Goal: Task Accomplishment & Management: Complete application form

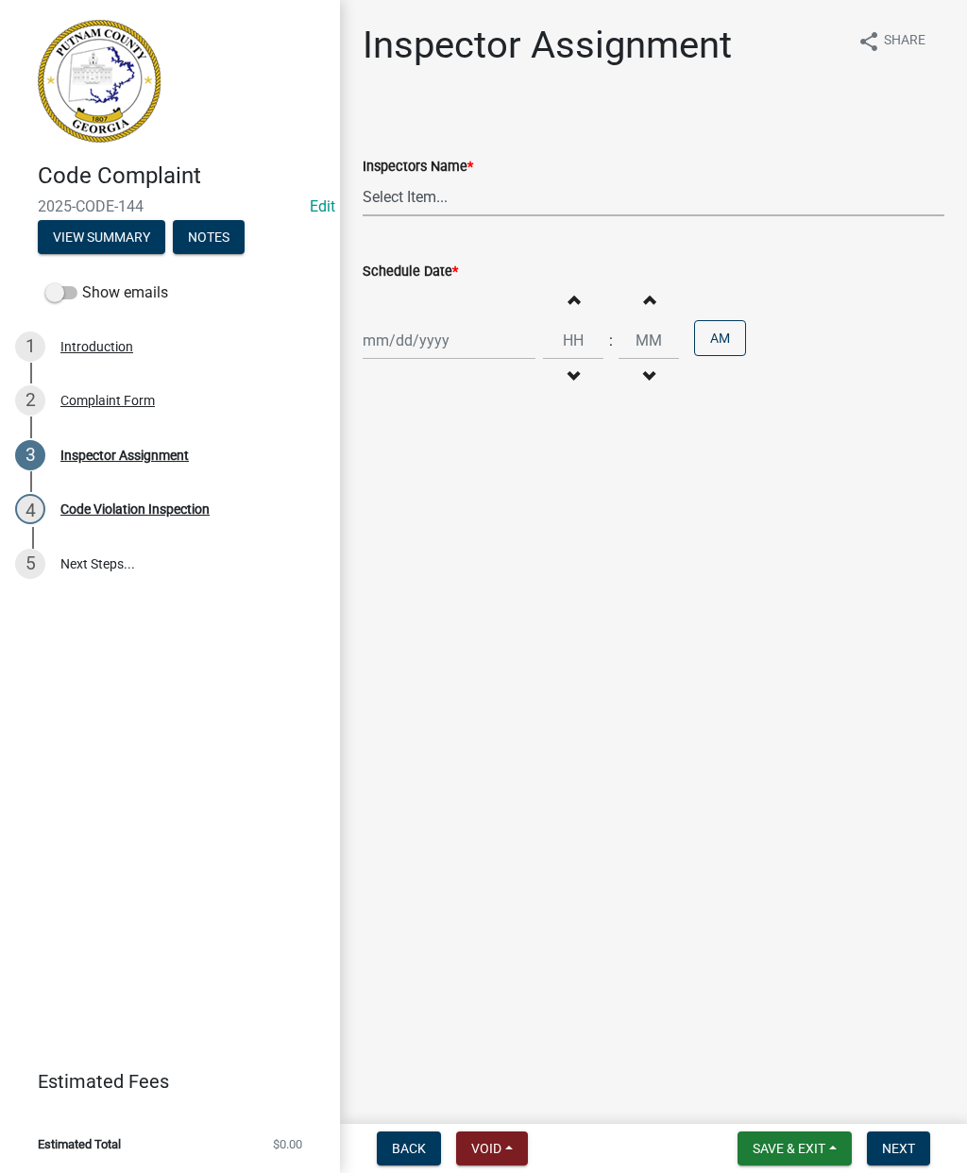
click at [428, 198] on select "Select Item... [PERSON_NAME] ([PERSON_NAME] ) [PERSON_NAME] ([PERSON_NAME]) jst…" at bounding box center [654, 196] width 582 height 39
select select "a0ea4169-8540-4a2c-b9f4-cf4c1ffdeb95"
click at [405, 338] on div at bounding box center [449, 340] width 173 height 39
select select "9"
select select "2025"
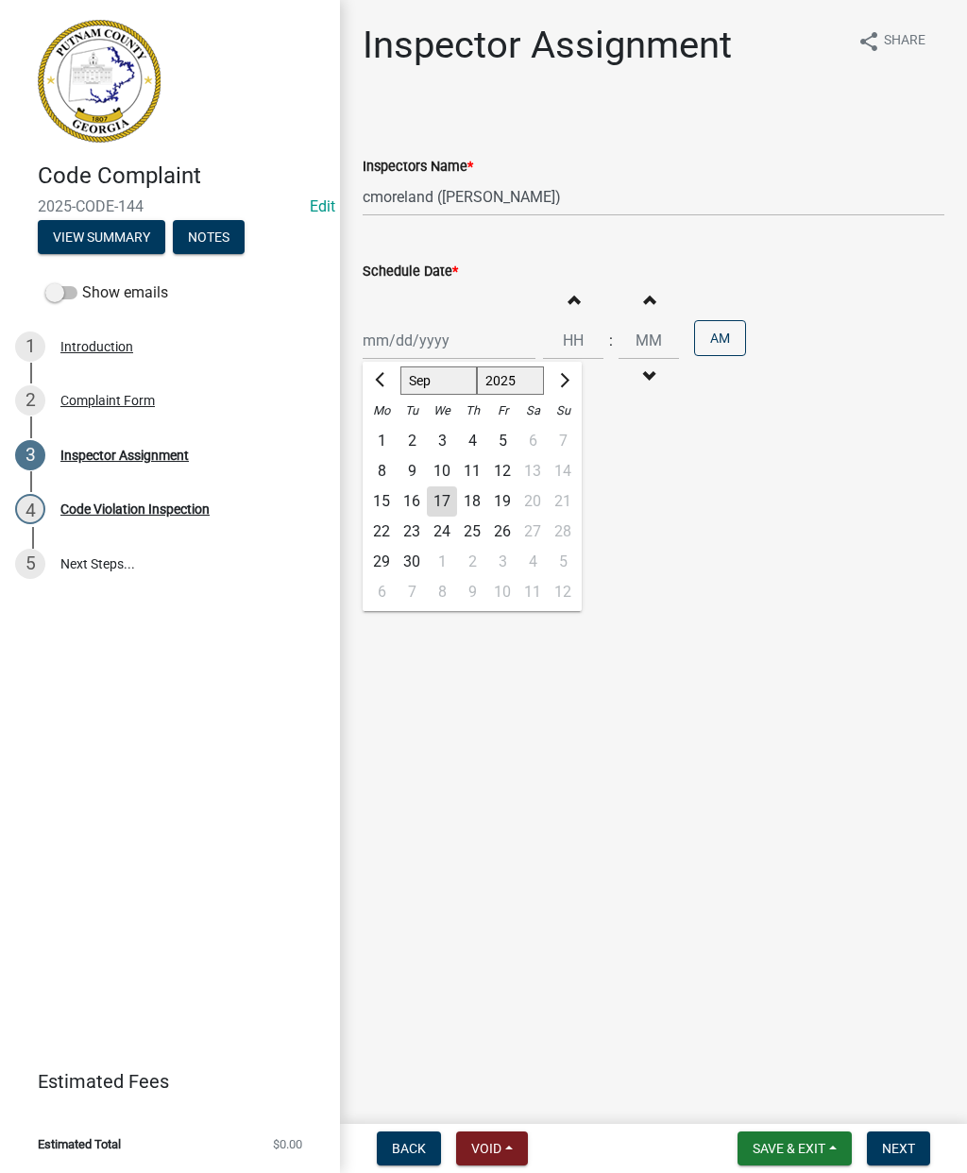
click at [435, 498] on div "17" at bounding box center [442, 501] width 30 height 30
type input "[DATE]"
click at [555, 342] on input "Hours" at bounding box center [573, 340] width 60 height 39
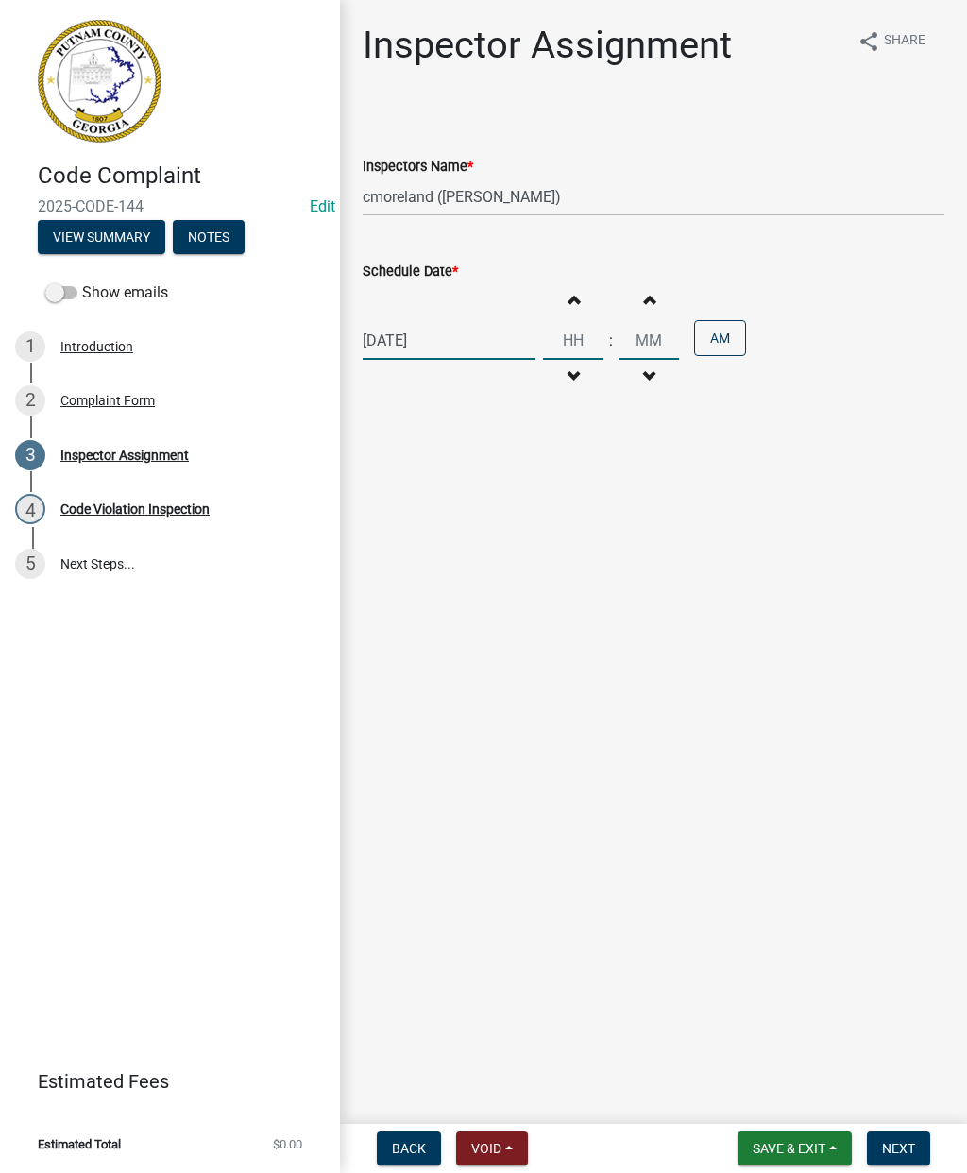
click at [555, 346] on input "Hours" at bounding box center [573, 340] width 60 height 39
click at [639, 340] on input "Minutes" at bounding box center [648, 340] width 60 height 39
type input "04"
type input "0"
type input "30"
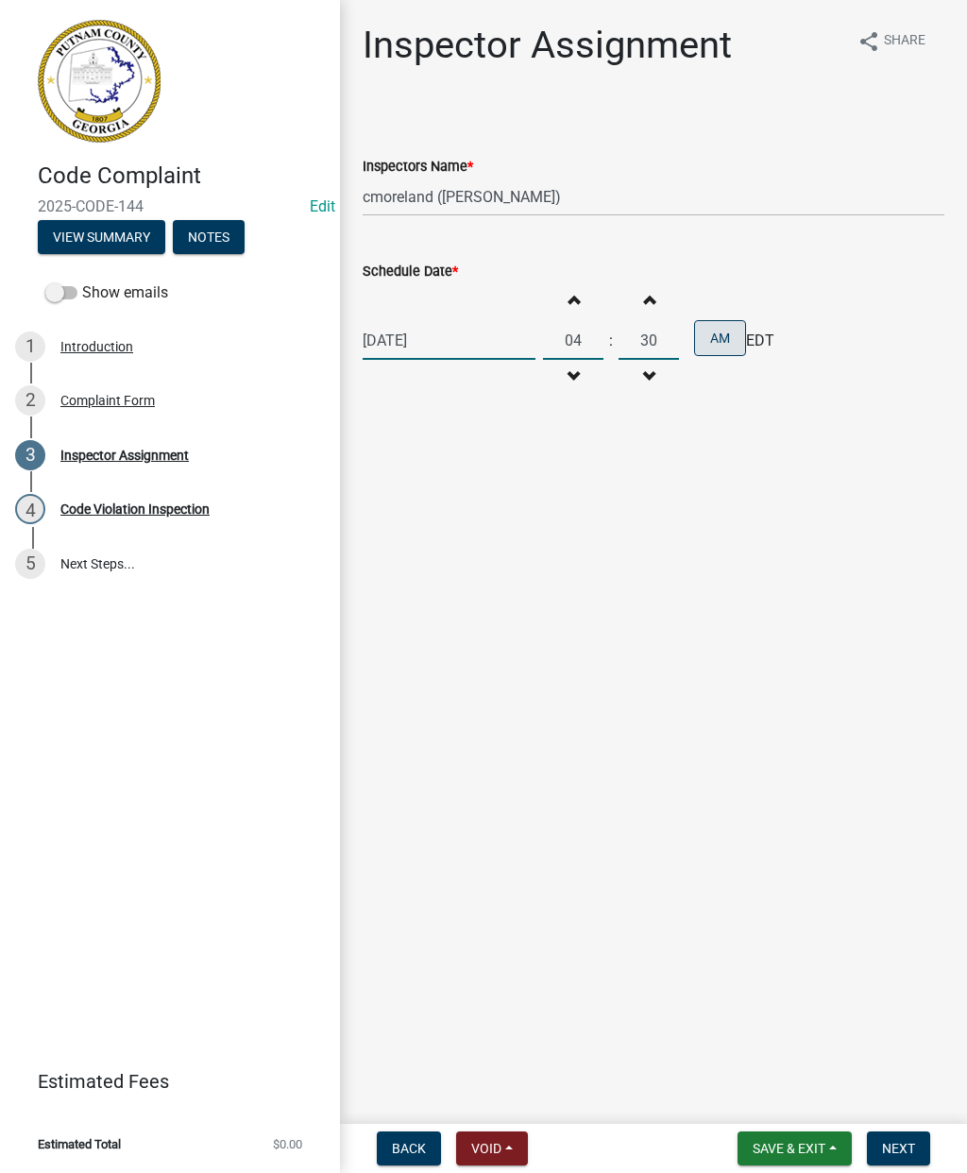
click at [702, 338] on button "AM" at bounding box center [720, 338] width 52 height 36
click at [915, 1137] on button "Next" at bounding box center [898, 1148] width 63 height 34
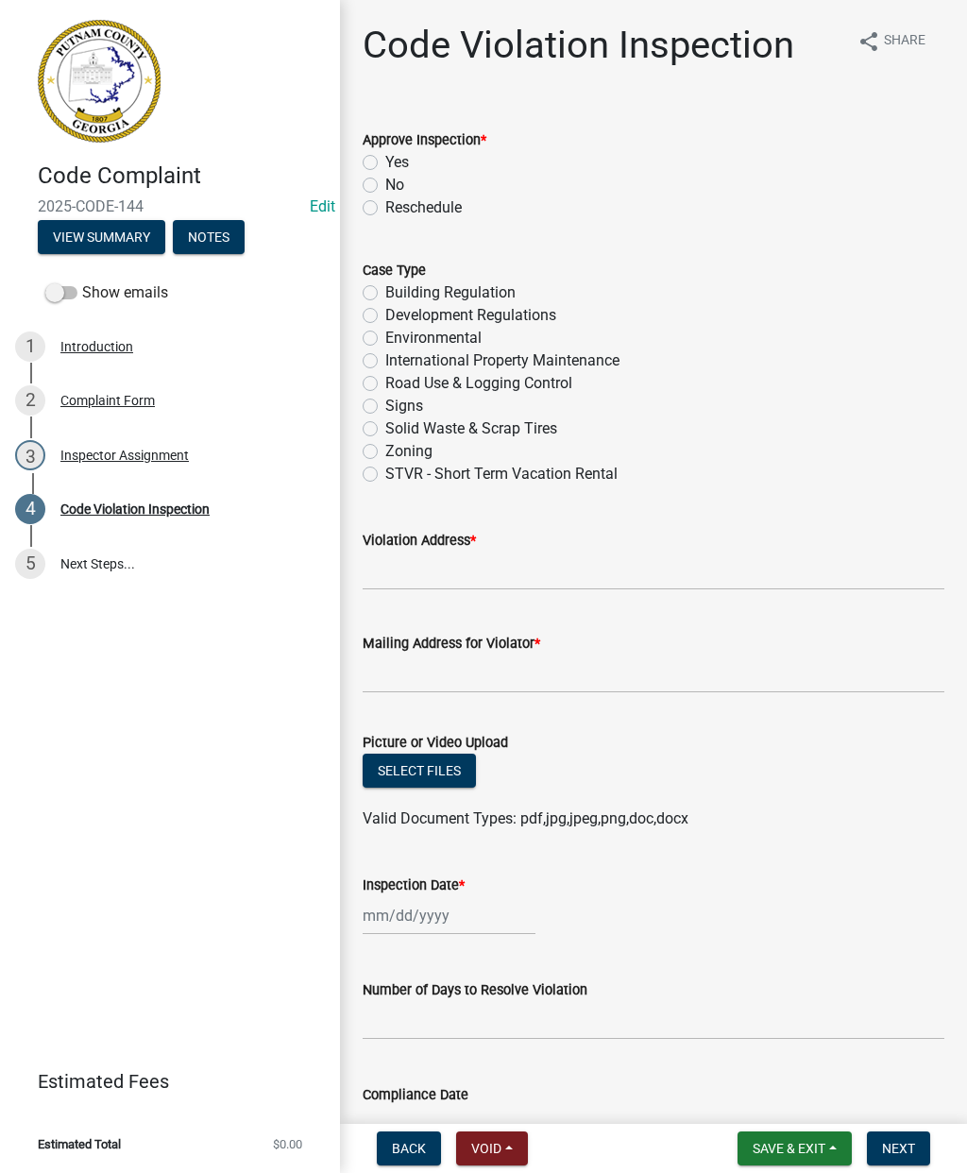
click at [385, 190] on label "No" at bounding box center [394, 185] width 19 height 23
click at [385, 186] on input "No" at bounding box center [391, 180] width 12 height 12
radio input "true"
click at [385, 290] on label "Building Regulation" at bounding box center [450, 292] width 130 height 23
click at [385, 290] on input "Building Regulation" at bounding box center [391, 287] width 12 height 12
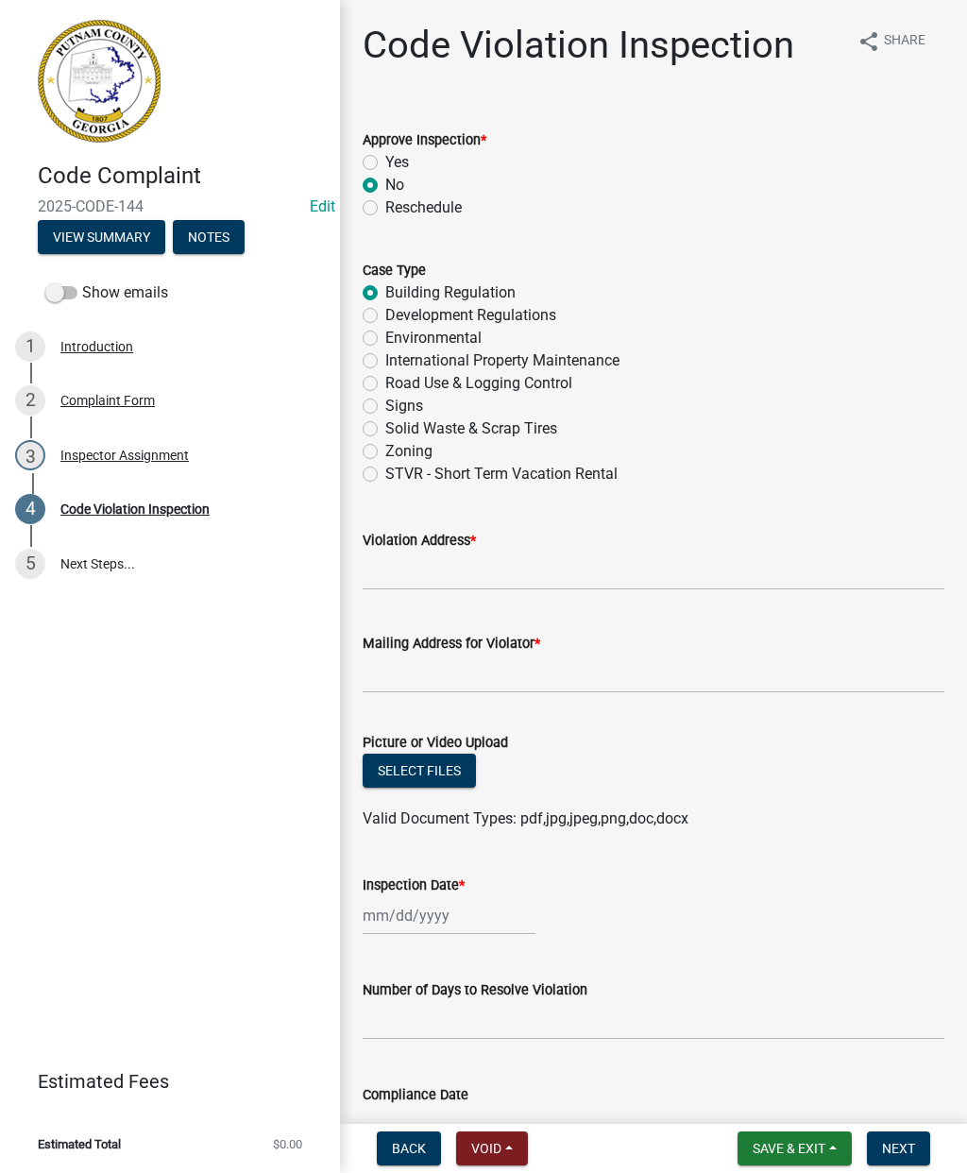
radio input "true"
click at [414, 566] on input "Violation Address *" at bounding box center [654, 570] width 582 height 39
type input "[STREET_ADDRESS]"
click at [619, 650] on div "Mailing Address for Violator *" at bounding box center [654, 643] width 582 height 23
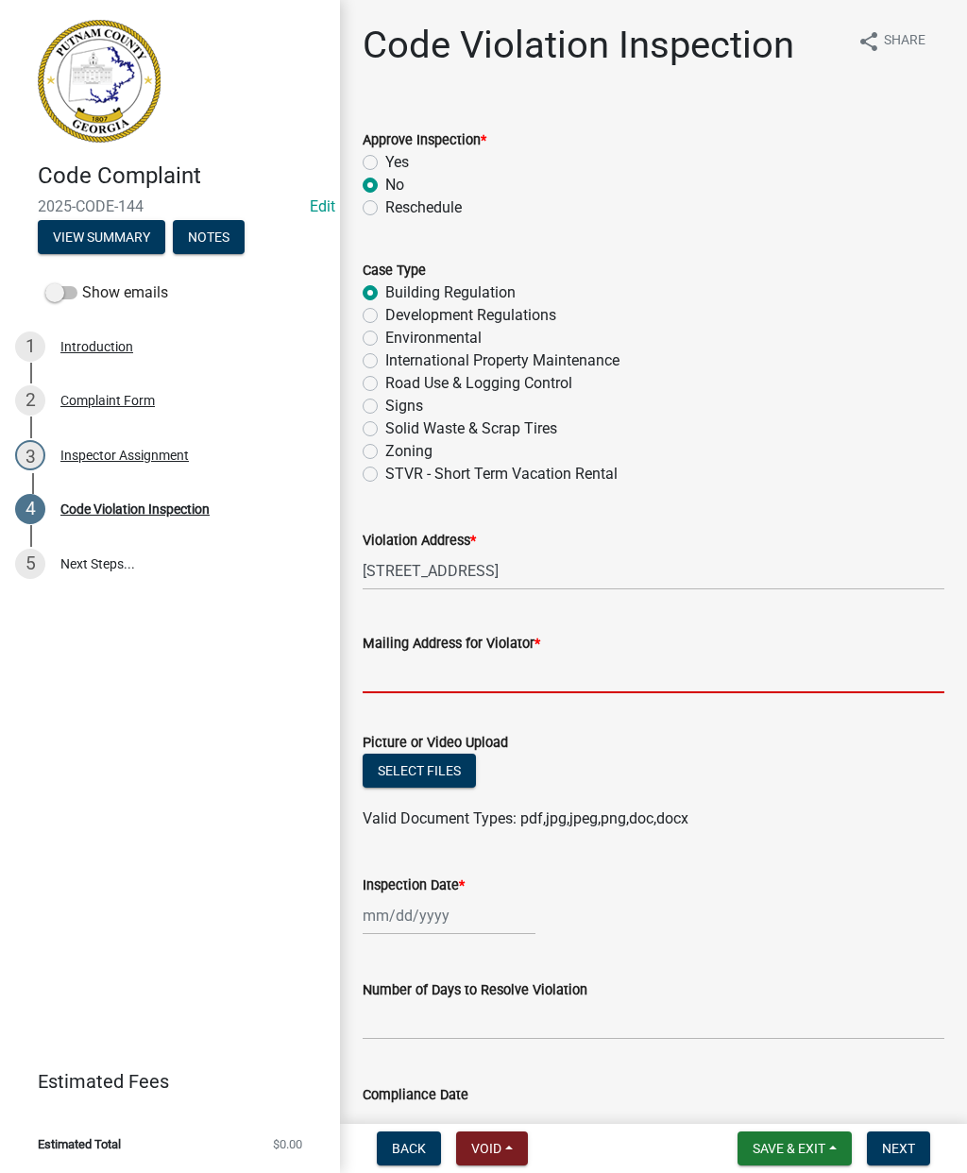
click at [577, 670] on input "Mailing Address for Violator *" at bounding box center [654, 673] width 582 height 39
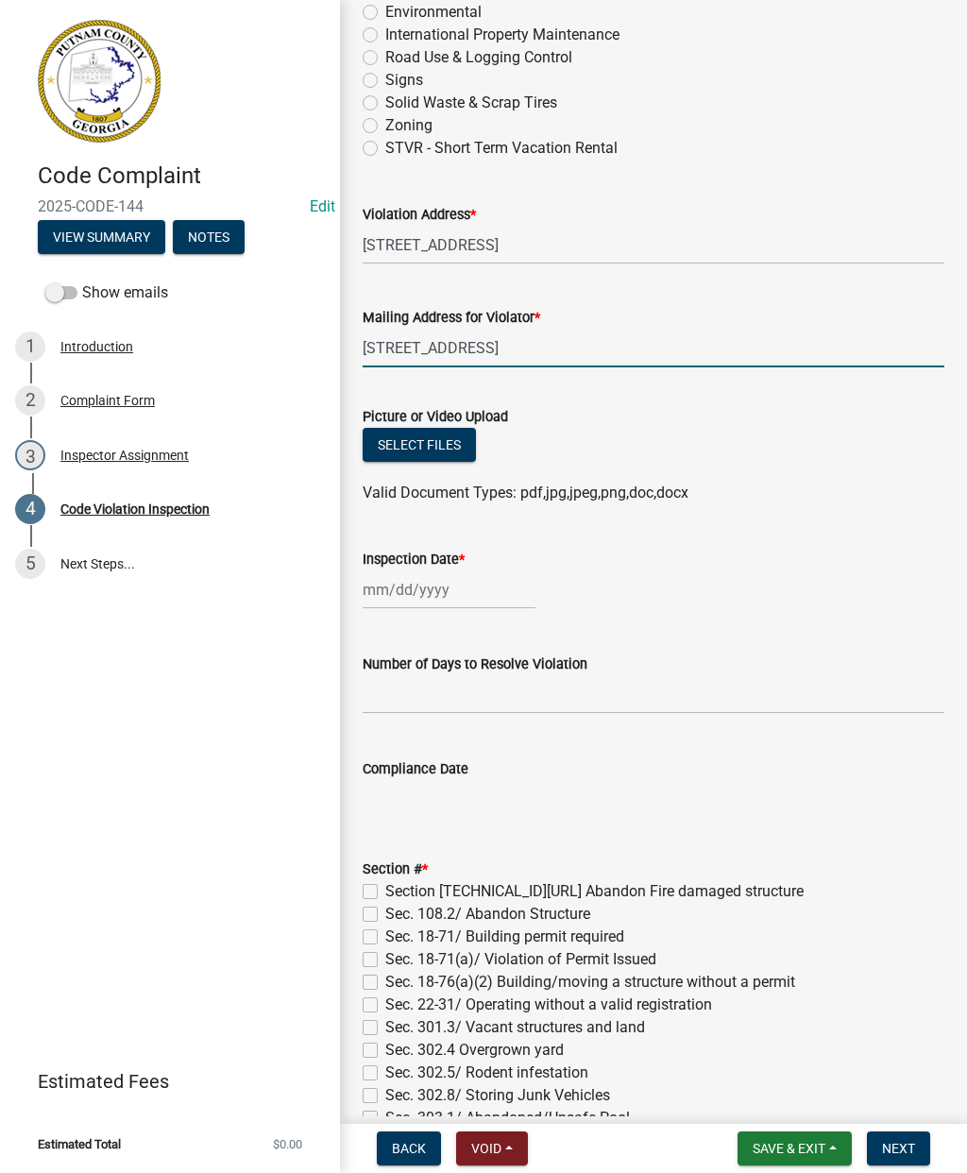
scroll to position [328, 0]
type input "[STREET_ADDRESS]"
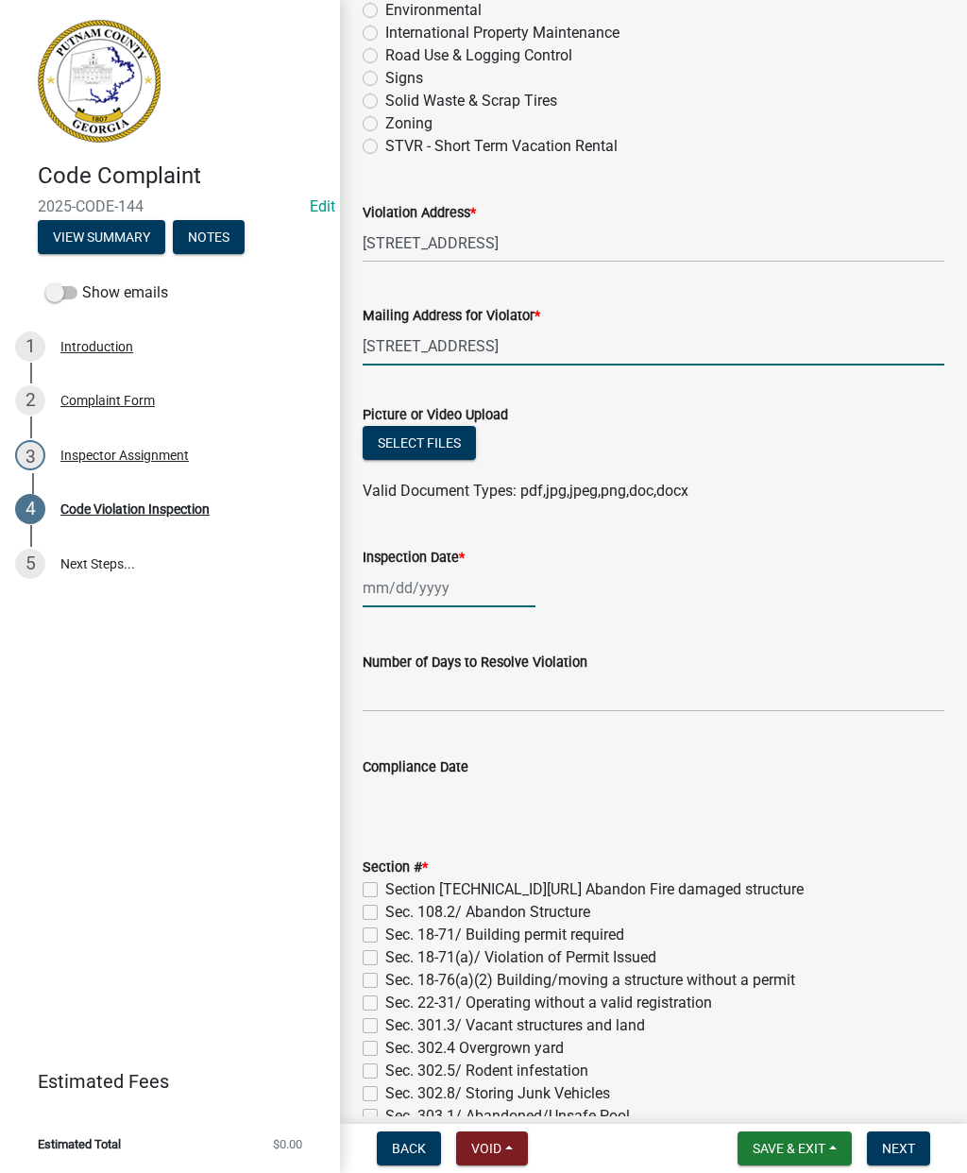
click at [459, 592] on div at bounding box center [449, 587] width 173 height 39
select select "9"
select select "2025"
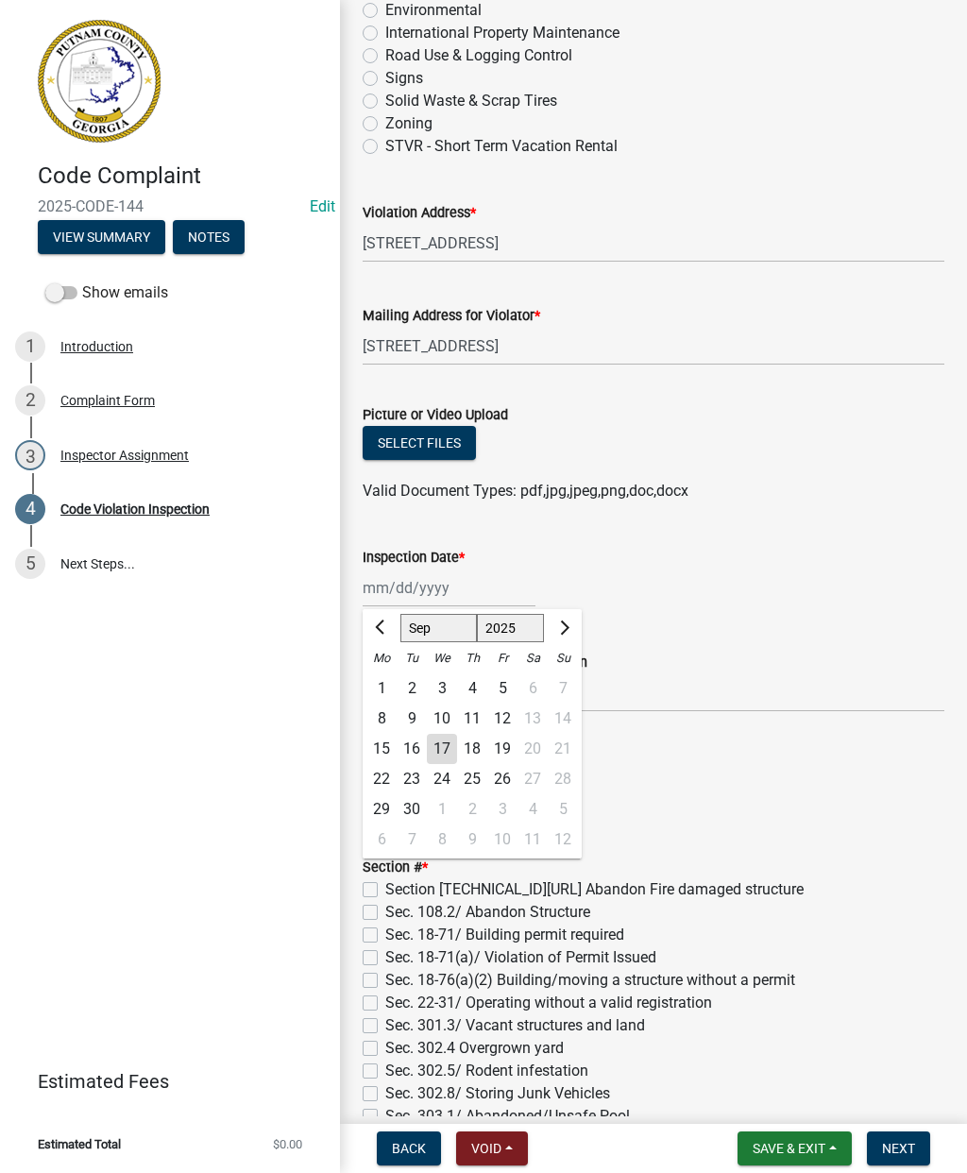
click at [439, 753] on div "17" at bounding box center [442, 749] width 30 height 30
type input "[DATE]"
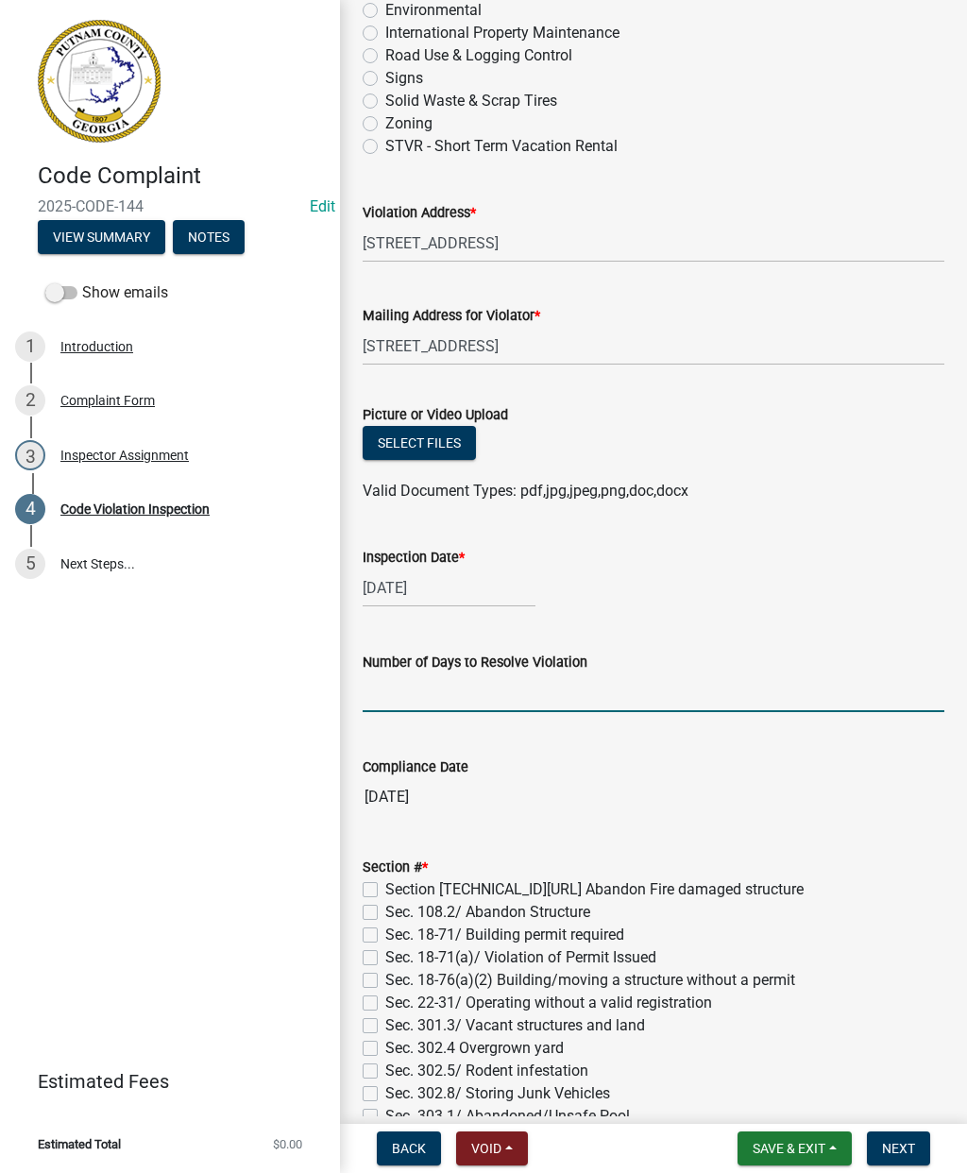
click at [370, 690] on input "text" at bounding box center [654, 692] width 582 height 39
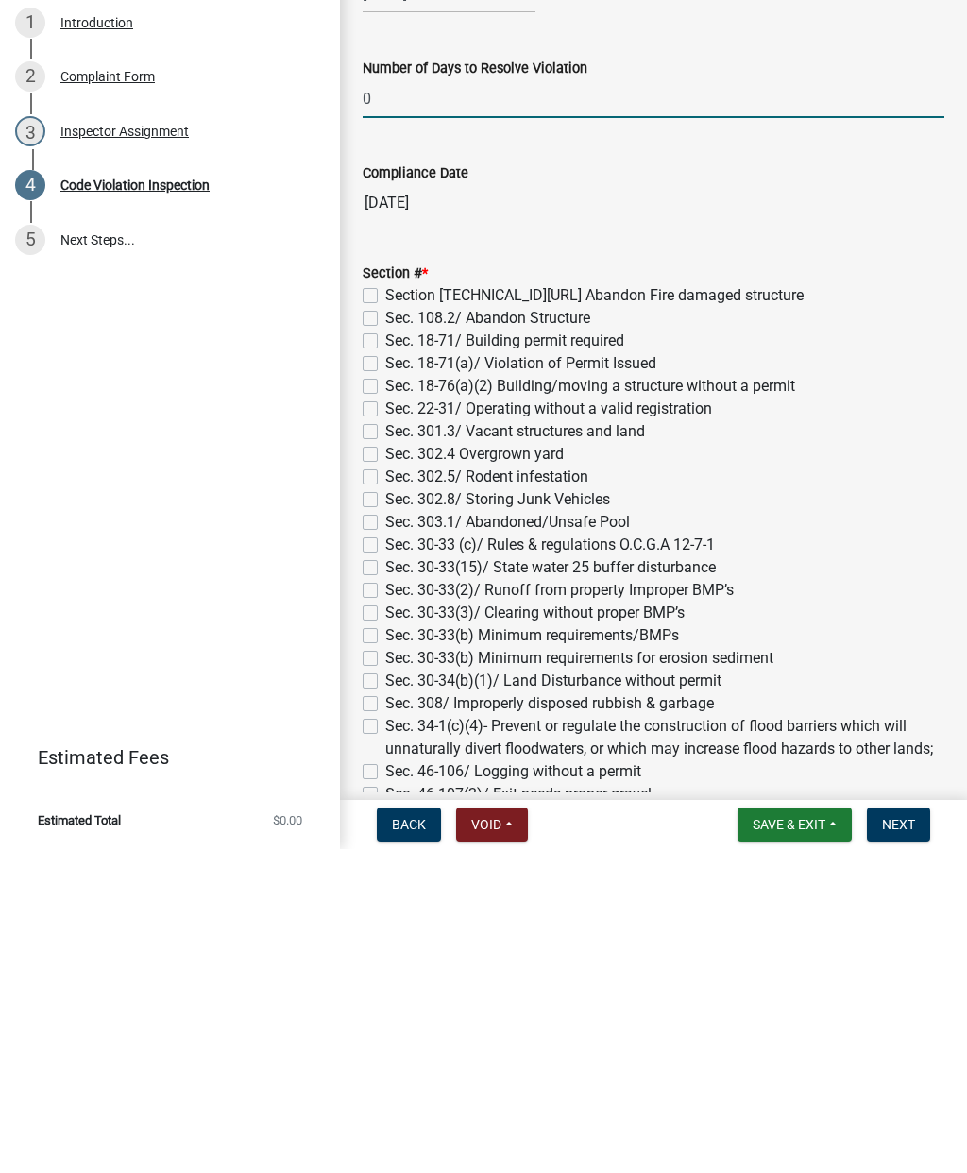
scroll to position [600, 0]
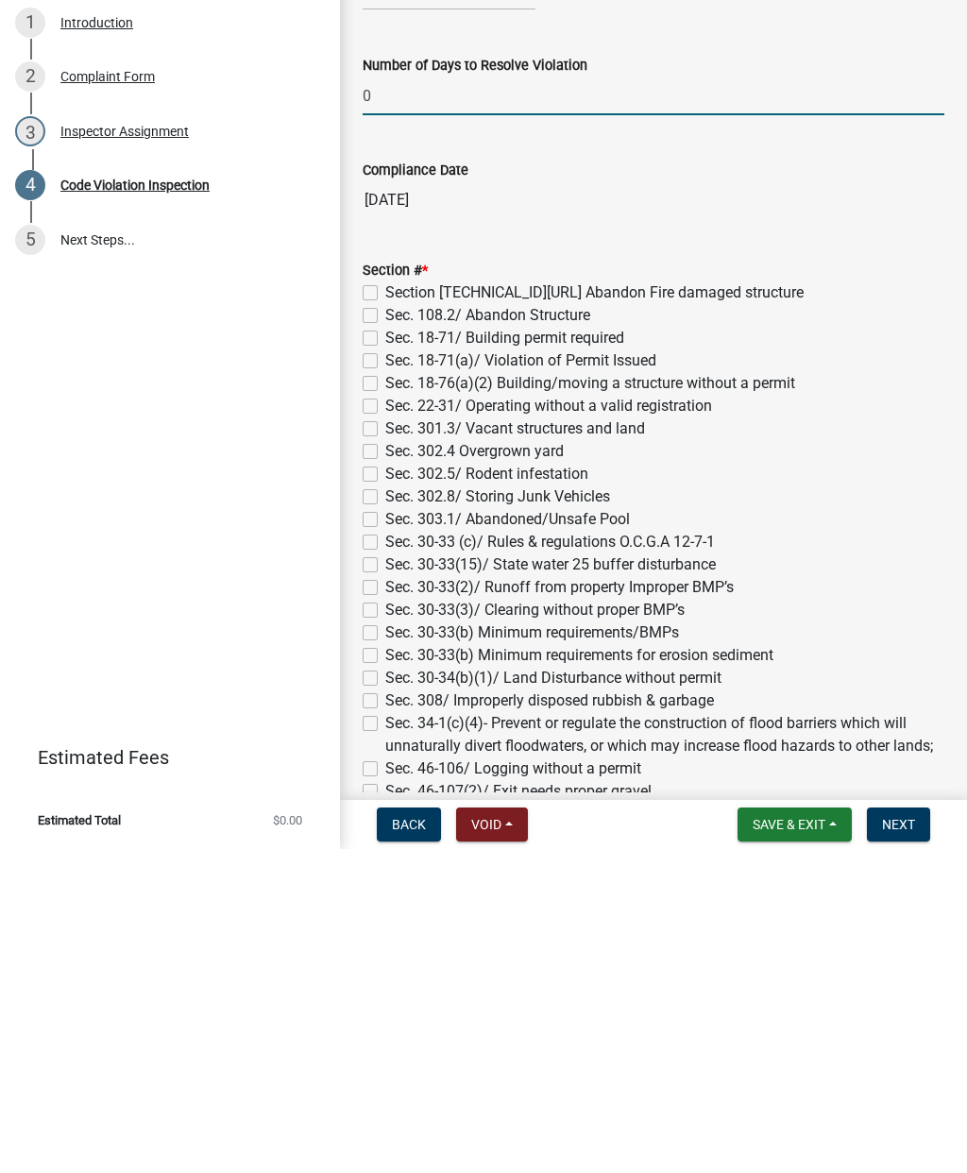
type input "0"
click at [365, 582] on div "Section # * Section [TECHNICAL_ID][URL] Abandon Fire damaged structure Sec. 108…" at bounding box center [654, 1046] width 582 height 929
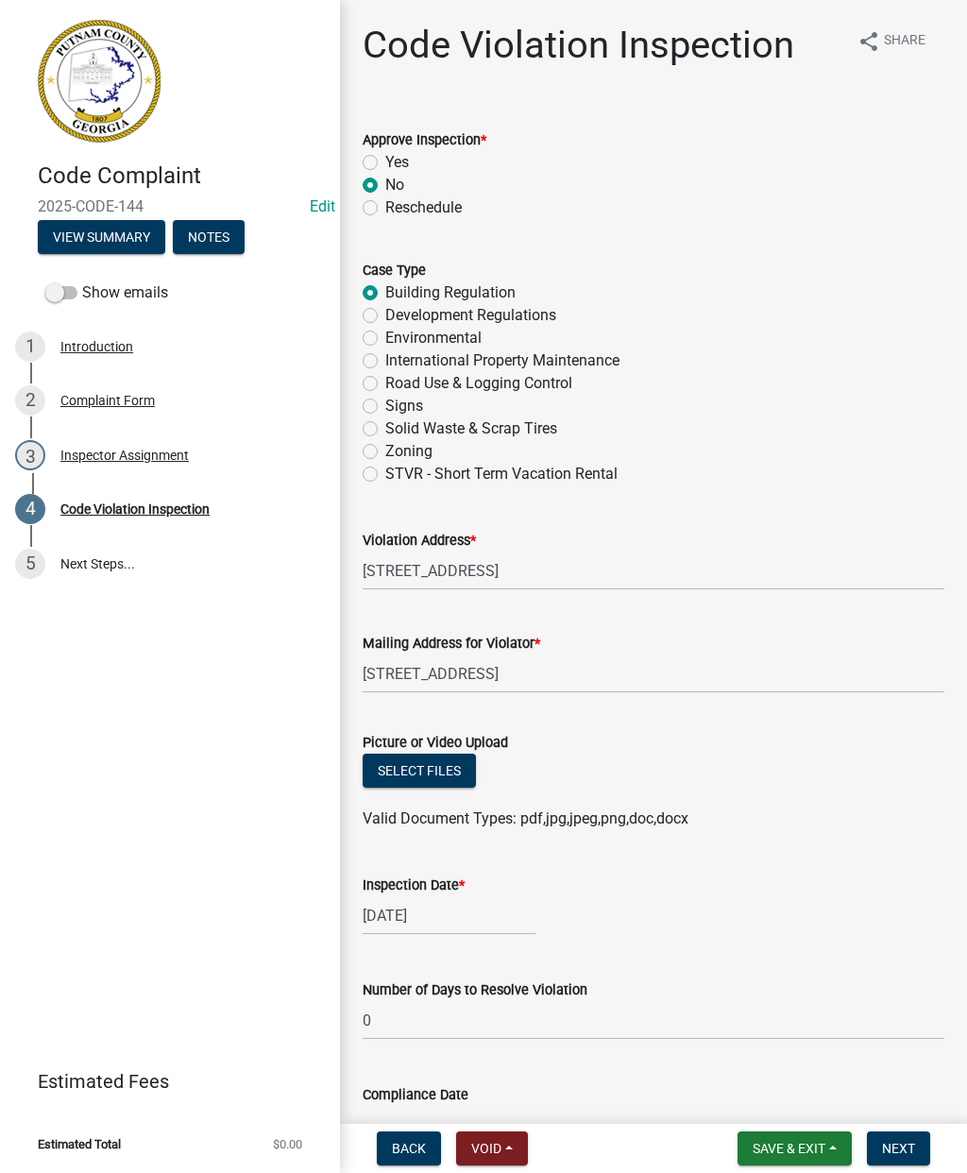
scroll to position [0, 0]
click at [385, 163] on label "Yes" at bounding box center [397, 162] width 24 height 23
click at [385, 163] on input "Yes" at bounding box center [391, 157] width 12 height 12
radio input "true"
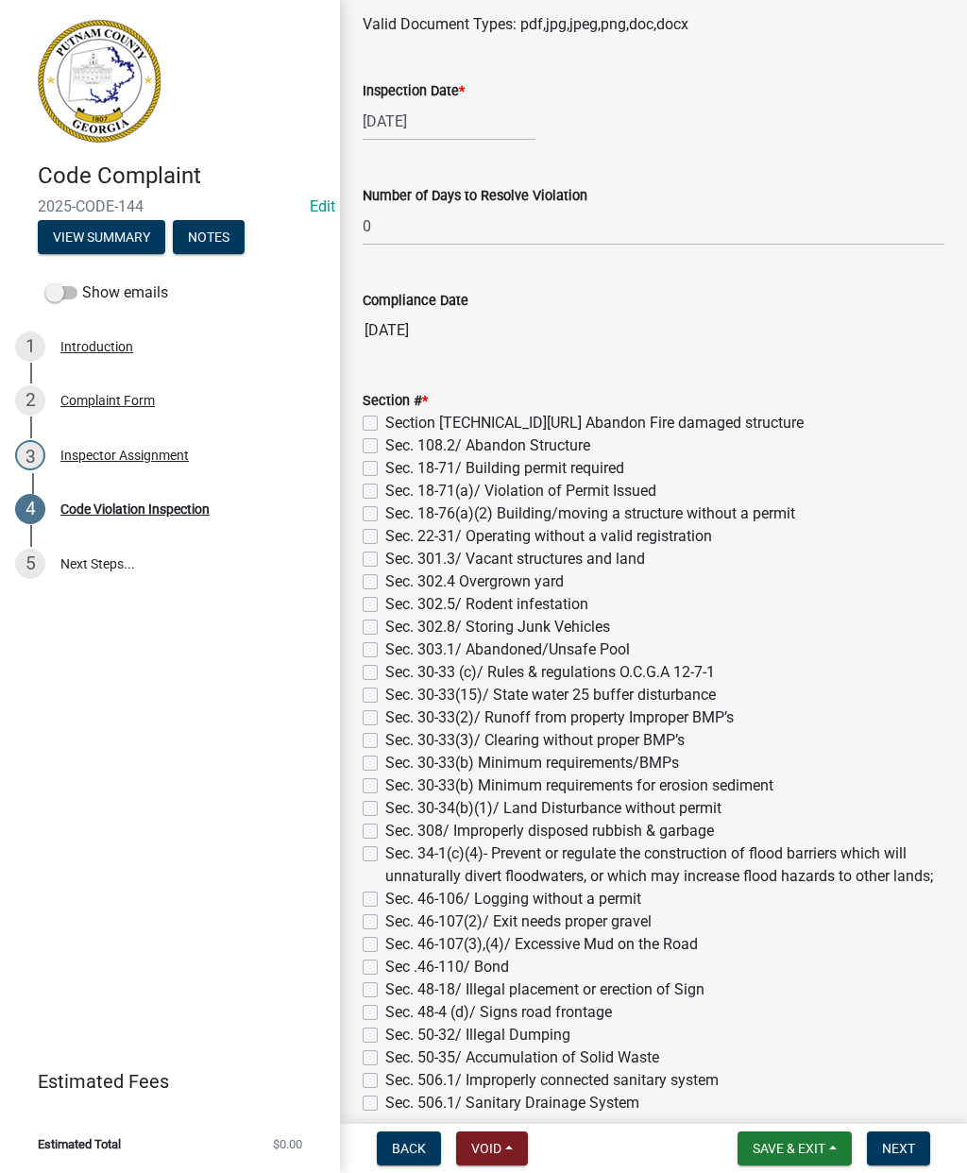
scroll to position [789, 0]
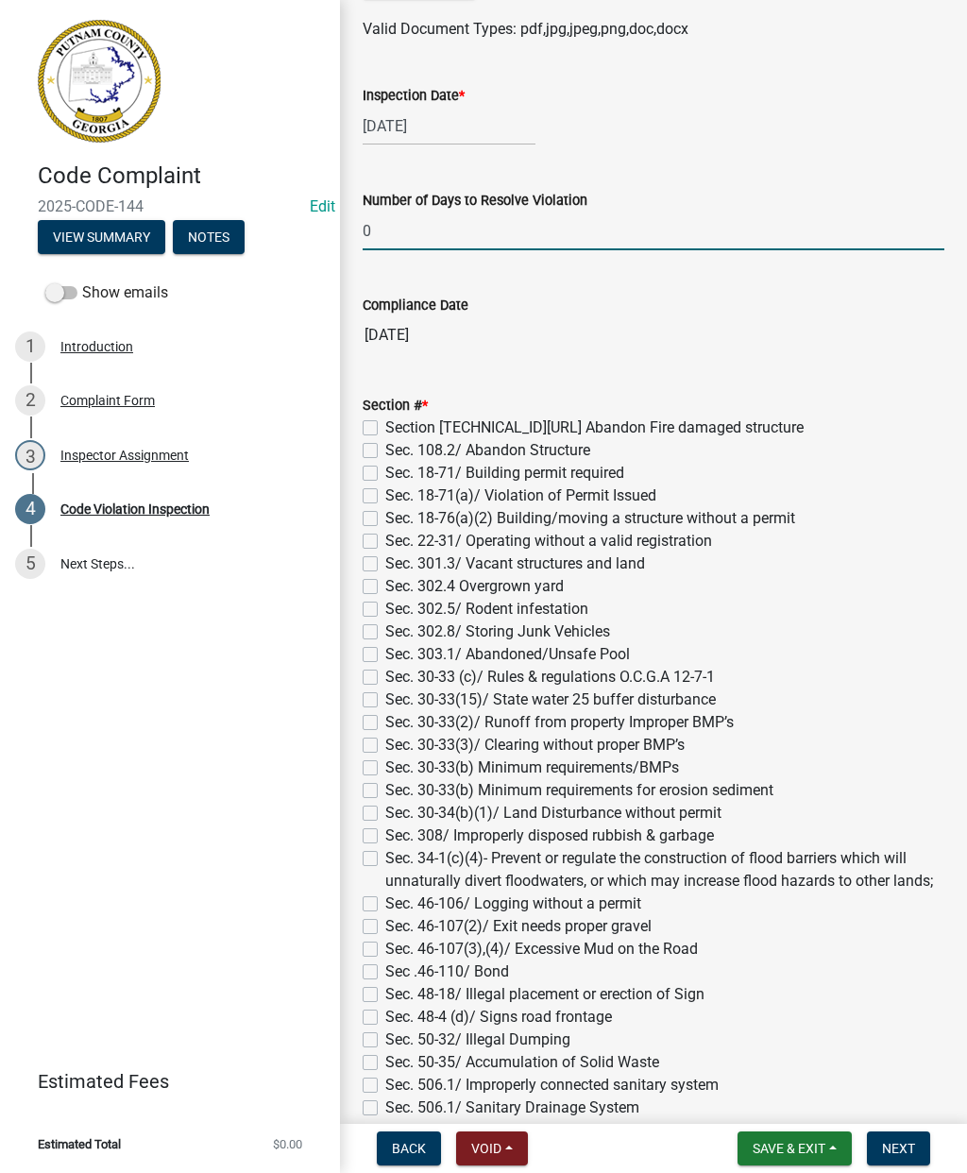
click at [630, 226] on input "0" at bounding box center [654, 230] width 582 height 39
click at [809, 366] on wm-data-entity-input "Compliance Date [DATE]" at bounding box center [654, 319] width 582 height 104
click at [911, 1140] on span "Next" at bounding box center [898, 1147] width 33 height 15
click at [929, 1133] on button "Next" at bounding box center [898, 1148] width 63 height 34
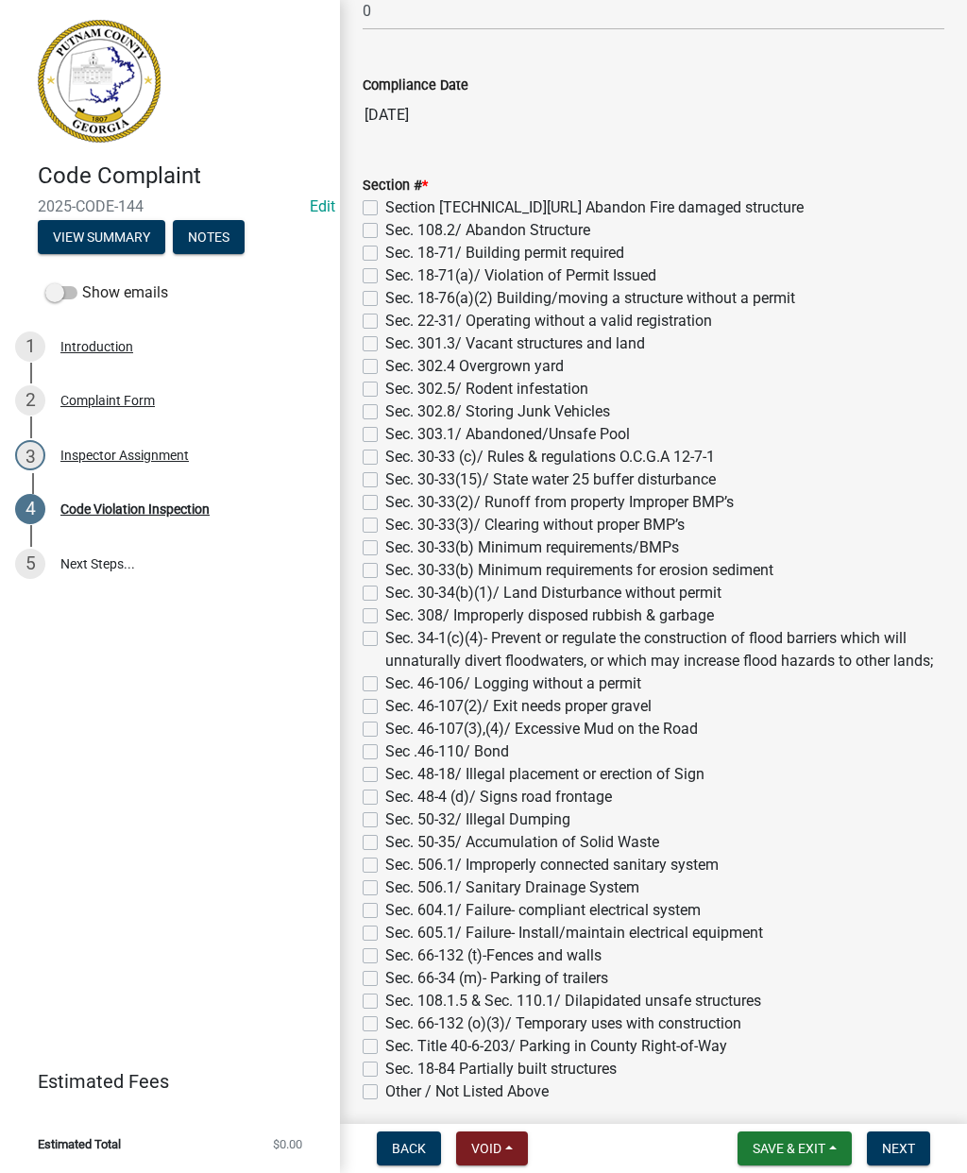
scroll to position [988, 0]
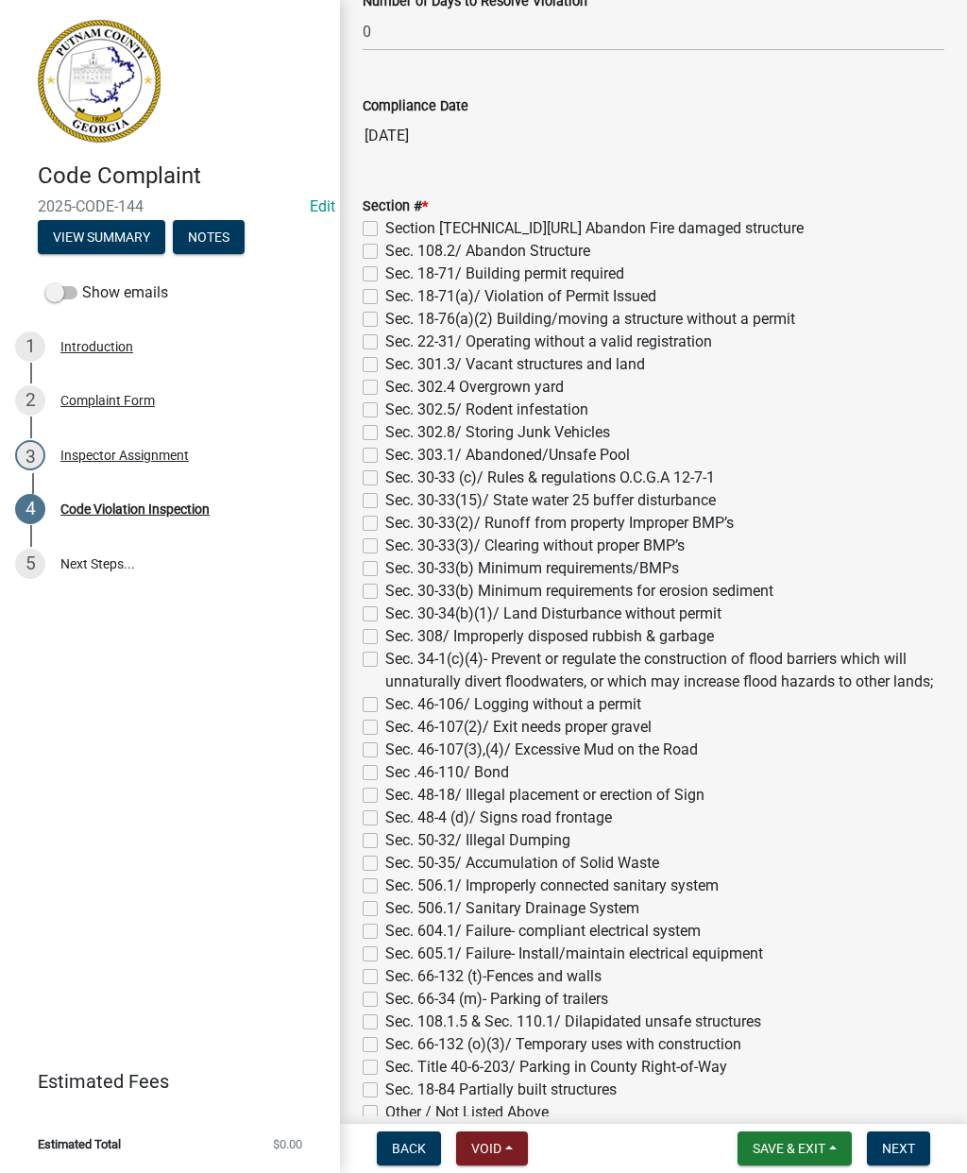
click at [385, 347] on label "Sec. 22-31/ Operating without a valid registration" at bounding box center [548, 341] width 327 height 23
click at [385, 343] on input "Sec. 22-31/ Operating without a valid registration" at bounding box center [391, 336] width 12 height 12
checkbox input "true"
checkbox input "false"
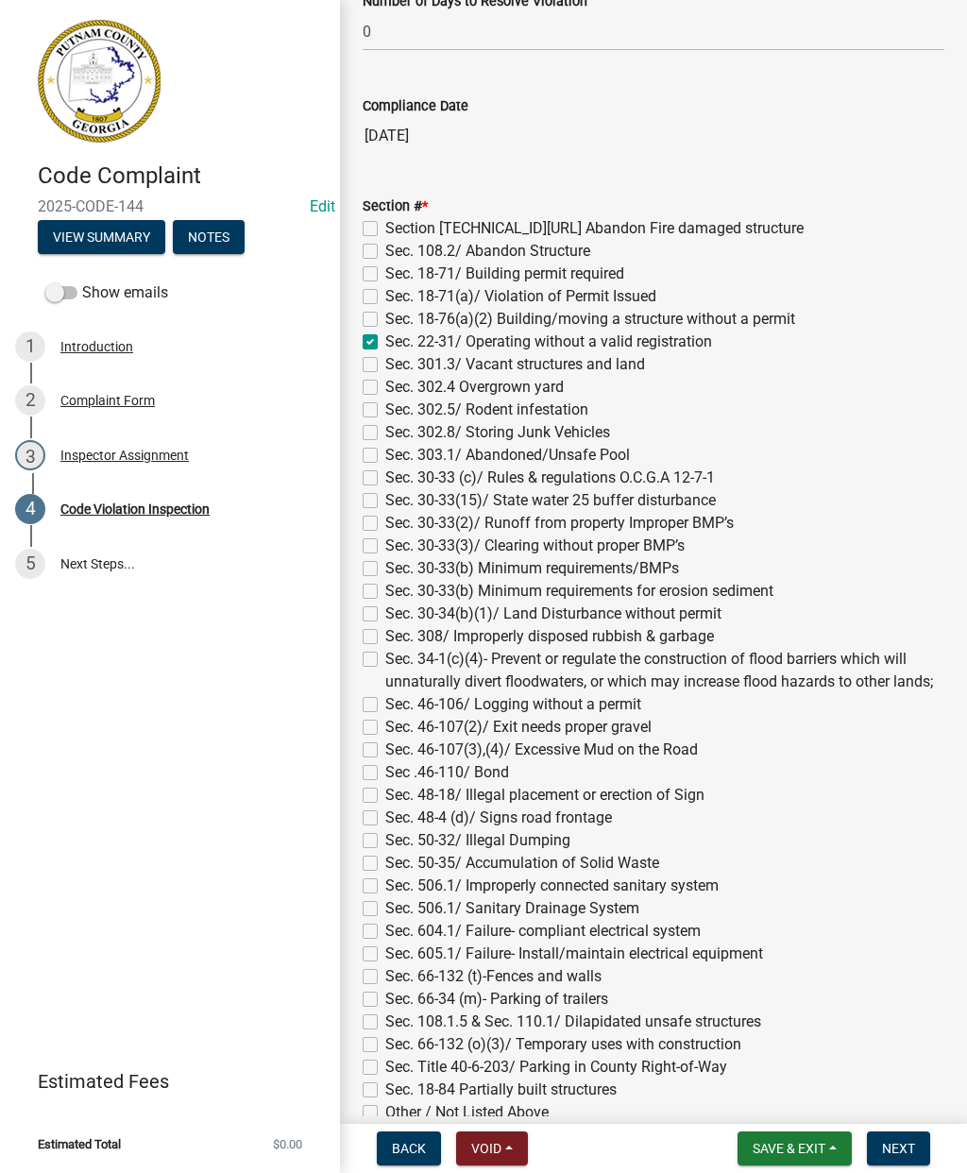
checkbox input "false"
checkbox input "true"
checkbox input "false"
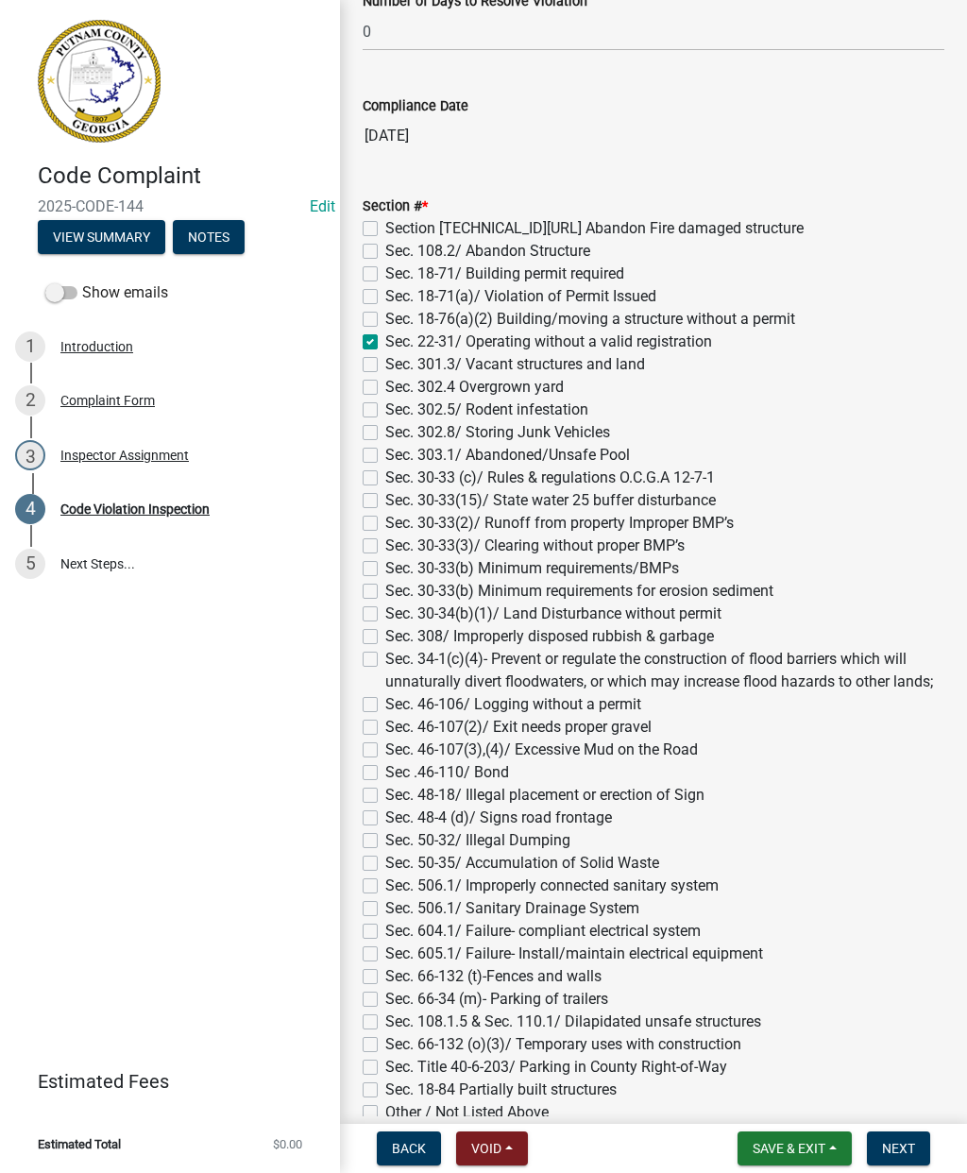
checkbox input "false"
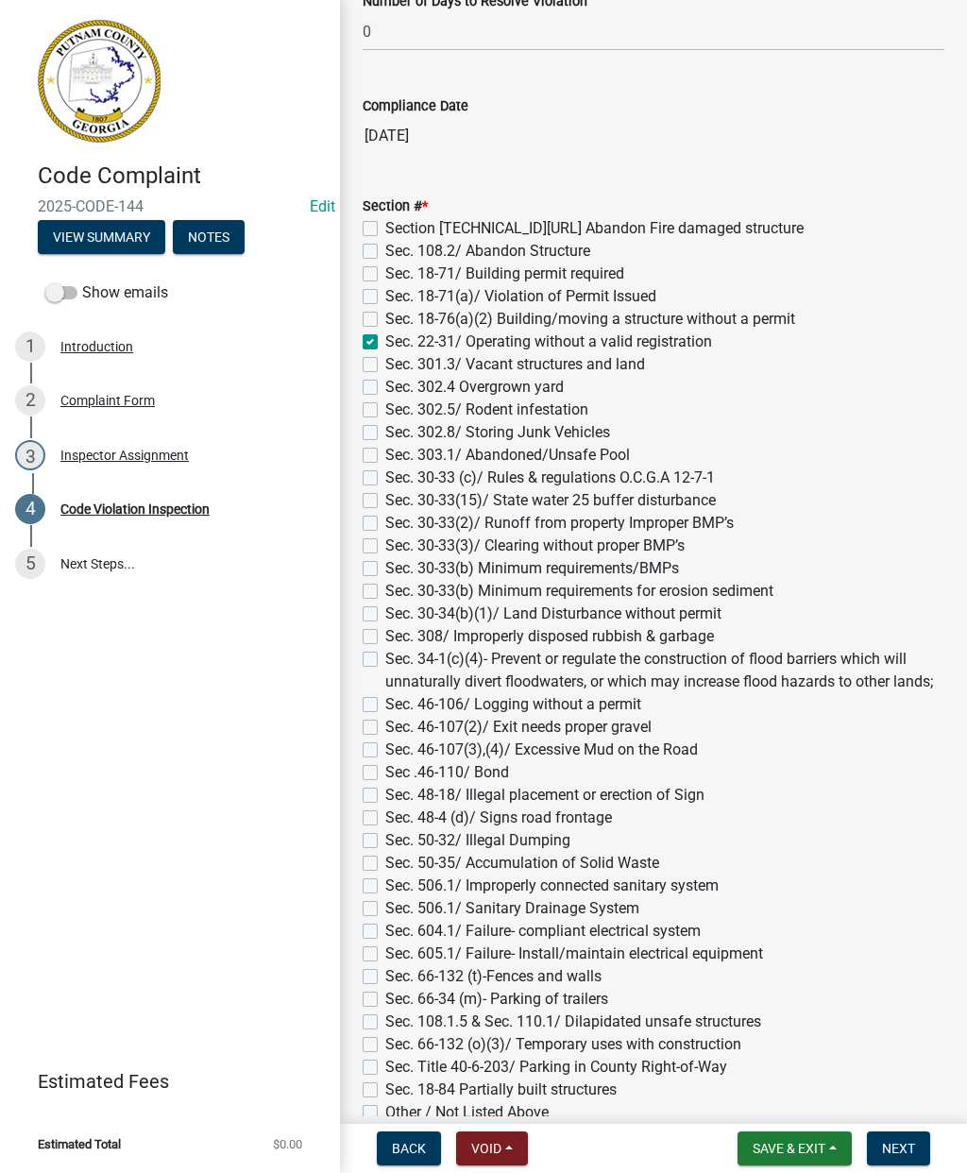
checkbox input "false"
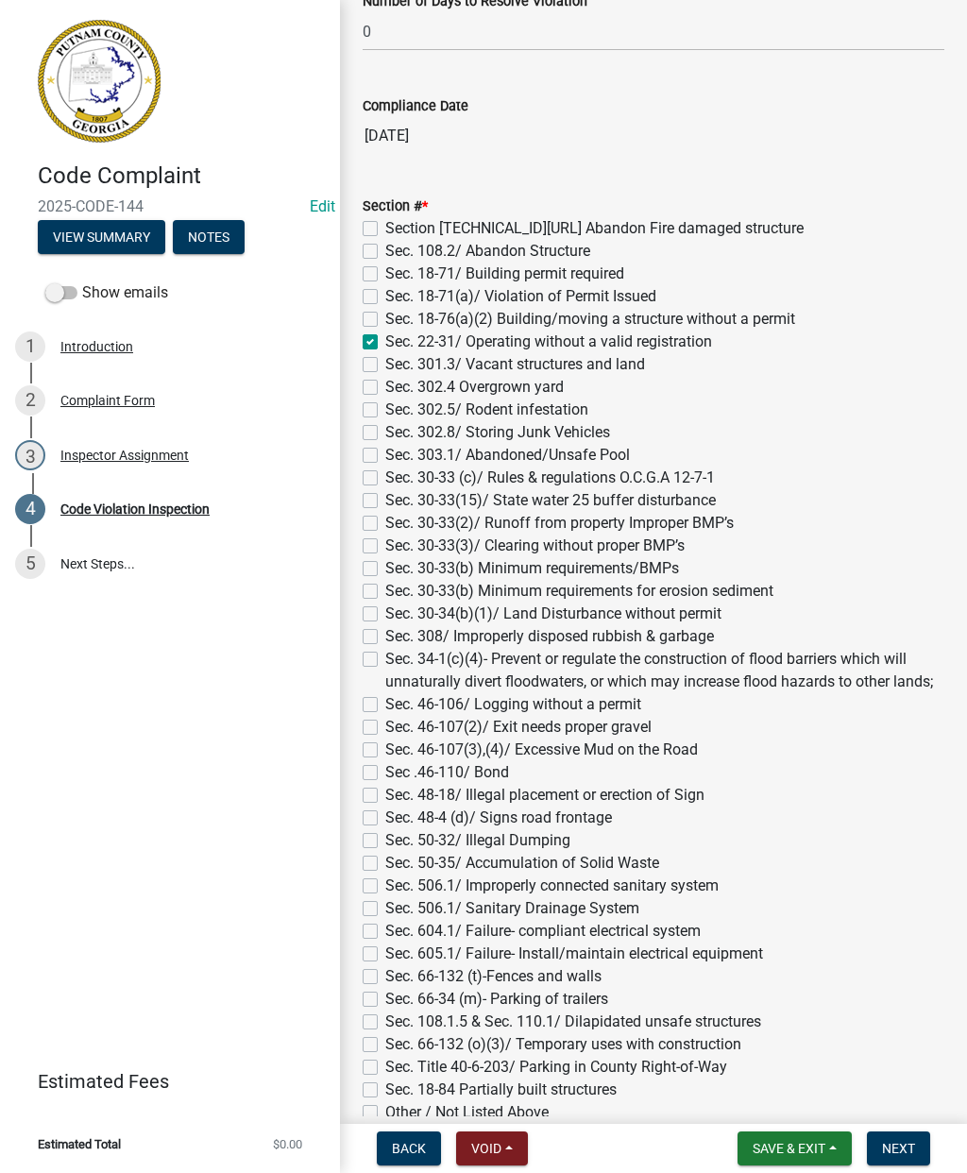
checkbox input "false"
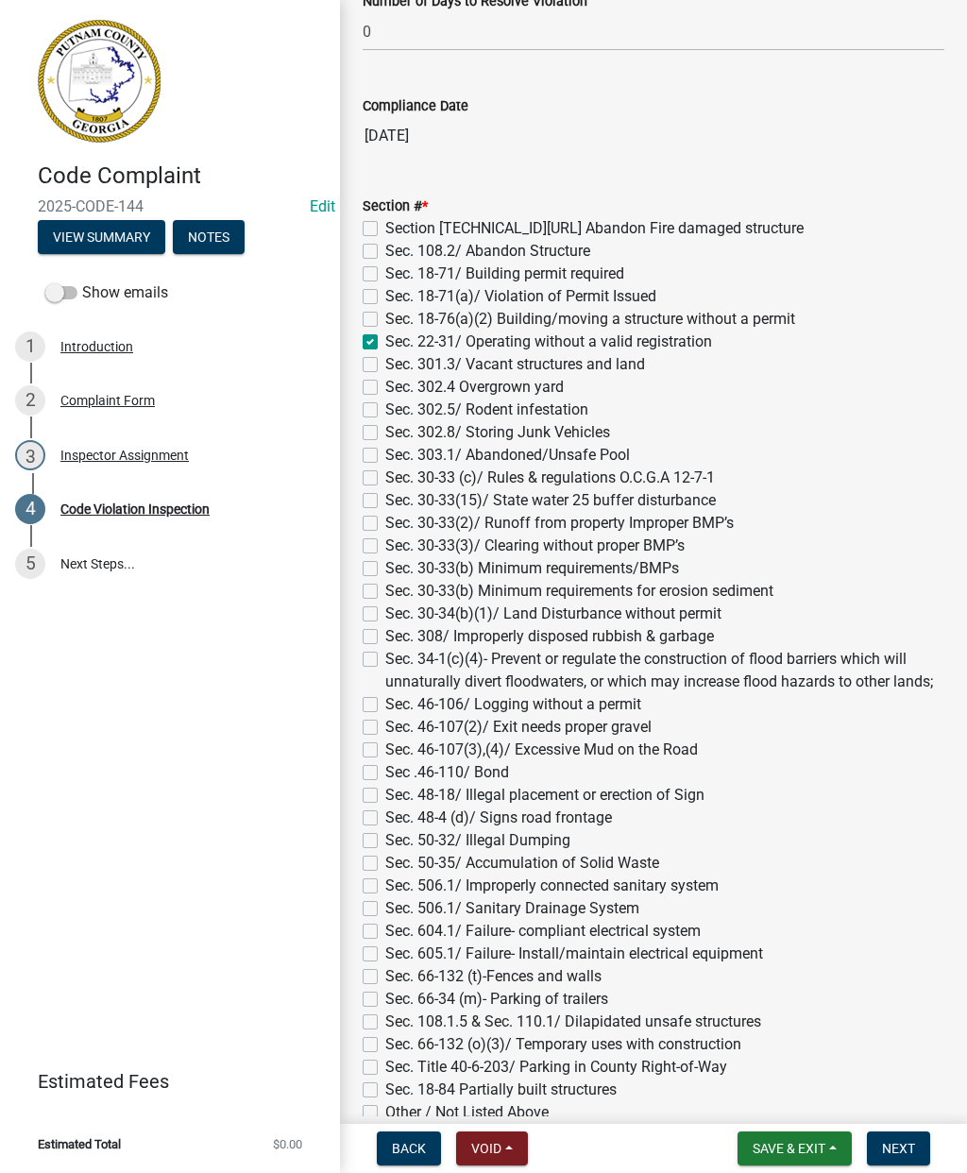
checkbox input "false"
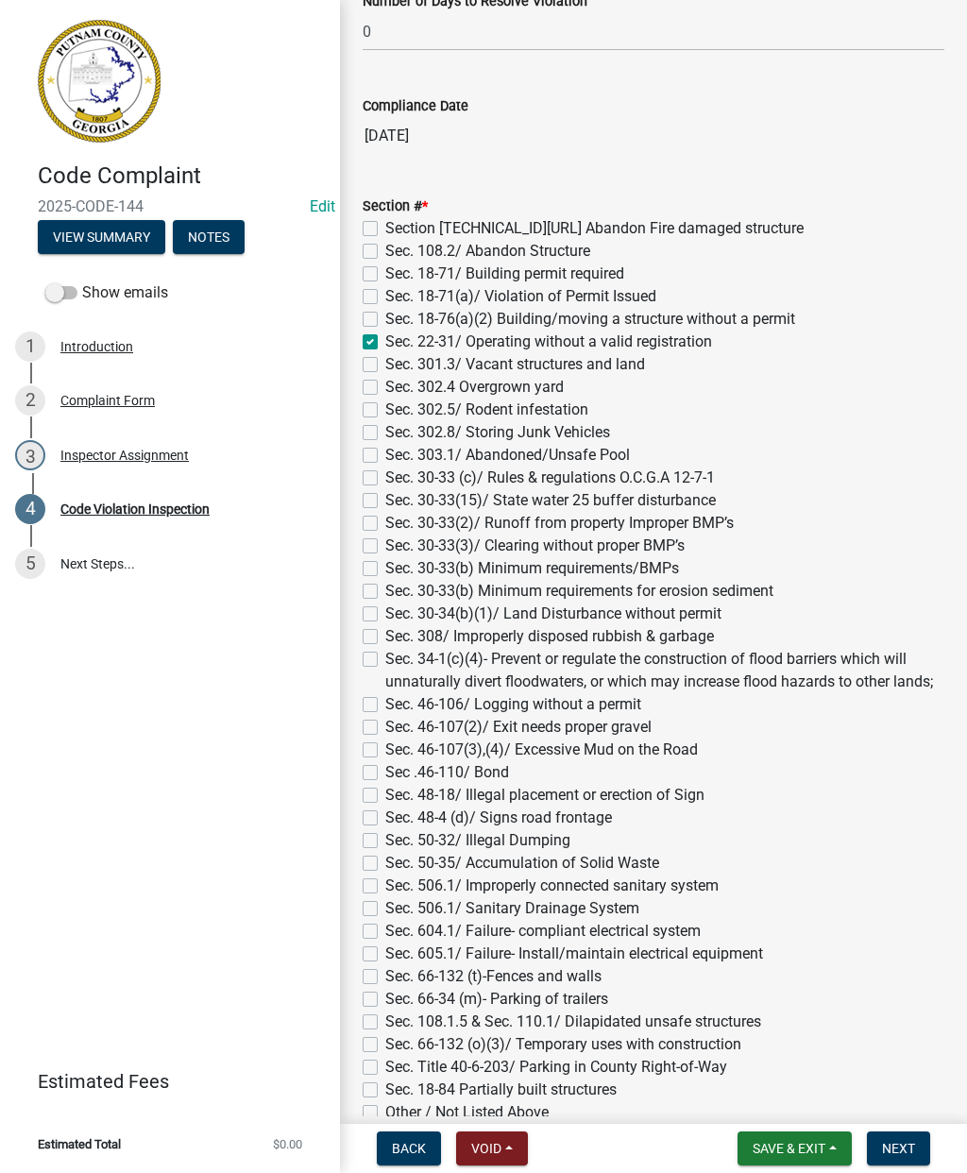
checkbox input "false"
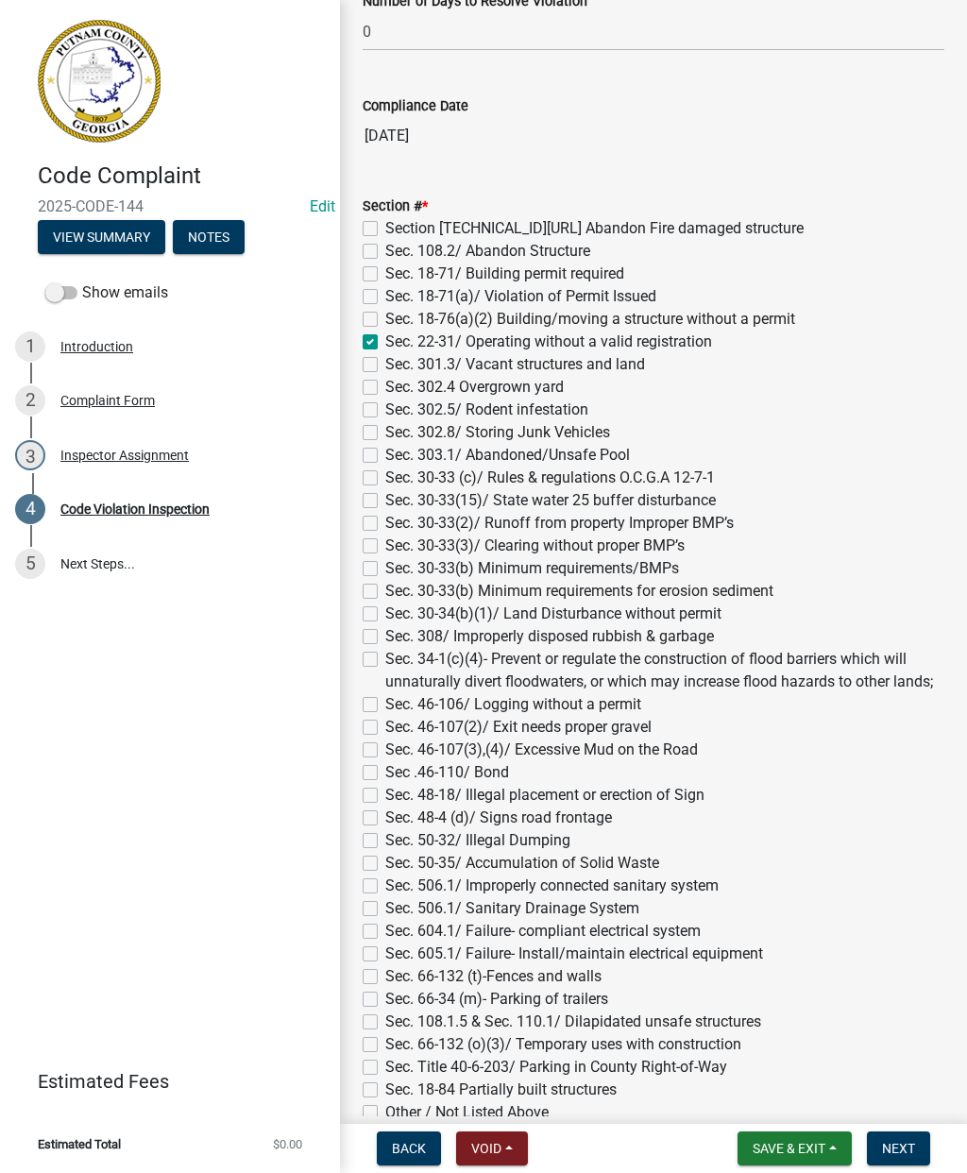
checkbox input "false"
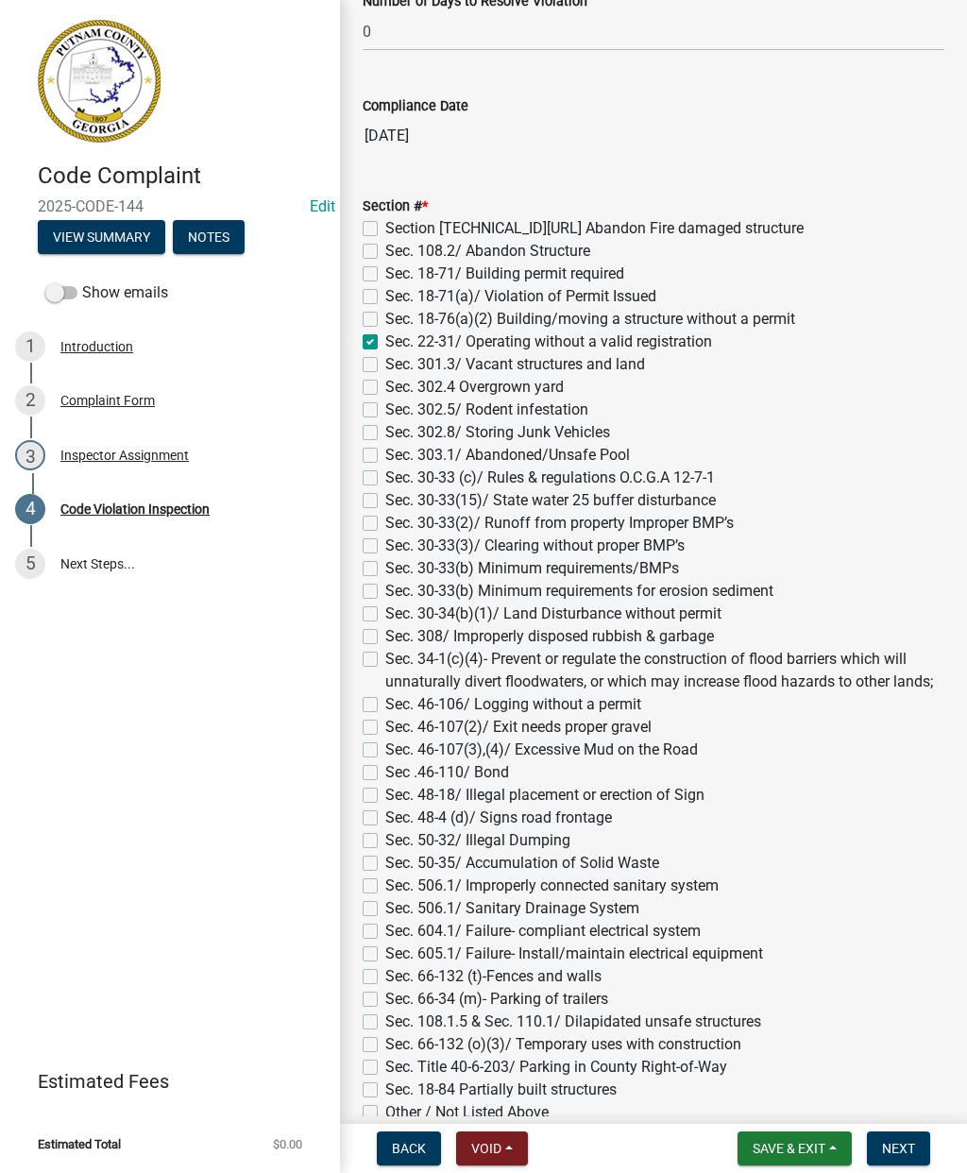
checkbox input "false"
click at [926, 1139] on button "Next" at bounding box center [898, 1148] width 63 height 34
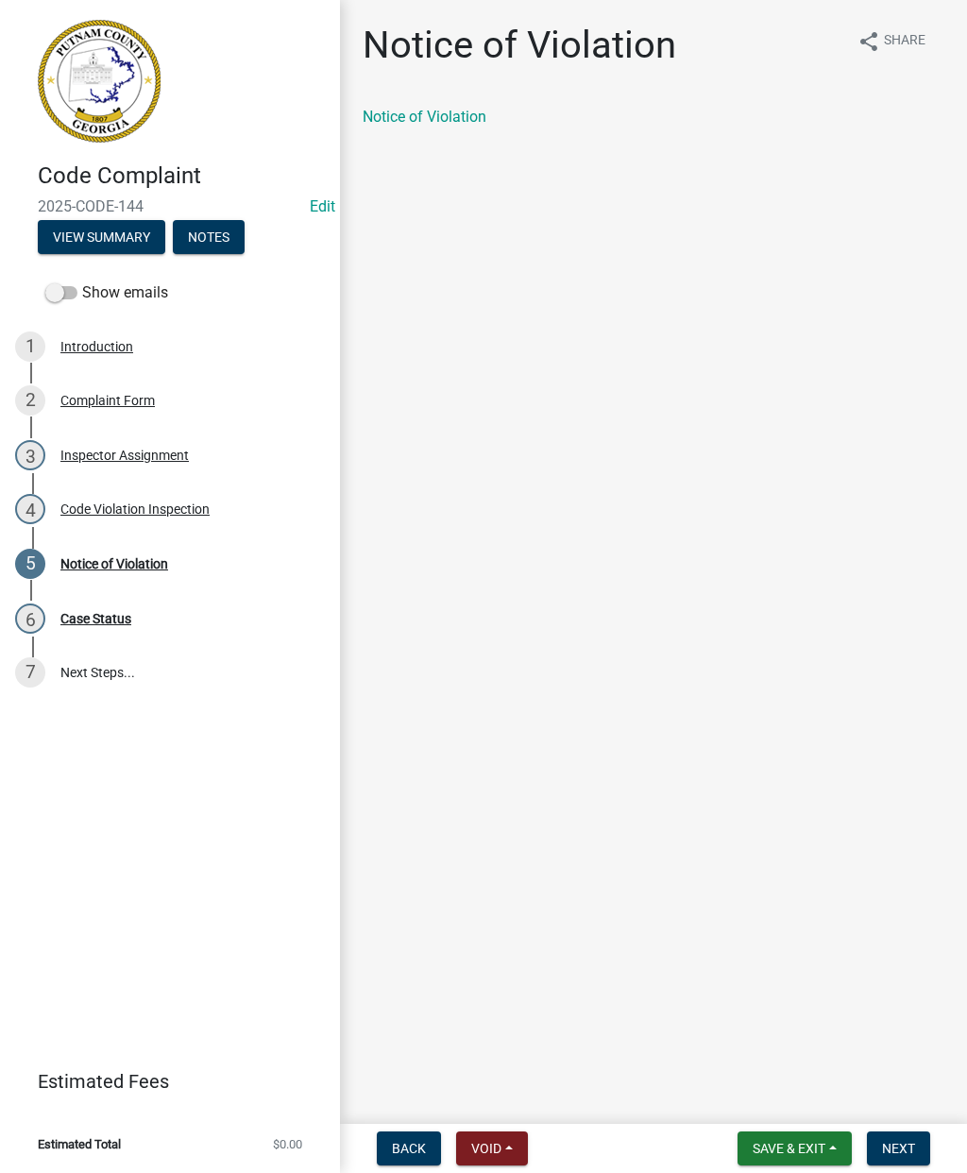
click at [120, 450] on div "Inspector Assignment" at bounding box center [124, 454] width 128 height 13
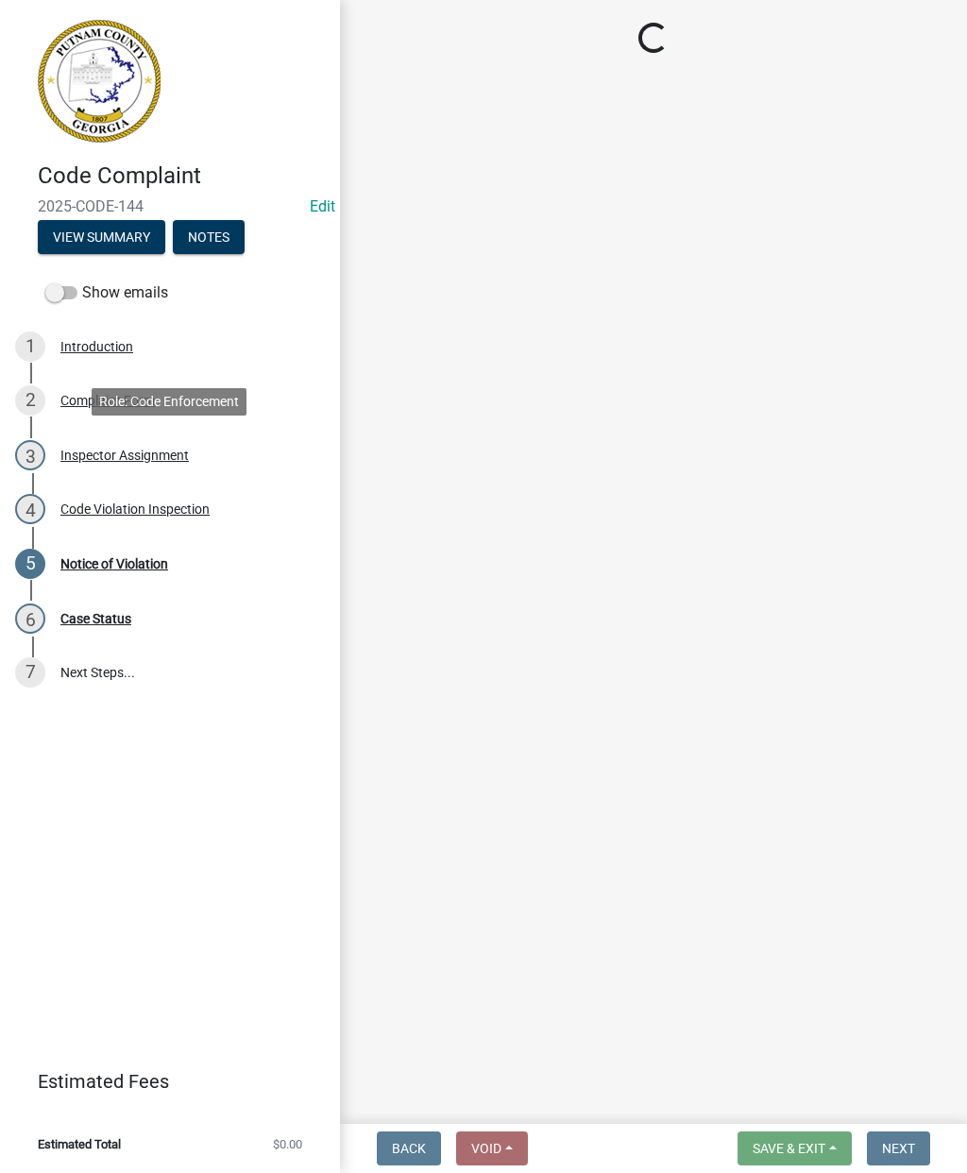
select select "a0ea4169-8540-4a2c-b9f4-cf4c1ffdeb95"
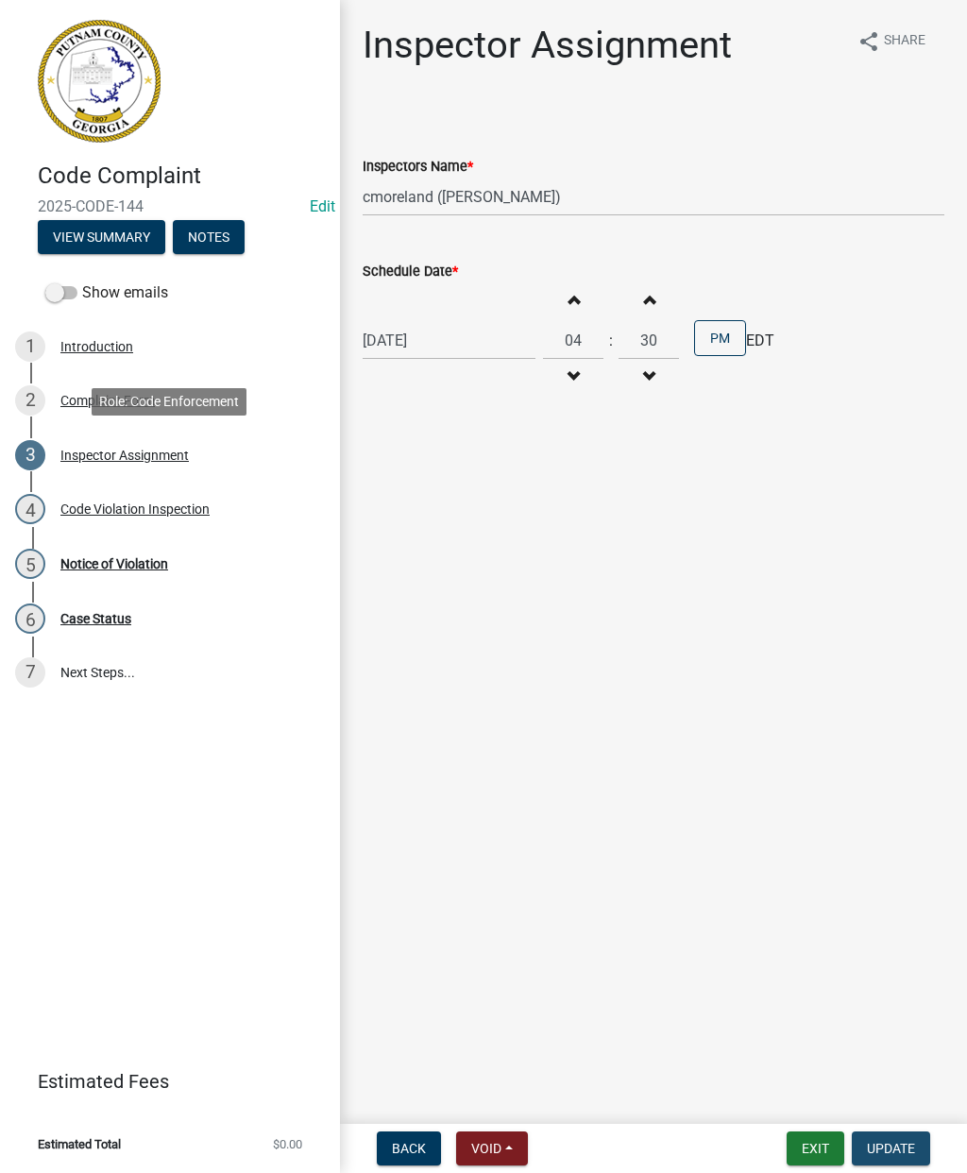
click at [915, 1135] on button "Update" at bounding box center [891, 1148] width 78 height 34
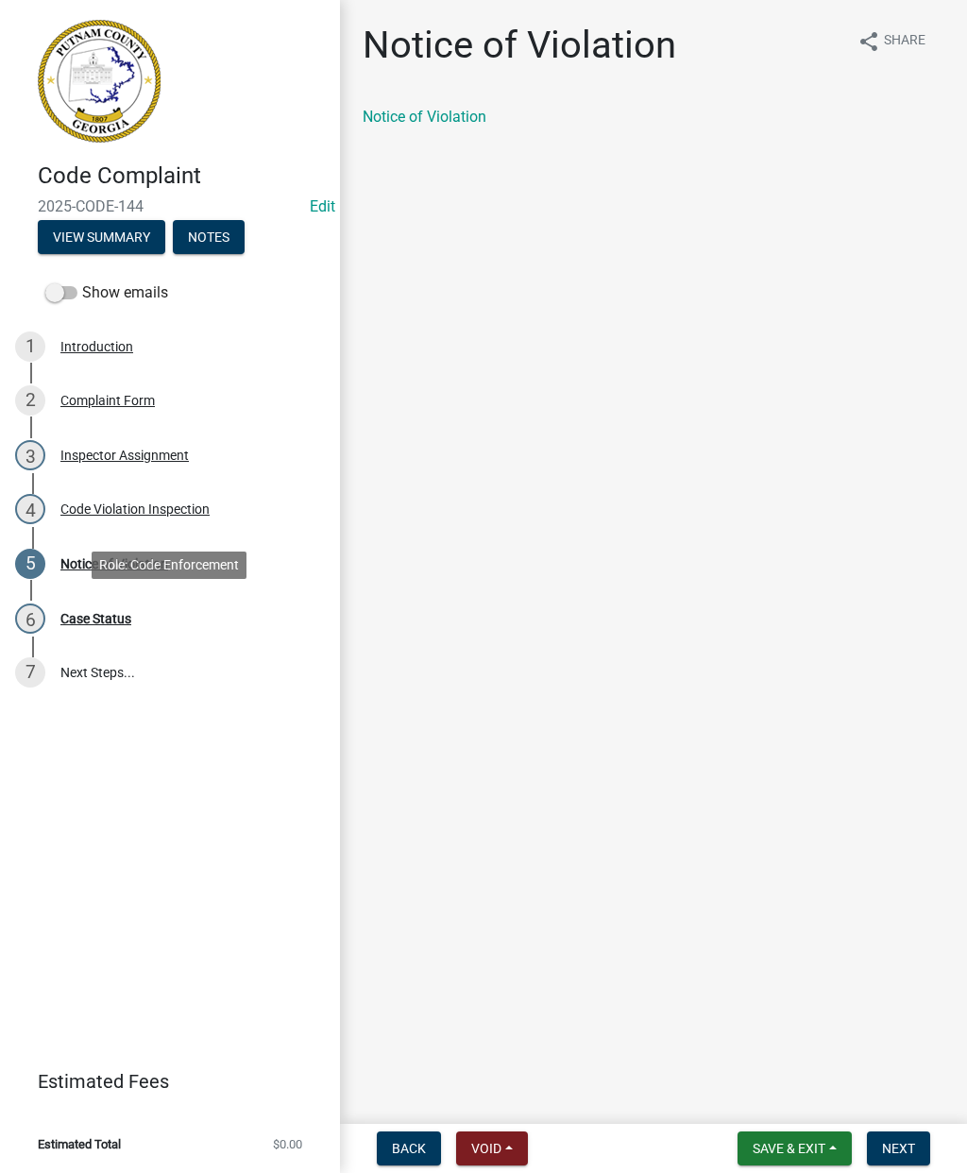
click at [107, 618] on div "Case Status" at bounding box center [95, 618] width 71 height 13
click at [112, 520] on div "4 Code Violation Inspection" at bounding box center [162, 509] width 295 height 30
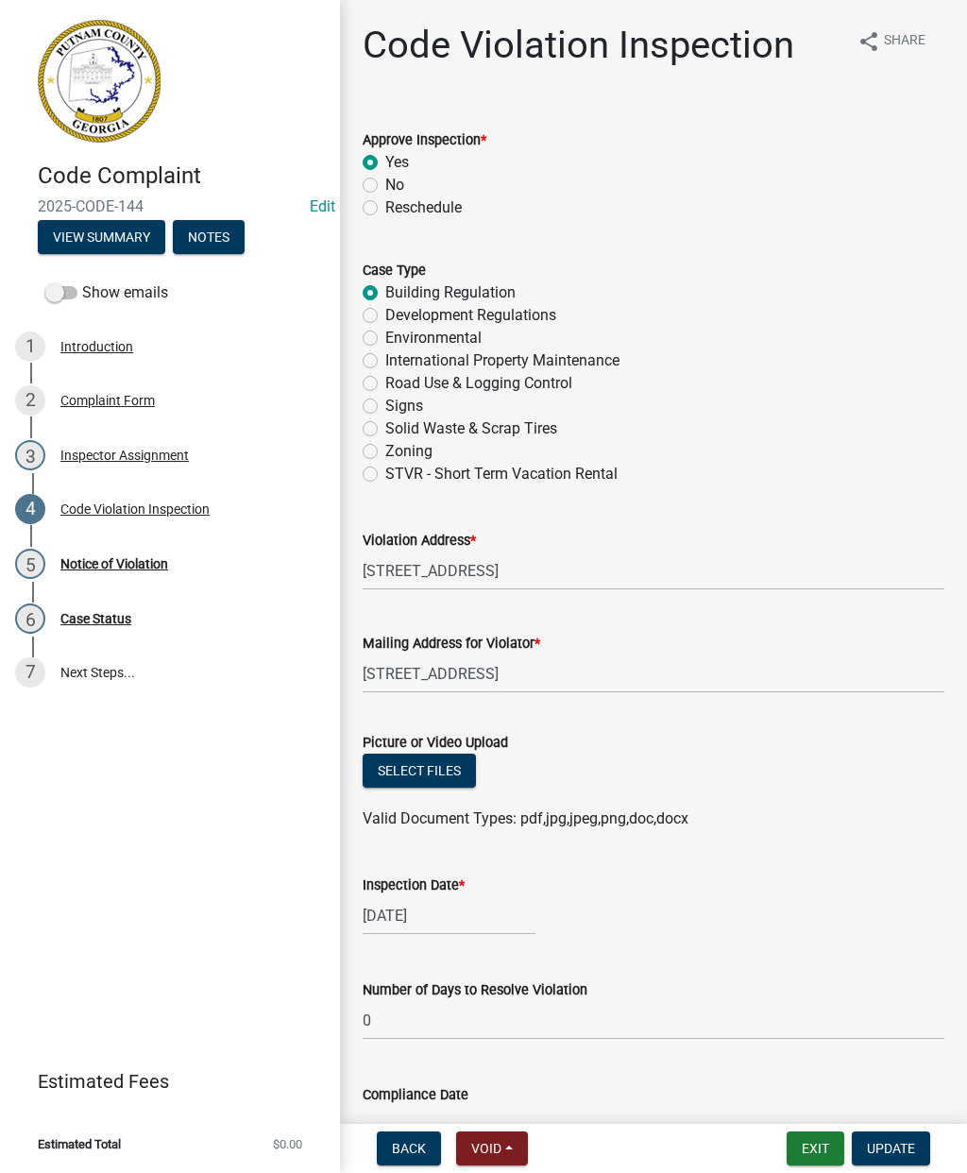
click at [385, 184] on label "No" at bounding box center [394, 185] width 19 height 23
click at [385, 184] on input "No" at bounding box center [391, 180] width 12 height 12
radio input "true"
click at [912, 1136] on button "Update" at bounding box center [891, 1148] width 78 height 34
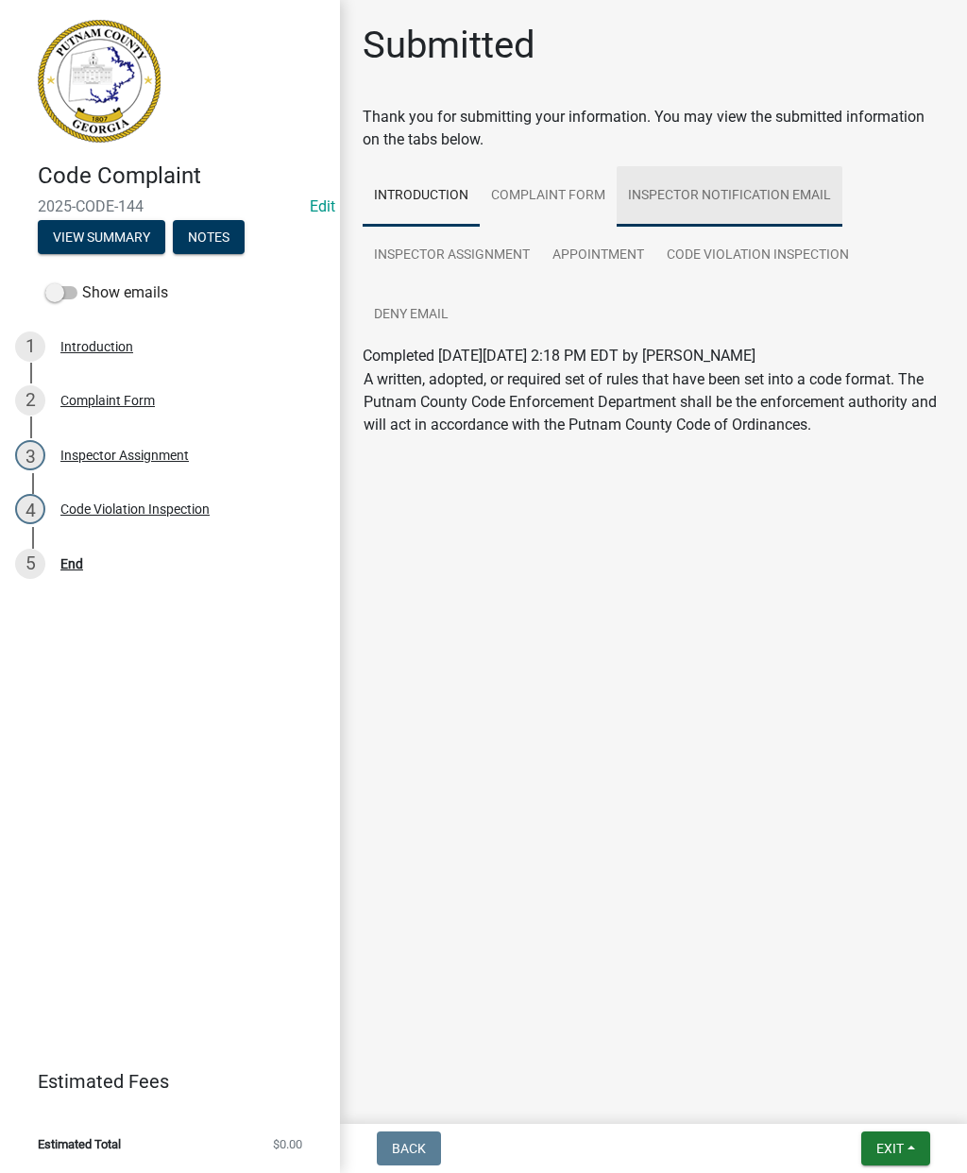
click at [767, 198] on link "Inspector Notification Email" at bounding box center [729, 196] width 226 height 60
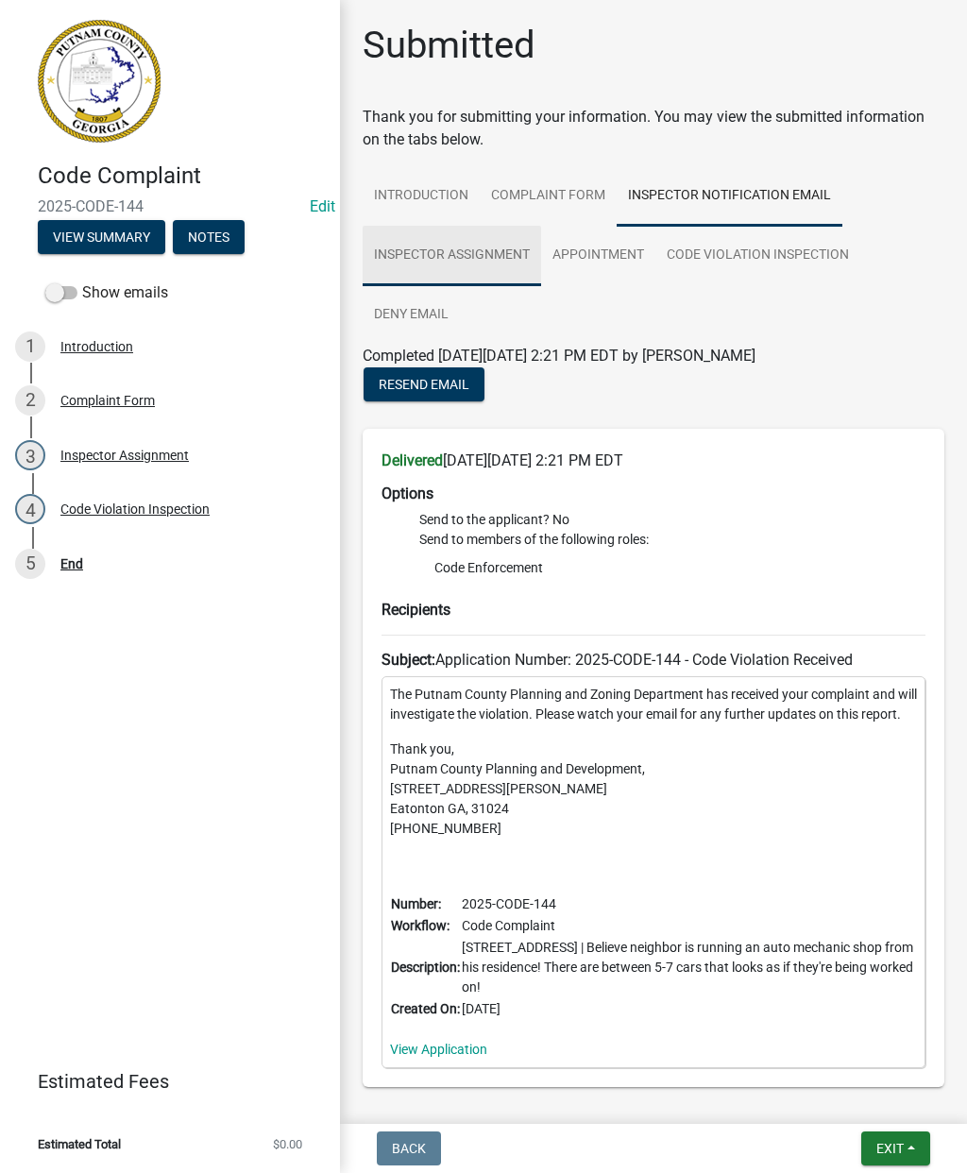
click at [495, 260] on link "Inspector Assignment" at bounding box center [452, 256] width 178 height 60
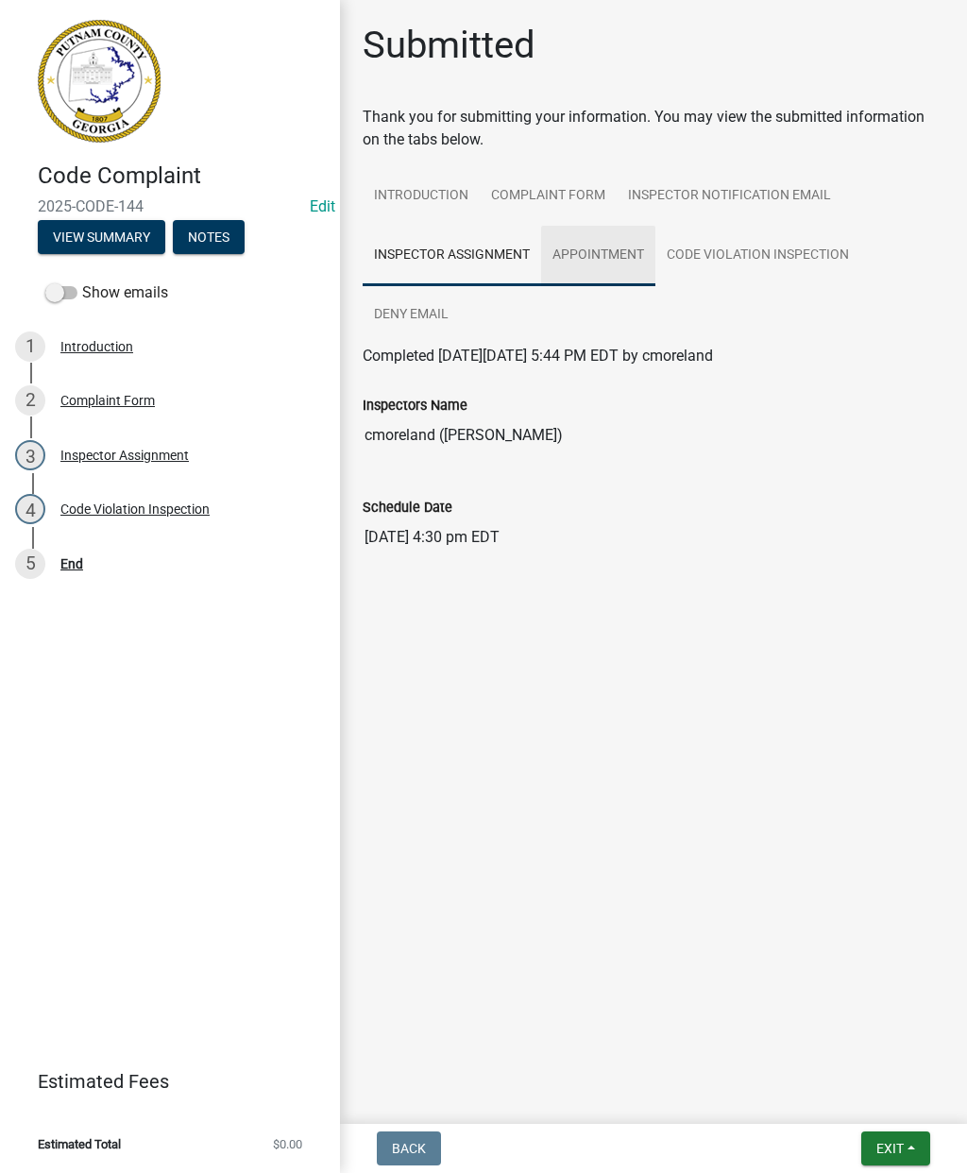
click at [611, 256] on link "Appointment" at bounding box center [598, 256] width 114 height 60
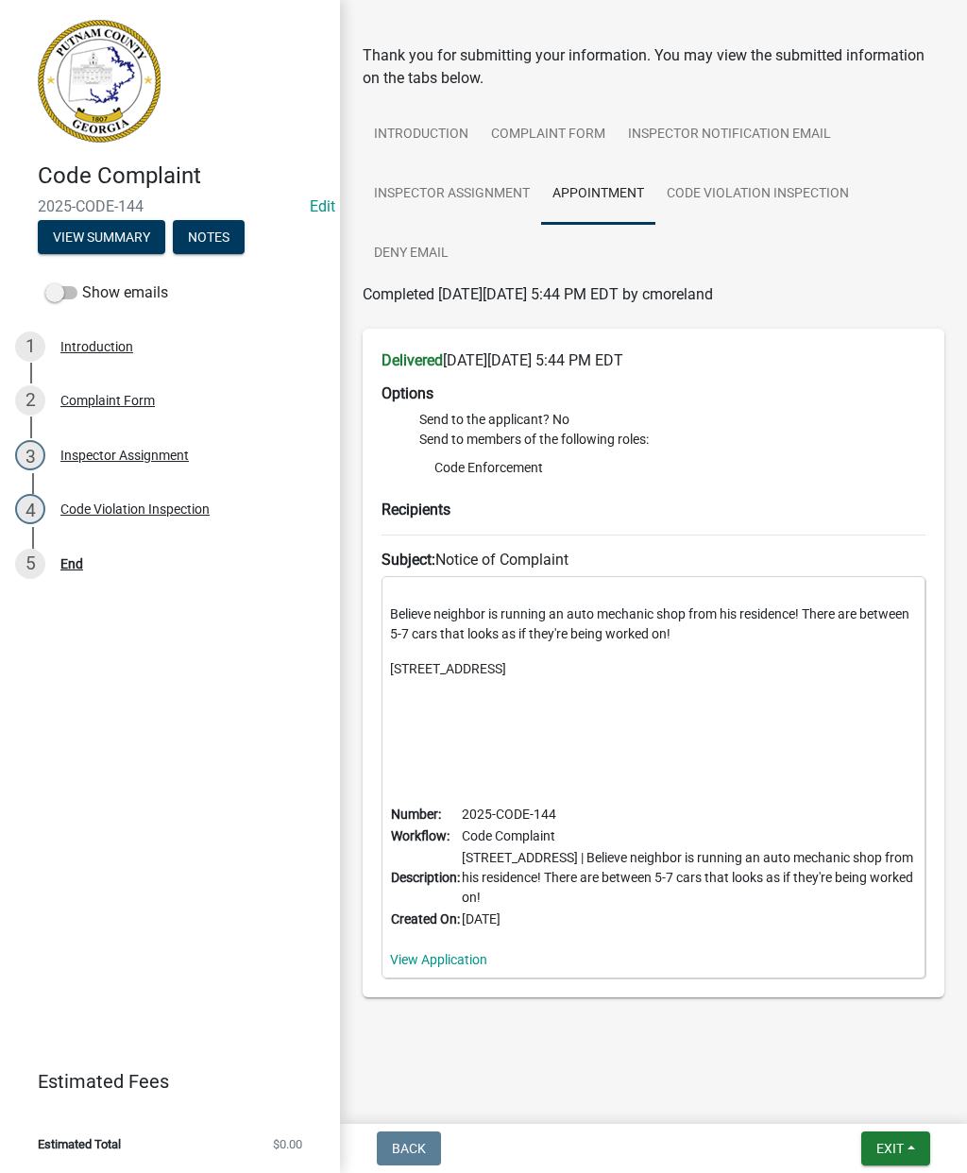
scroll to position [60, 0]
click at [795, 194] on link "Code Violation Inspection" at bounding box center [757, 195] width 205 height 60
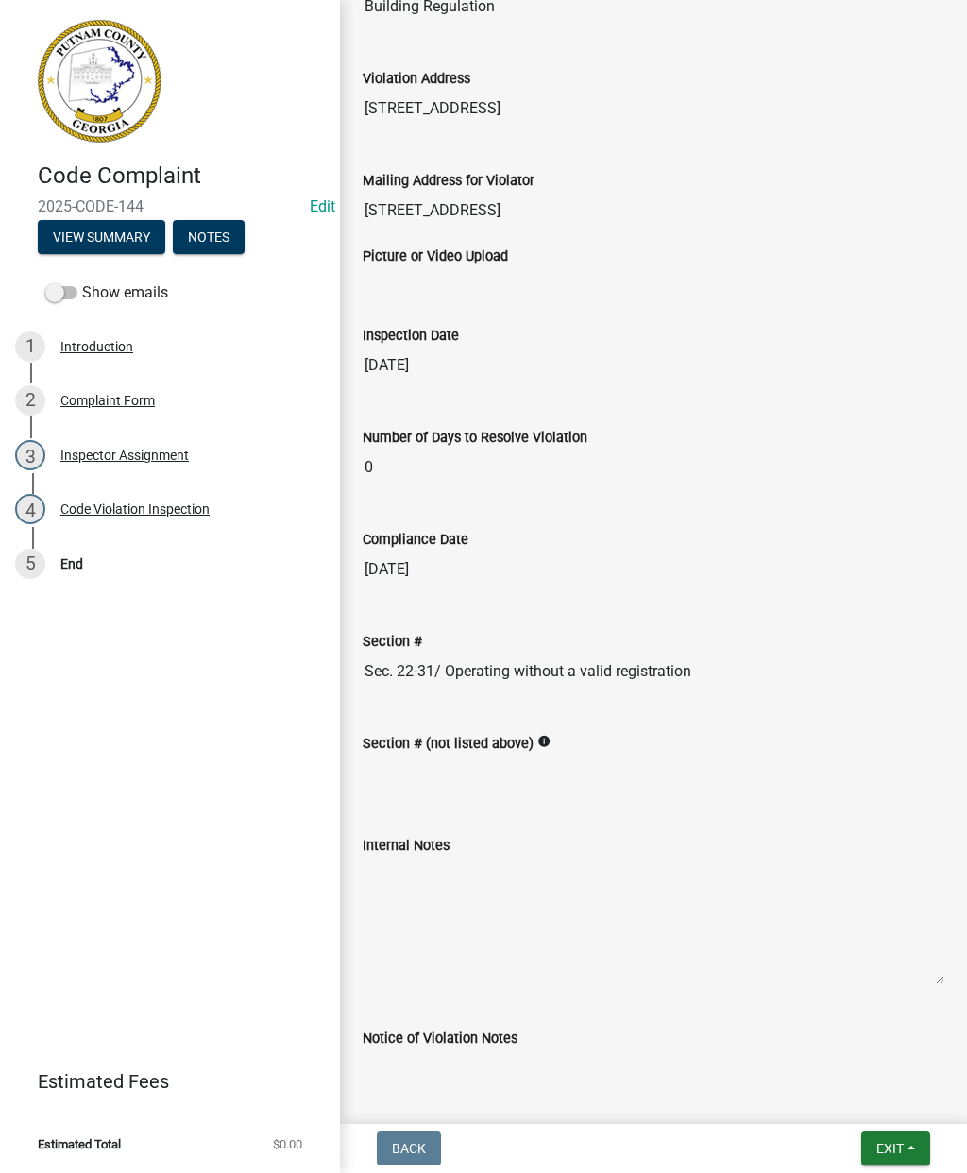
scroll to position [529, 0]
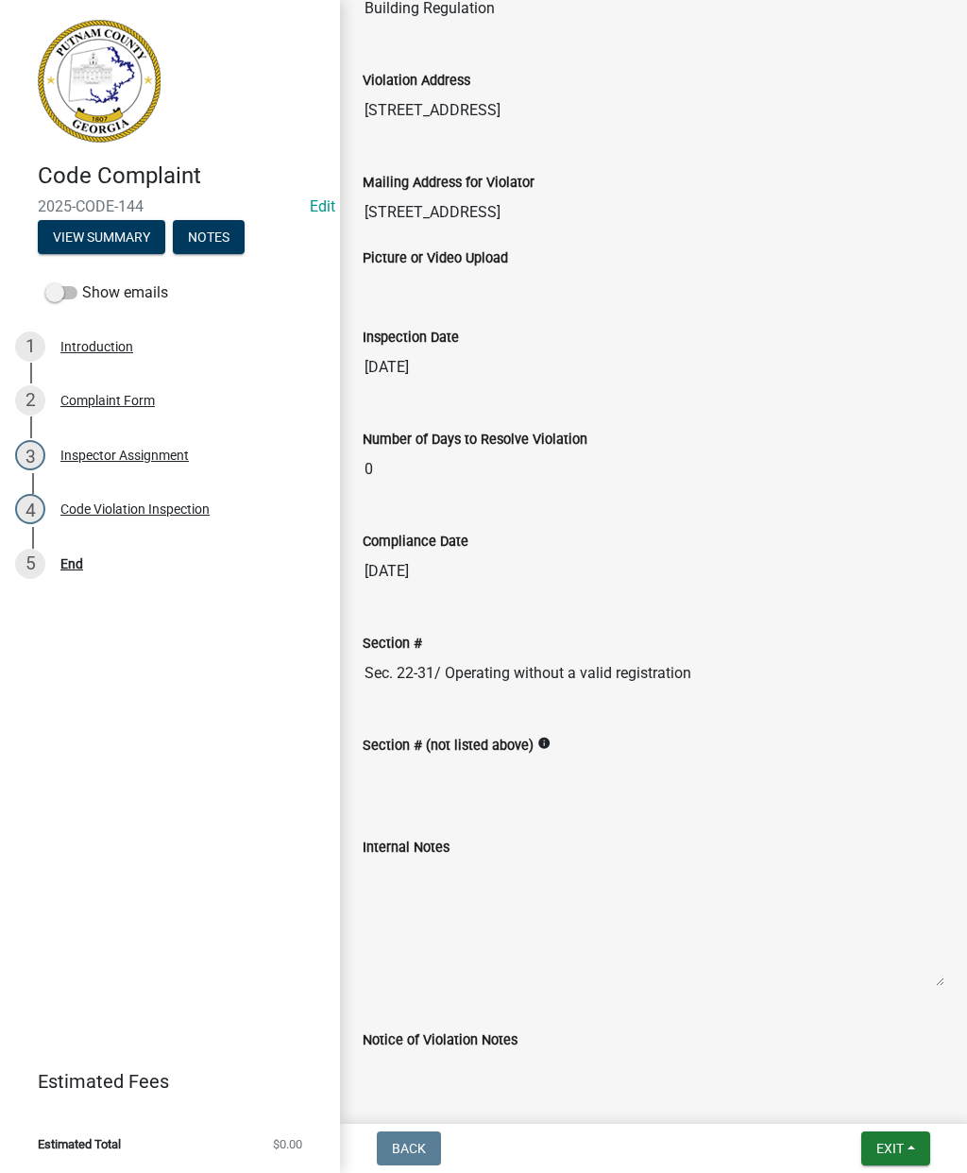
click at [101, 456] on div "Inspector Assignment" at bounding box center [124, 454] width 128 height 13
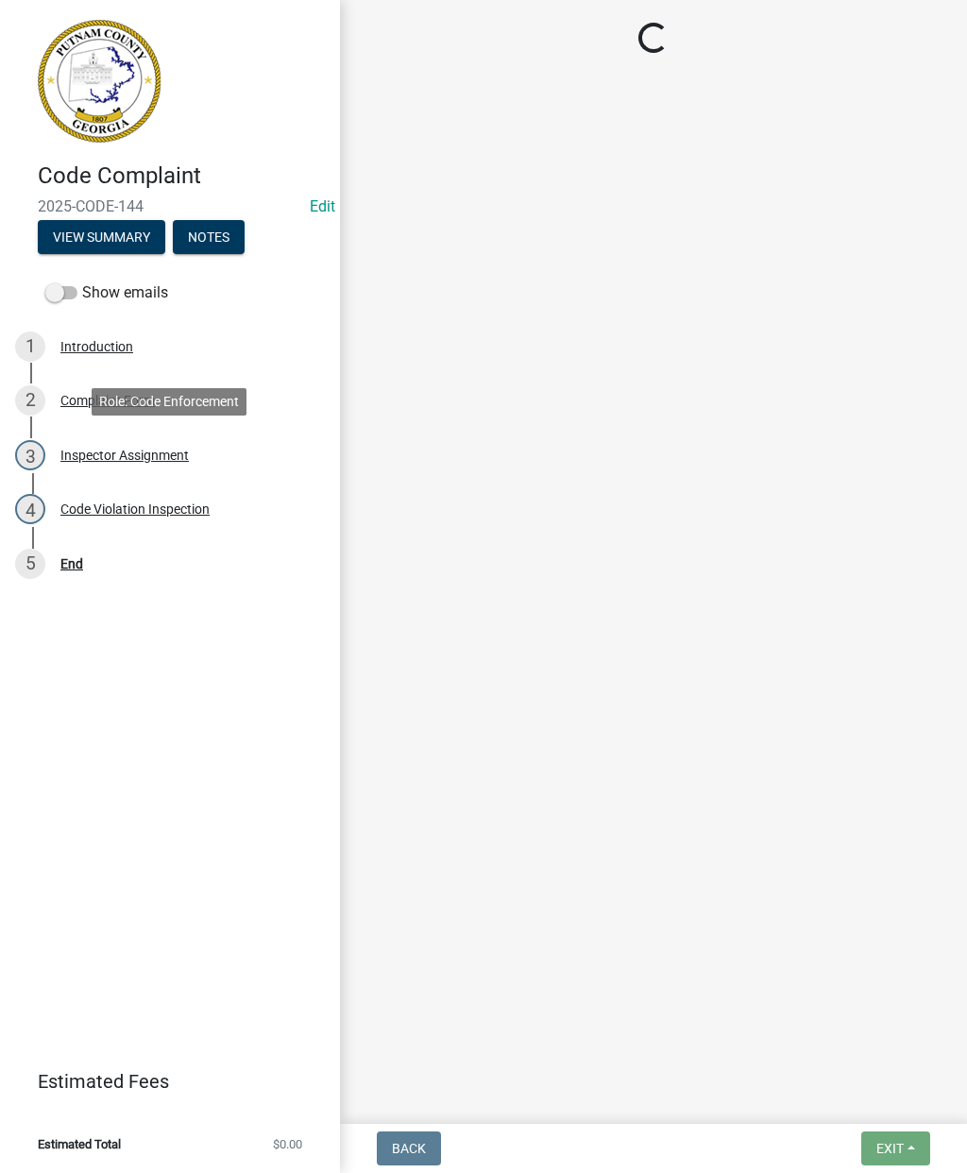
scroll to position [0, 0]
select select "a0ea4169-8540-4a2c-b9f4-cf4c1ffdeb95"
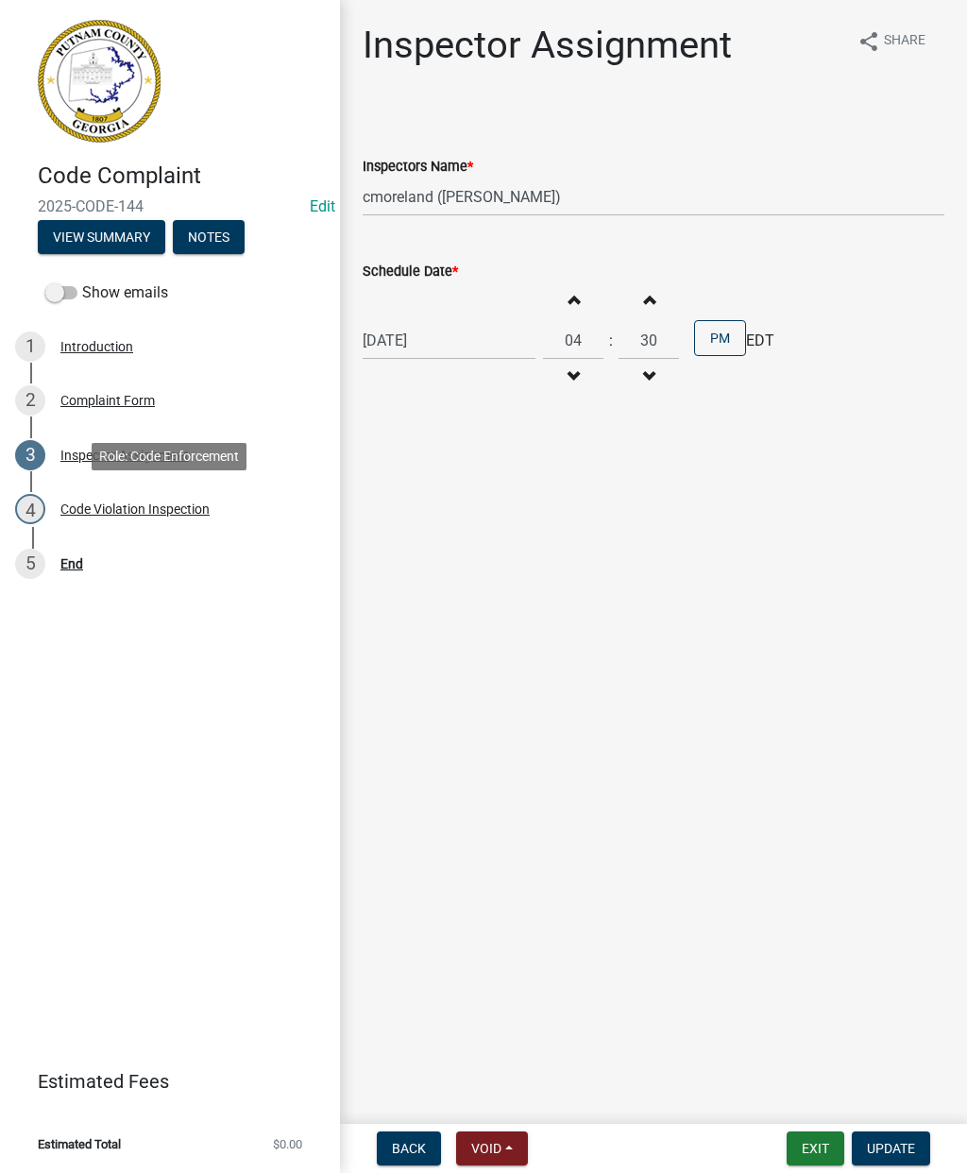
click at [102, 509] on div "Code Violation Inspection" at bounding box center [134, 508] width 149 height 13
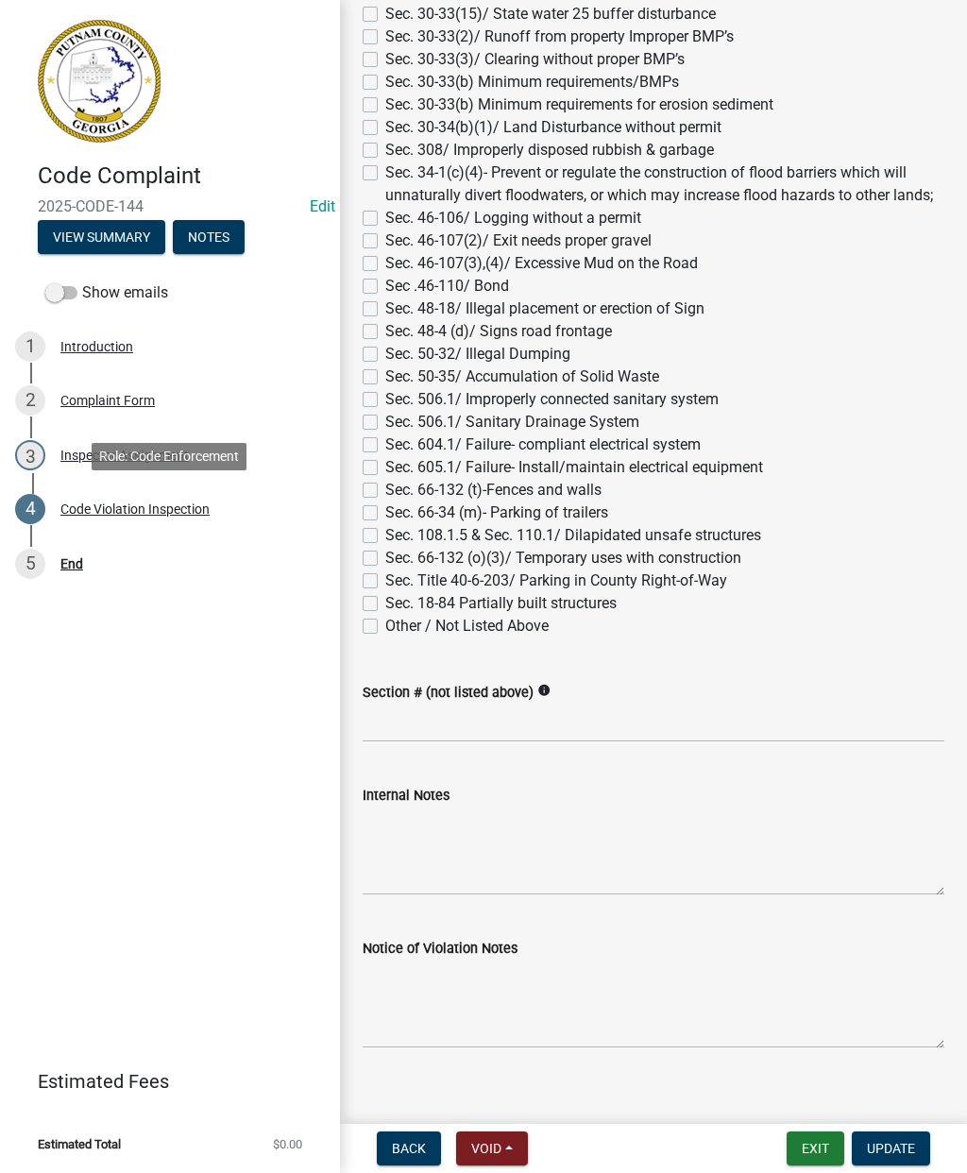
scroll to position [1477, 0]
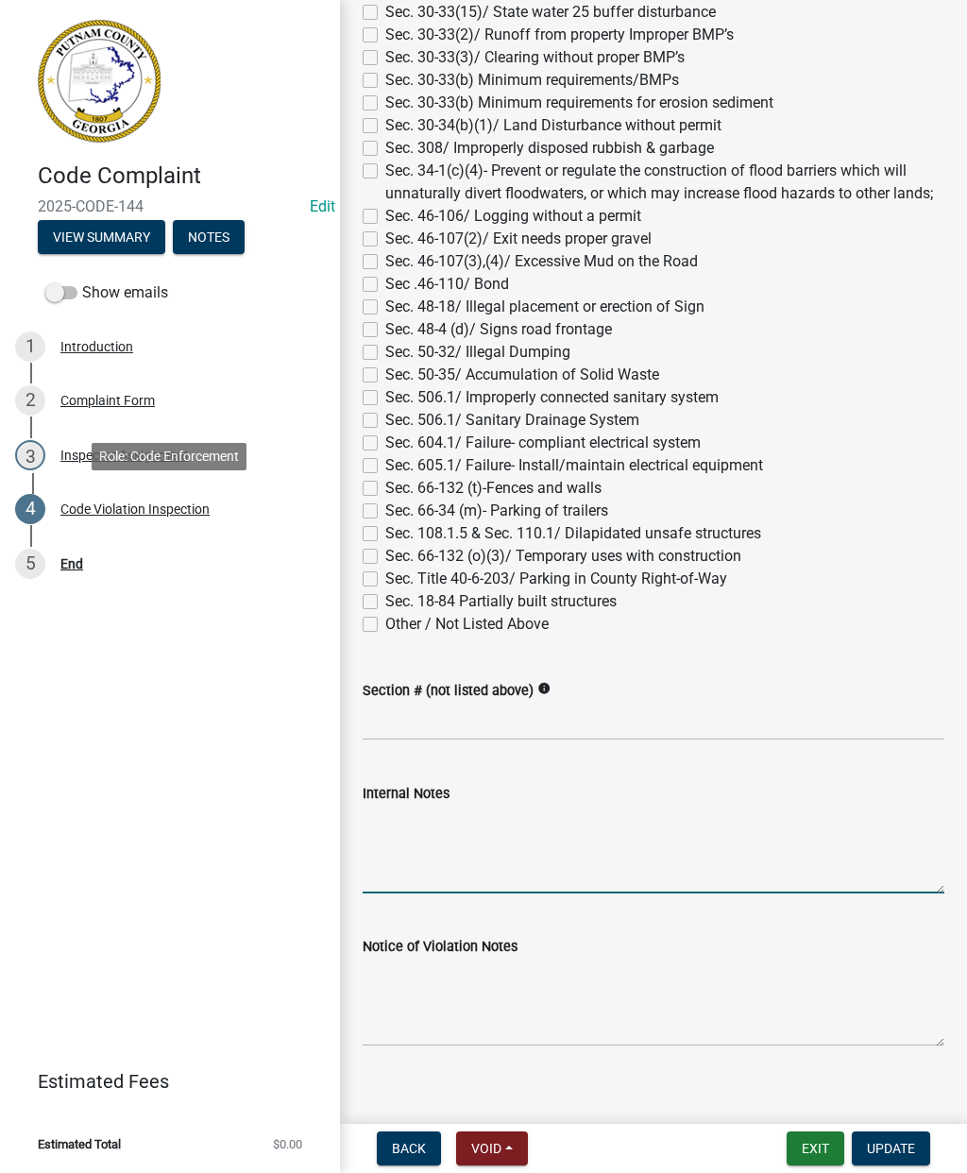
click at [387, 836] on textarea "Internal Notes" at bounding box center [654, 848] width 582 height 89
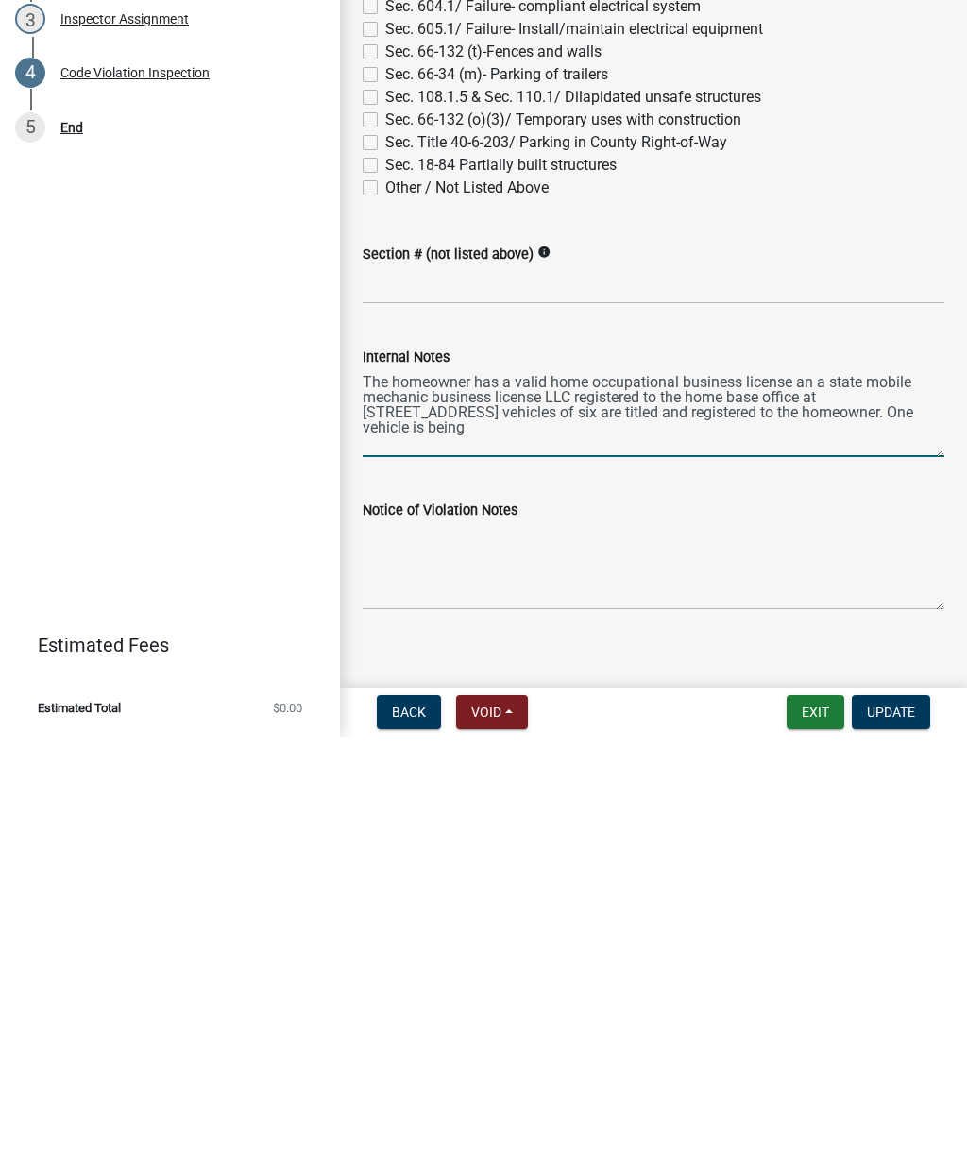
click at [816, 804] on textarea "The homeowner has a valid home occupational business license an a state mobile …" at bounding box center [654, 848] width 582 height 89
click at [933, 804] on textarea "The homeowner has a valid home occupational business license and a state mobile…" at bounding box center [654, 848] width 582 height 89
type textarea "The homeowner has a valid home occupational business license and a state mobile…"
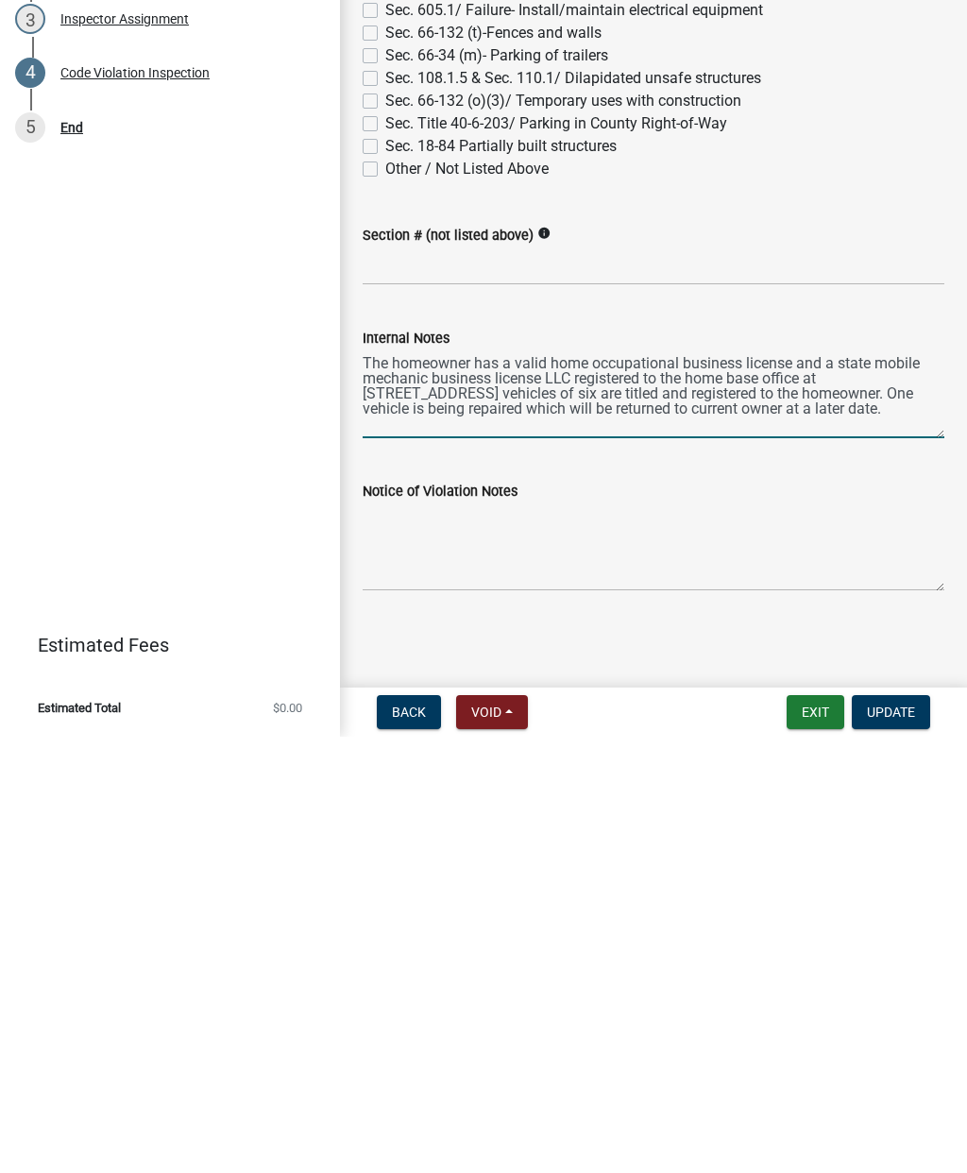
scroll to position [1495, 0]
click at [910, 1140] on span "Update" at bounding box center [891, 1147] width 48 height 15
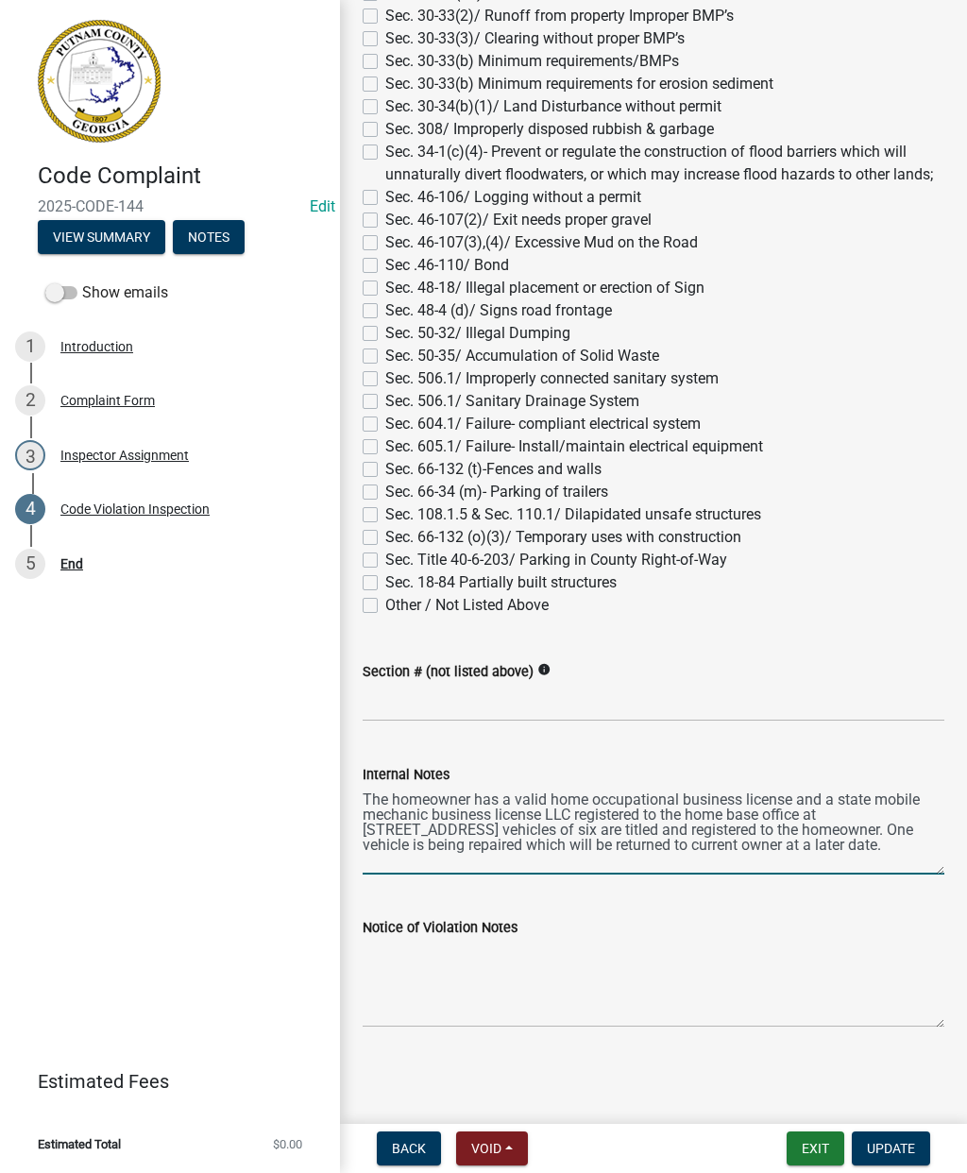
scroll to position [0, 0]
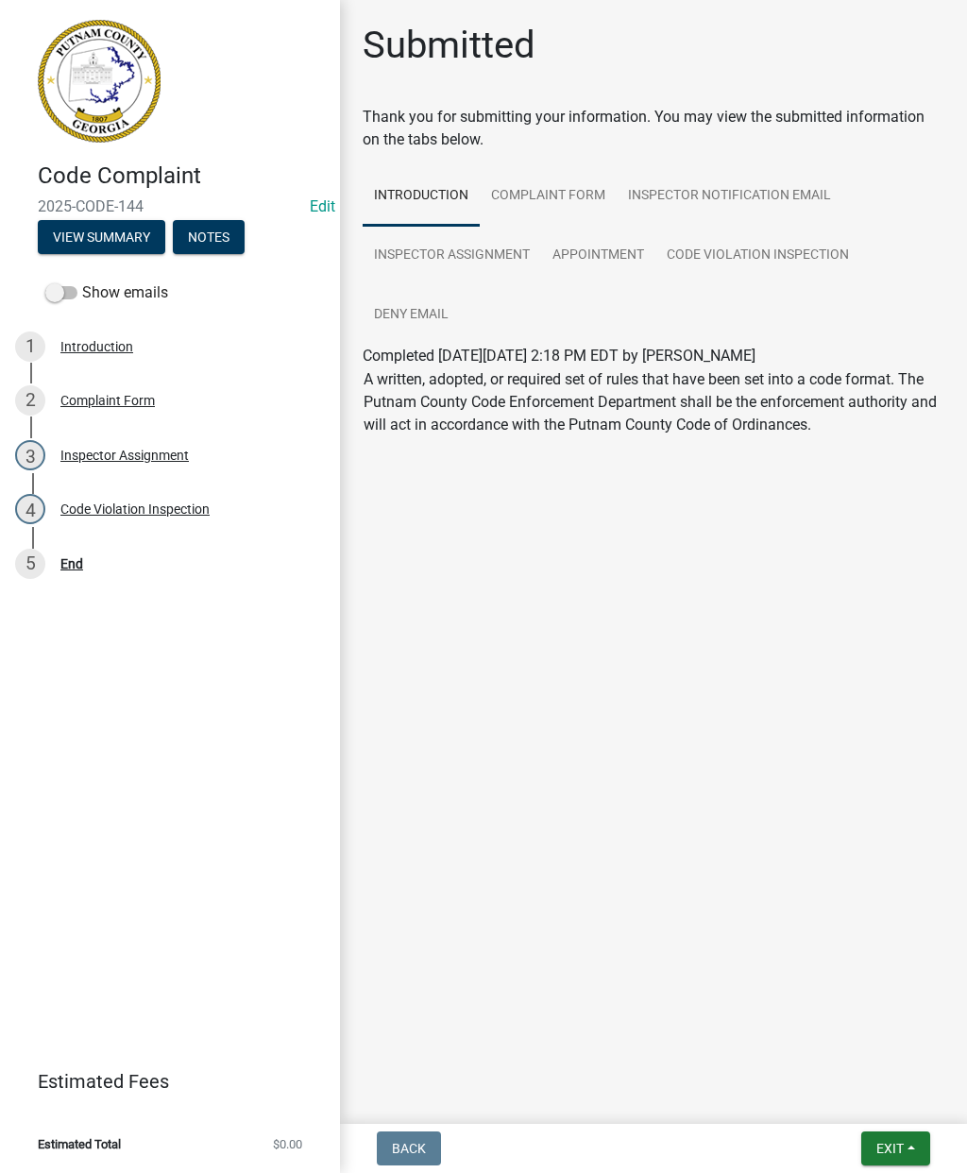
click at [75, 565] on div "End" at bounding box center [71, 563] width 23 height 13
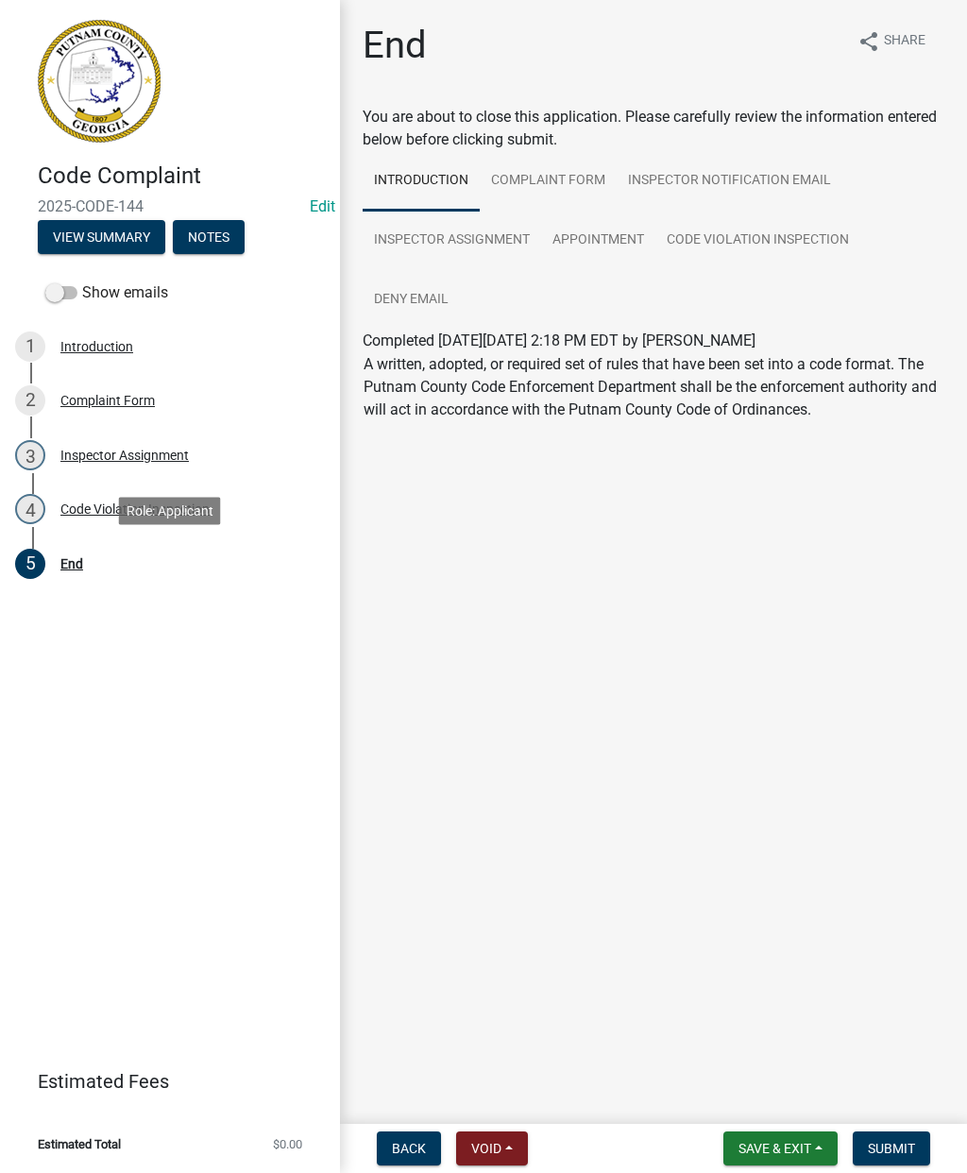
click at [906, 1138] on button "Submit" at bounding box center [891, 1148] width 77 height 34
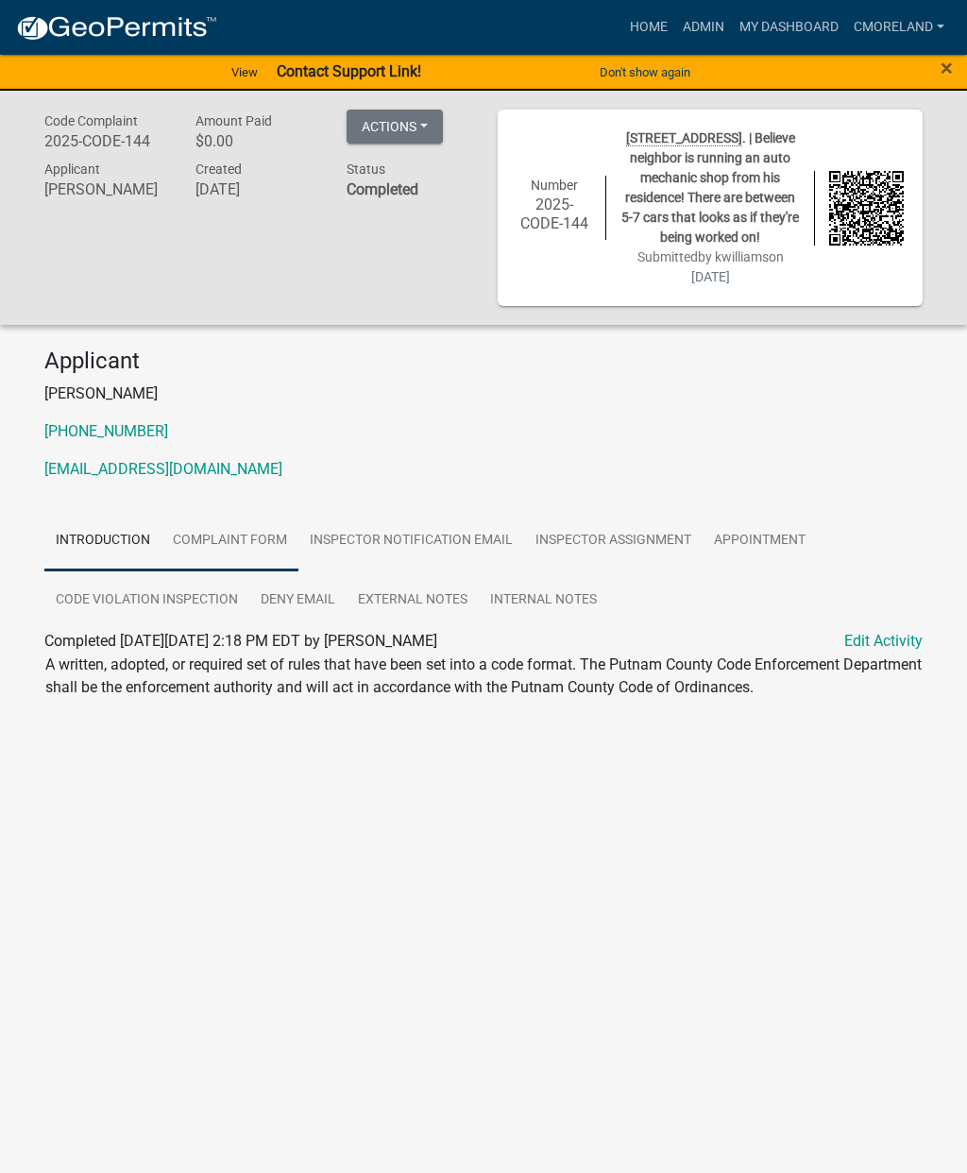
click at [268, 550] on link "Complaint Form" at bounding box center [229, 541] width 137 height 60
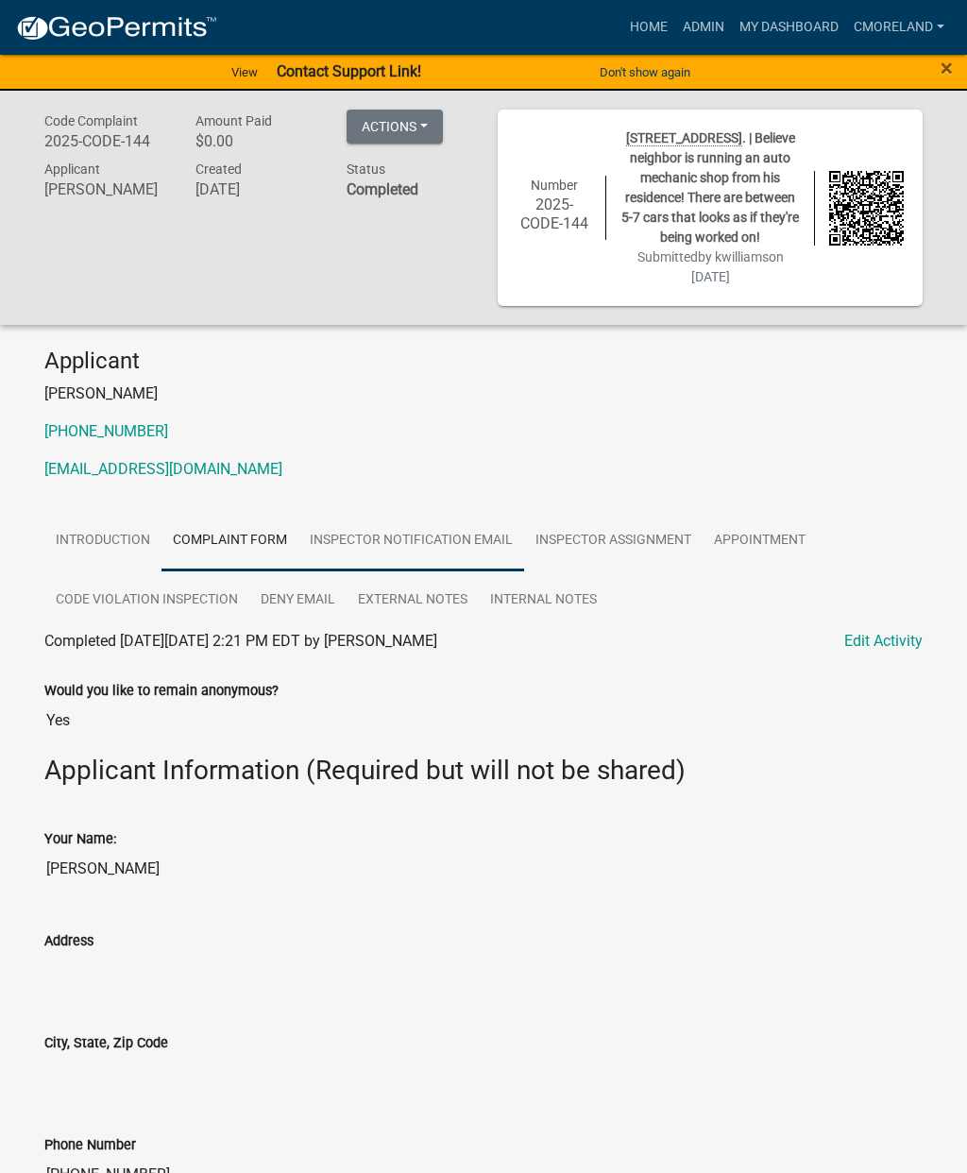
click at [488, 541] on link "Inspector Notification Email" at bounding box center [411, 541] width 226 height 60
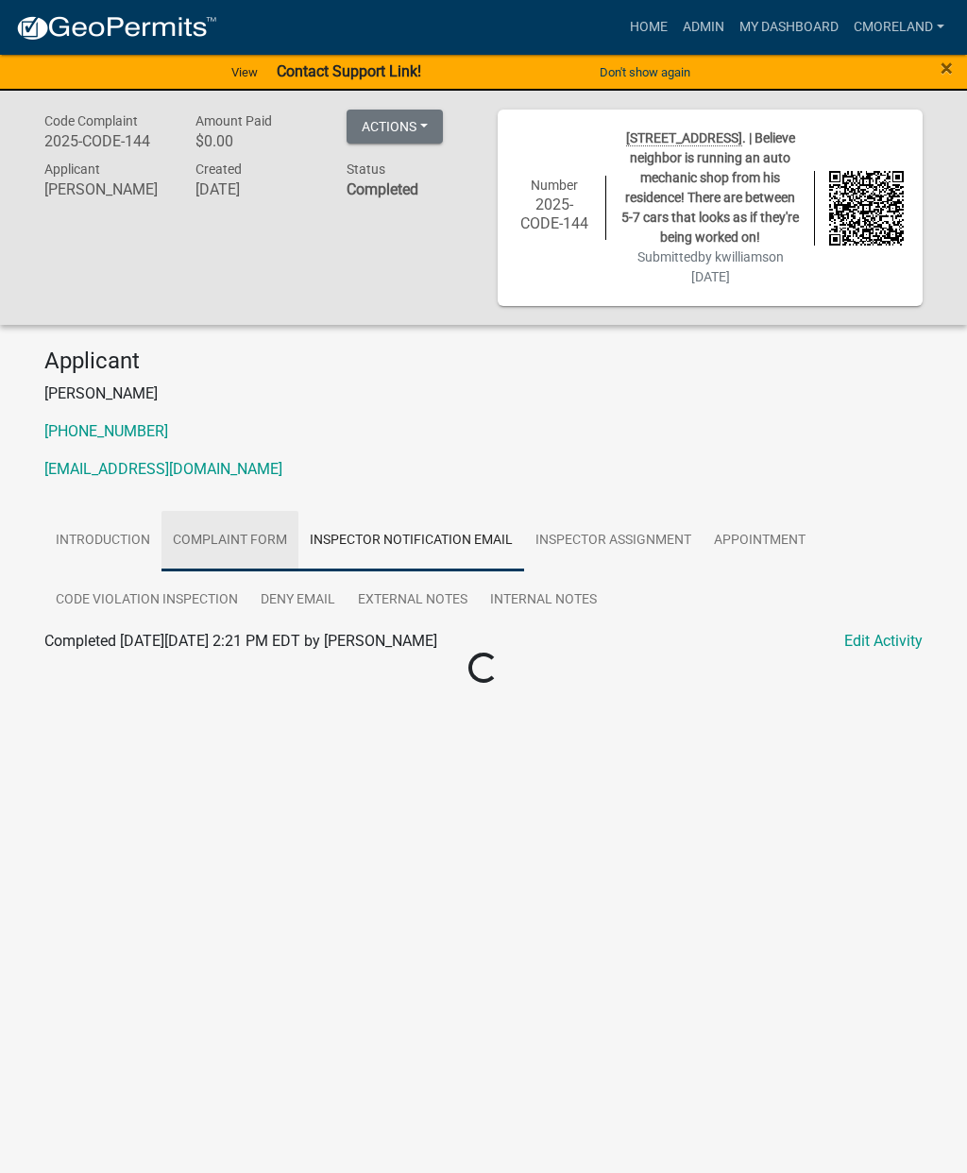
click at [251, 561] on link "Complaint Form" at bounding box center [229, 541] width 137 height 60
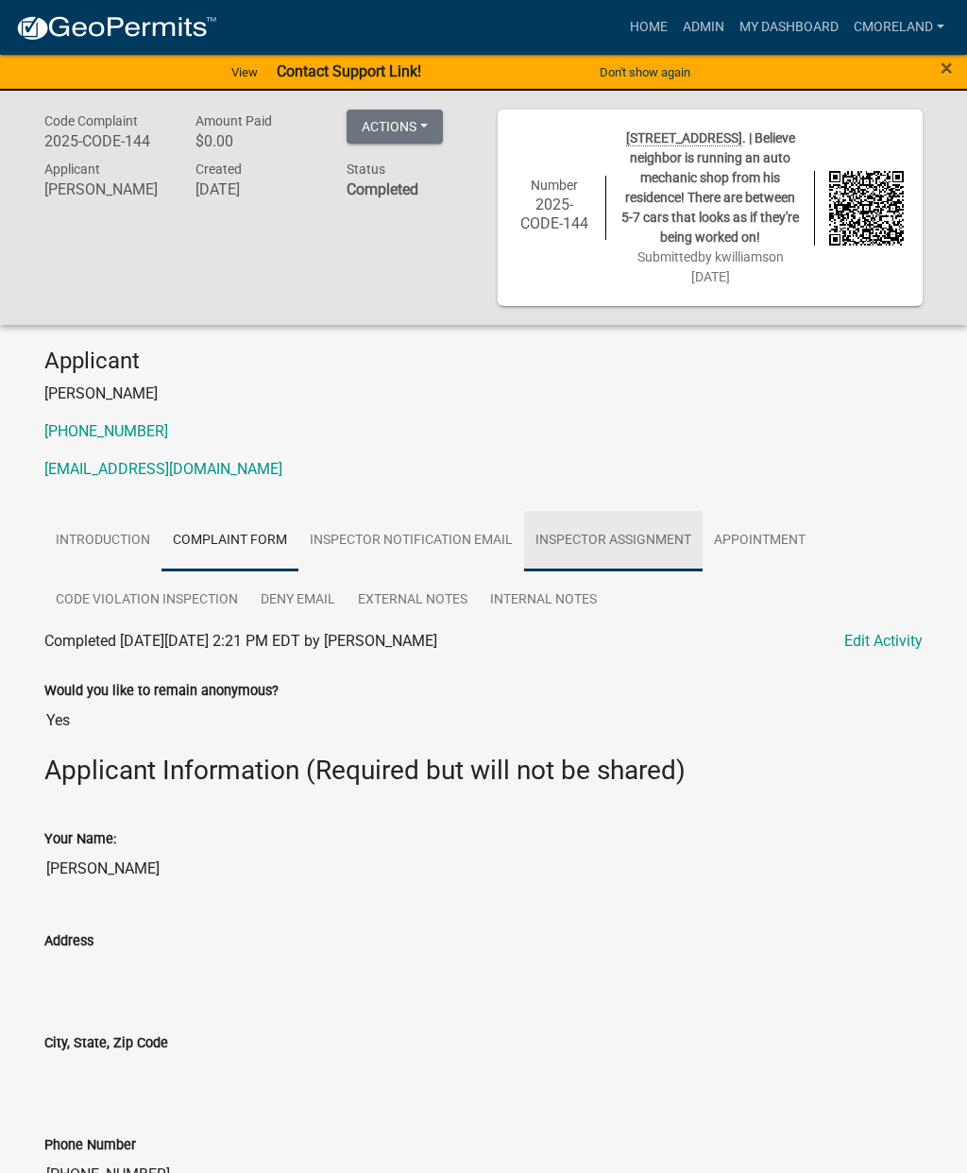
click at [649, 561] on link "Inspector Assignment" at bounding box center [613, 541] width 178 height 60
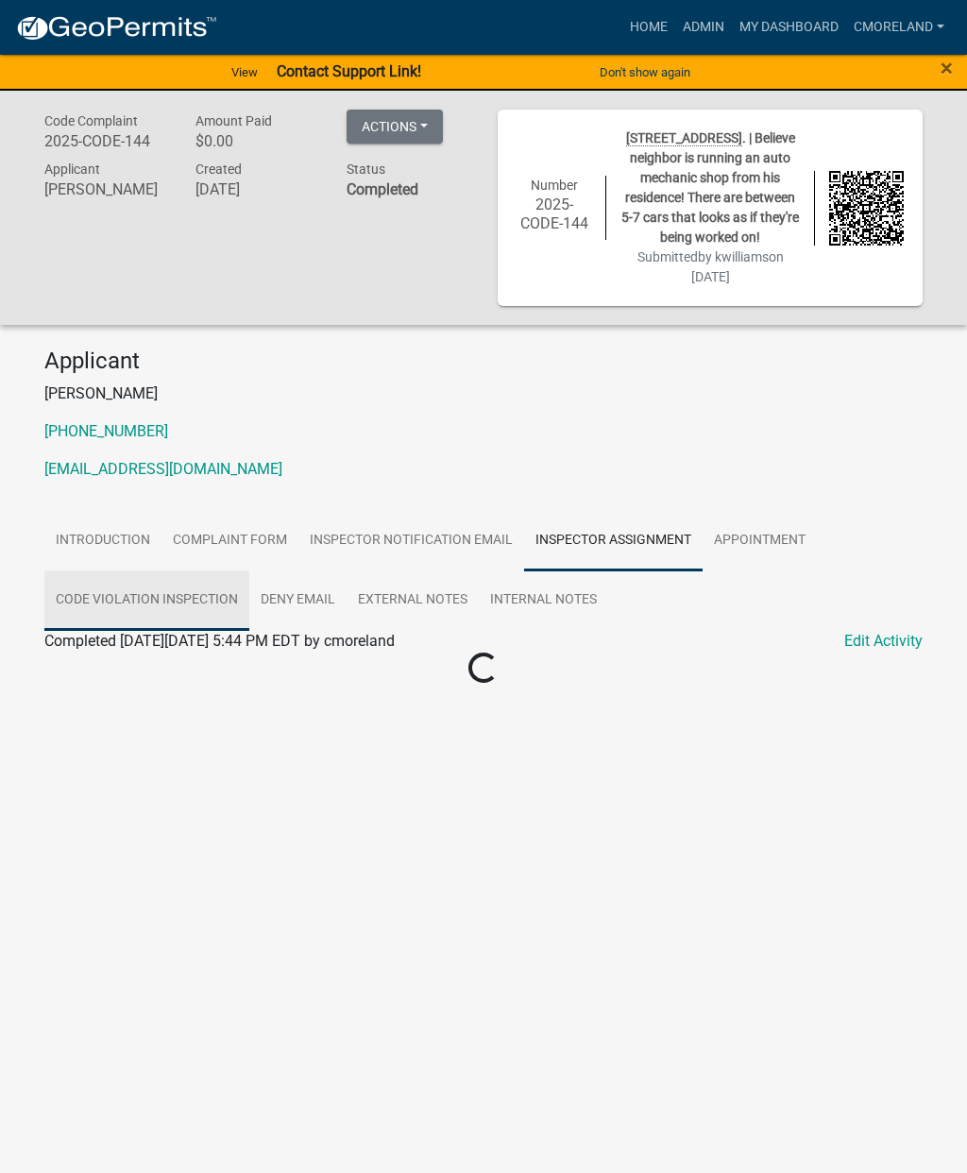
click at [214, 618] on link "Code Violation Inspection" at bounding box center [146, 600] width 205 height 60
click at [311, 616] on link "Deny Email" at bounding box center [297, 600] width 97 height 60
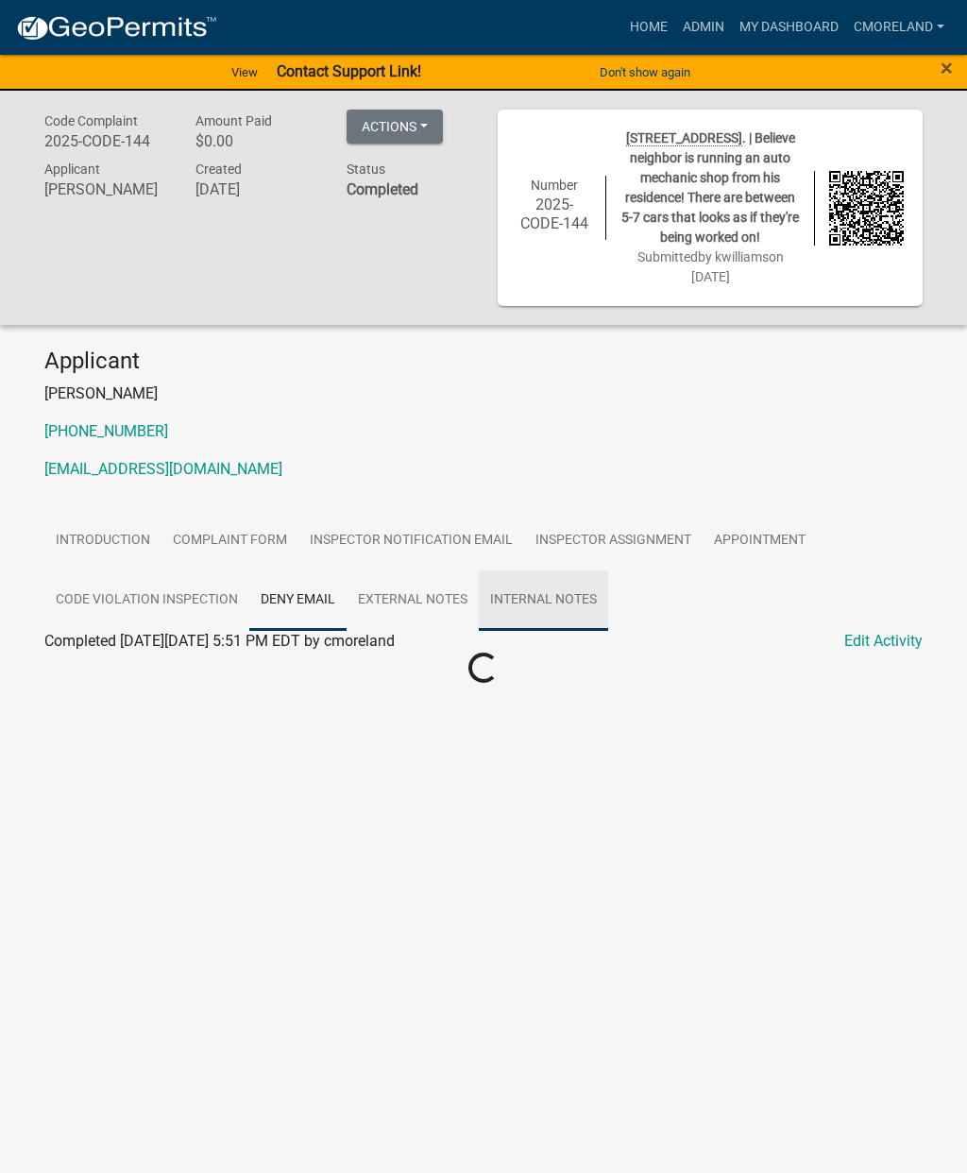
click at [580, 622] on link "Internal Notes" at bounding box center [543, 600] width 129 height 60
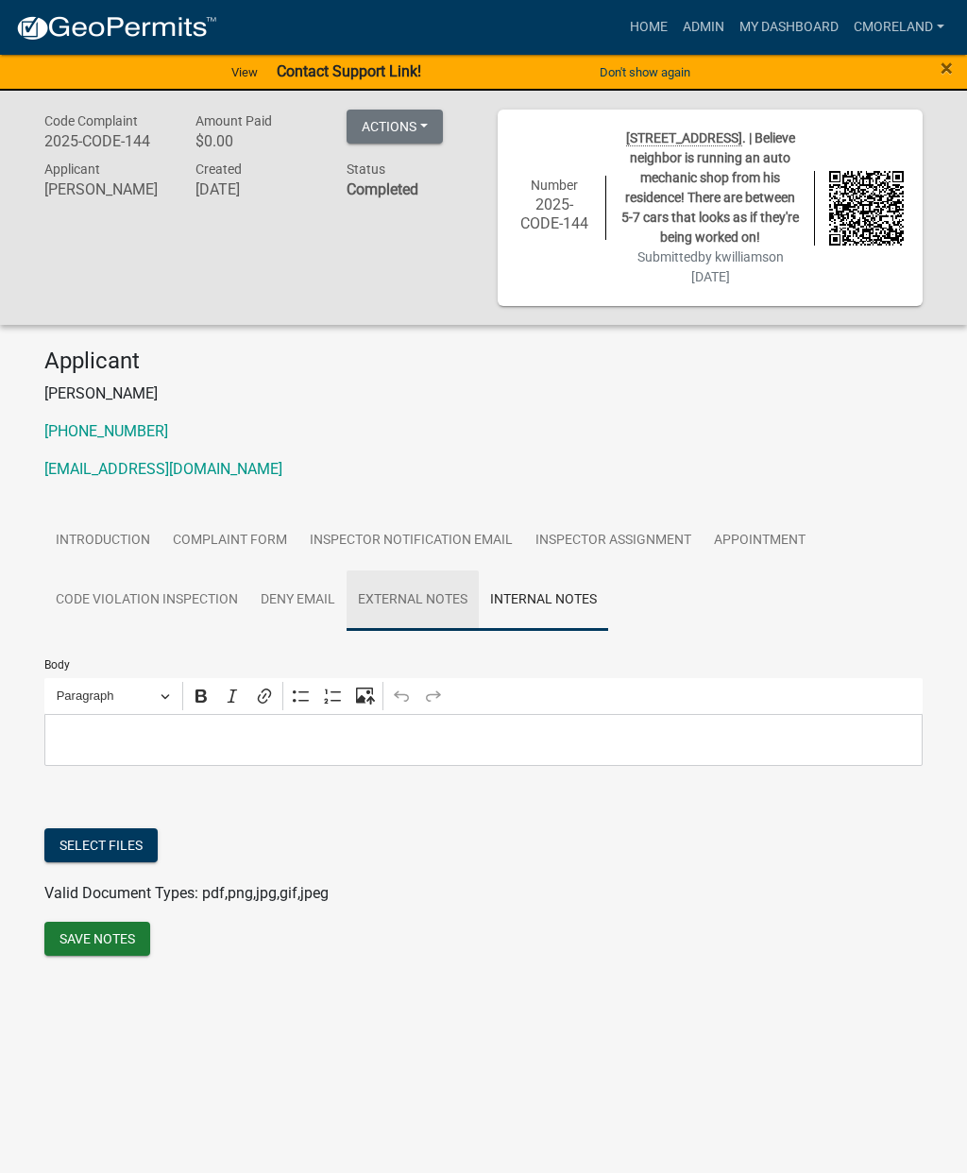
click at [429, 631] on link "External Notes" at bounding box center [412, 600] width 132 height 60
click at [566, 623] on link "Internal Notes" at bounding box center [543, 600] width 129 height 60
click at [427, 616] on link "External Notes" at bounding box center [412, 600] width 132 height 60
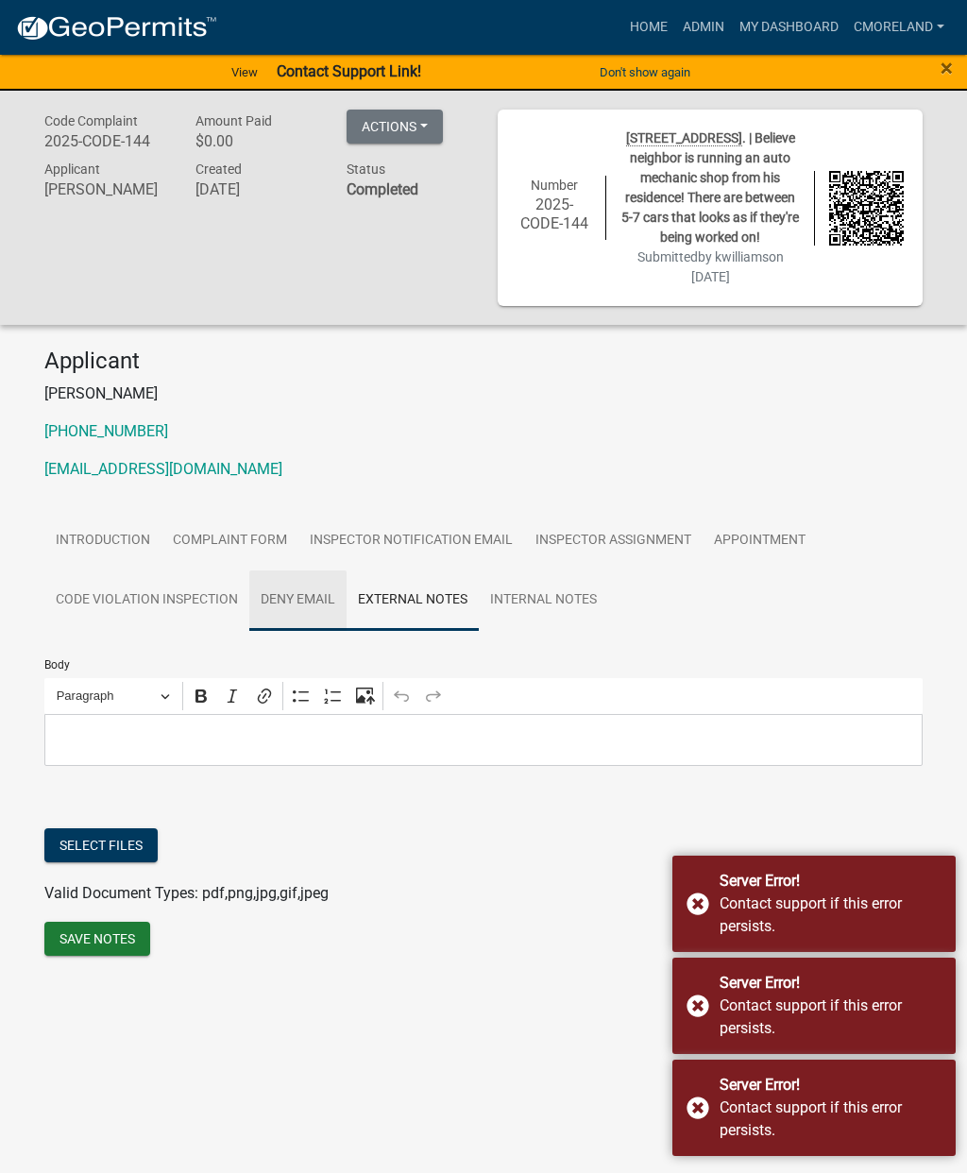
click at [312, 602] on link "Deny Email" at bounding box center [297, 600] width 97 height 60
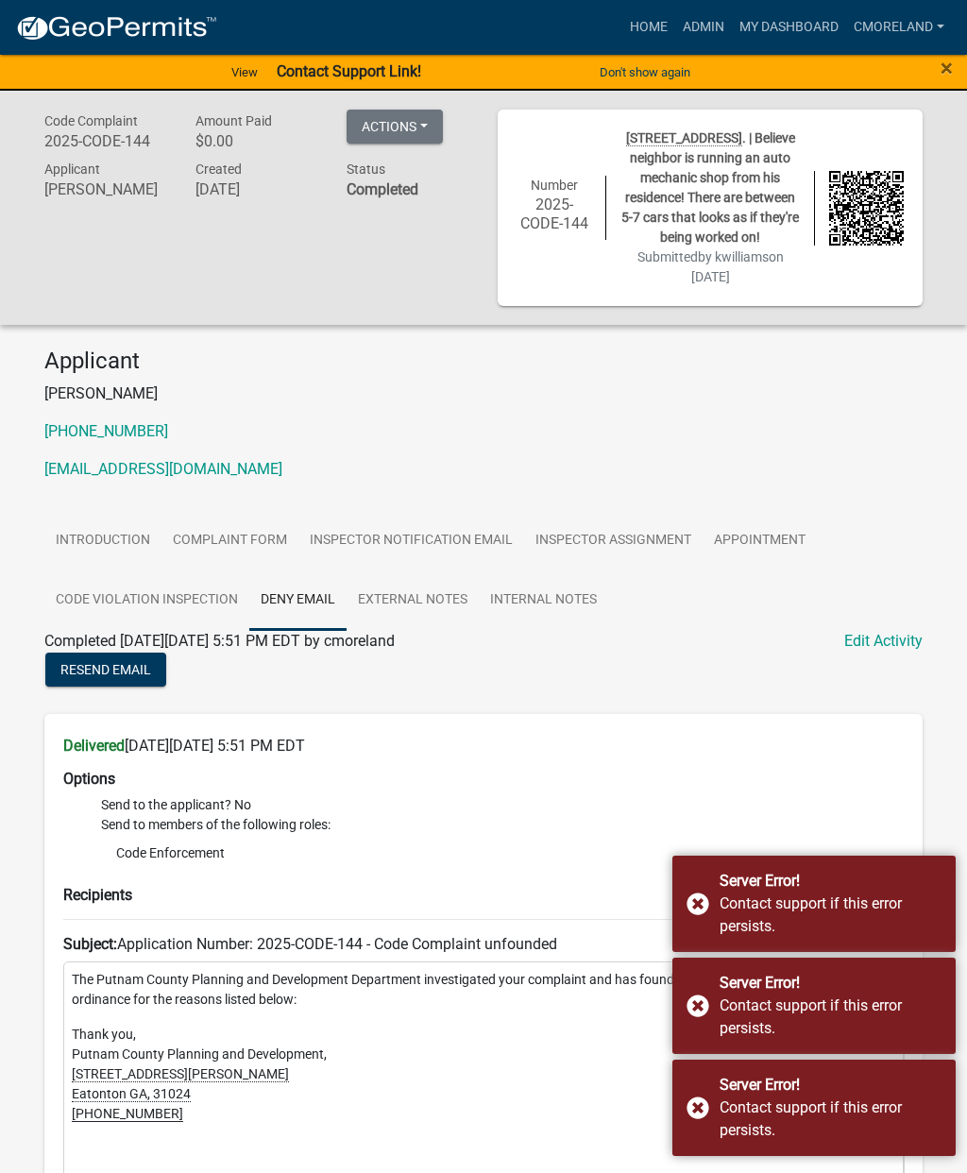
click at [704, 901] on div "Server Error! Contact support if this error persists." at bounding box center [813, 903] width 283 height 96
click at [713, 996] on div "Server Error! Contact support if this error persists." at bounding box center [813, 1005] width 283 height 96
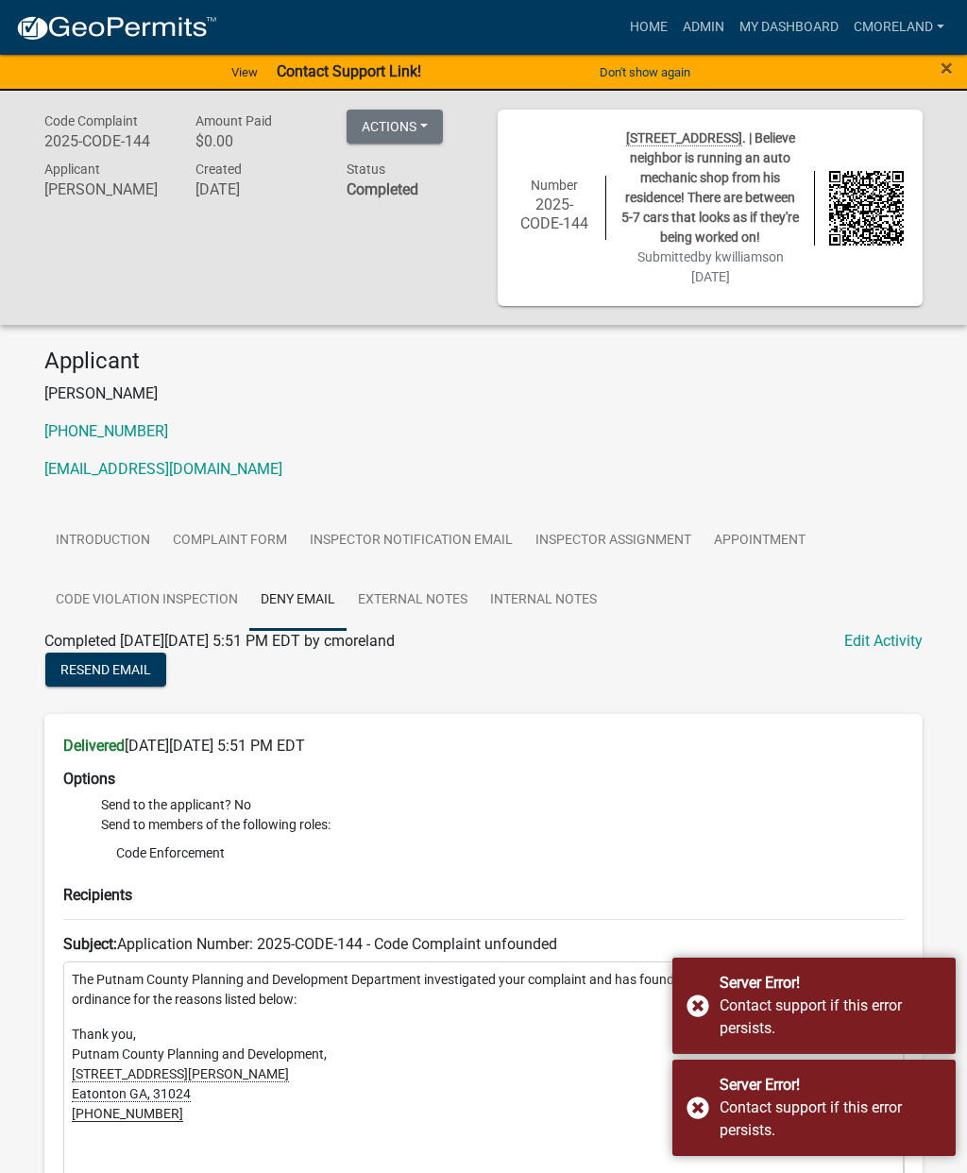
click at [708, 1109] on div "Server Error! Contact support if this error persists." at bounding box center [813, 1107] width 283 height 96
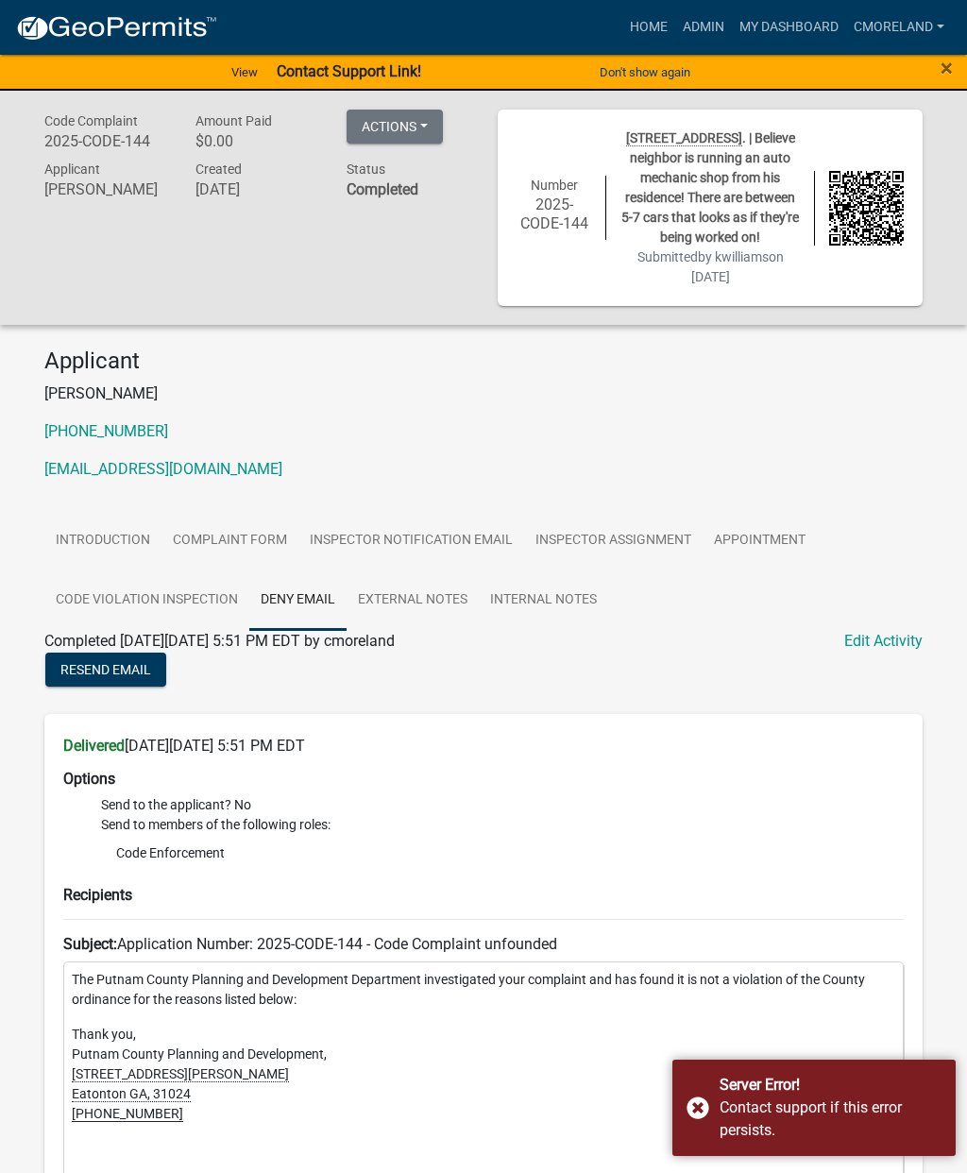
click at [718, 1091] on div "Server Error! Contact support if this error persists." at bounding box center [813, 1107] width 283 height 96
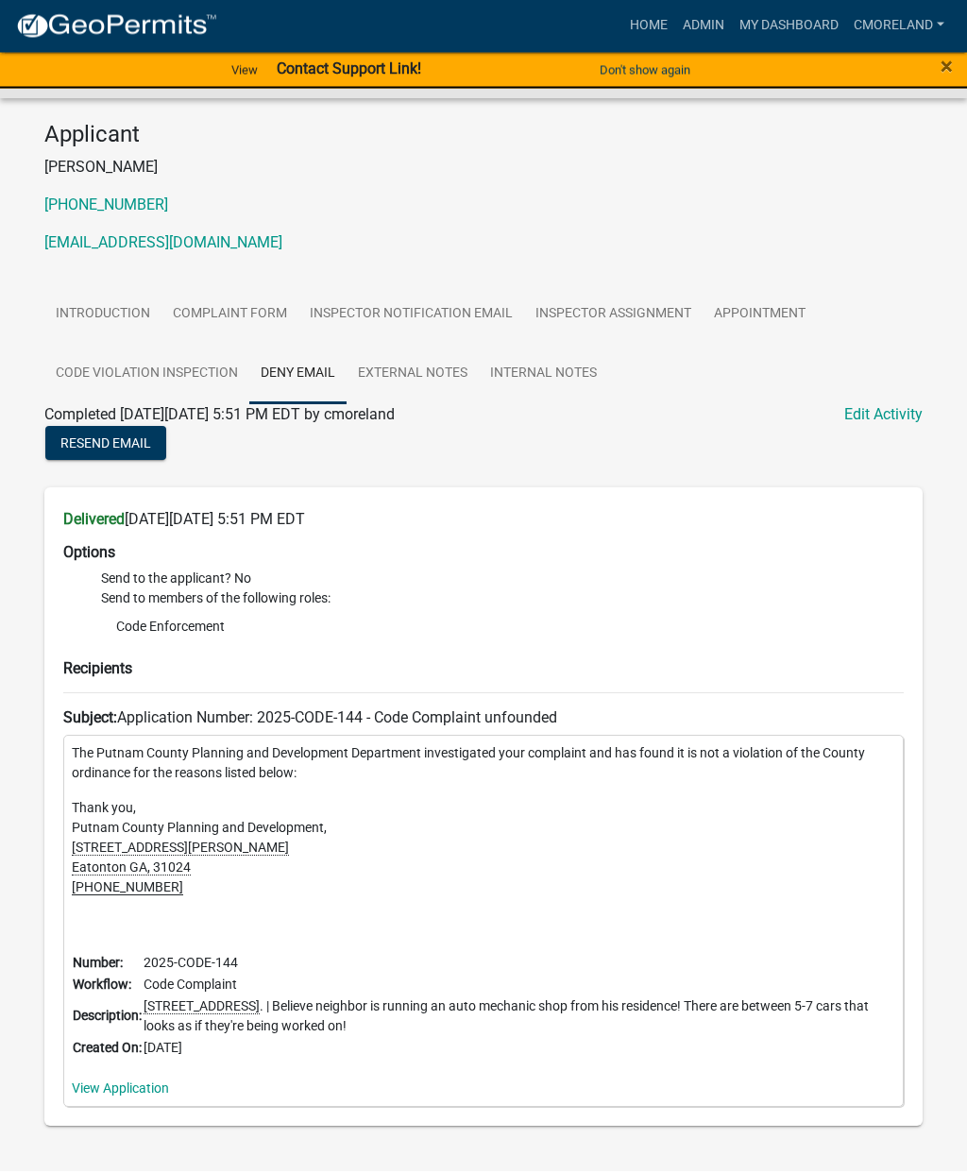
scroll to position [224, 0]
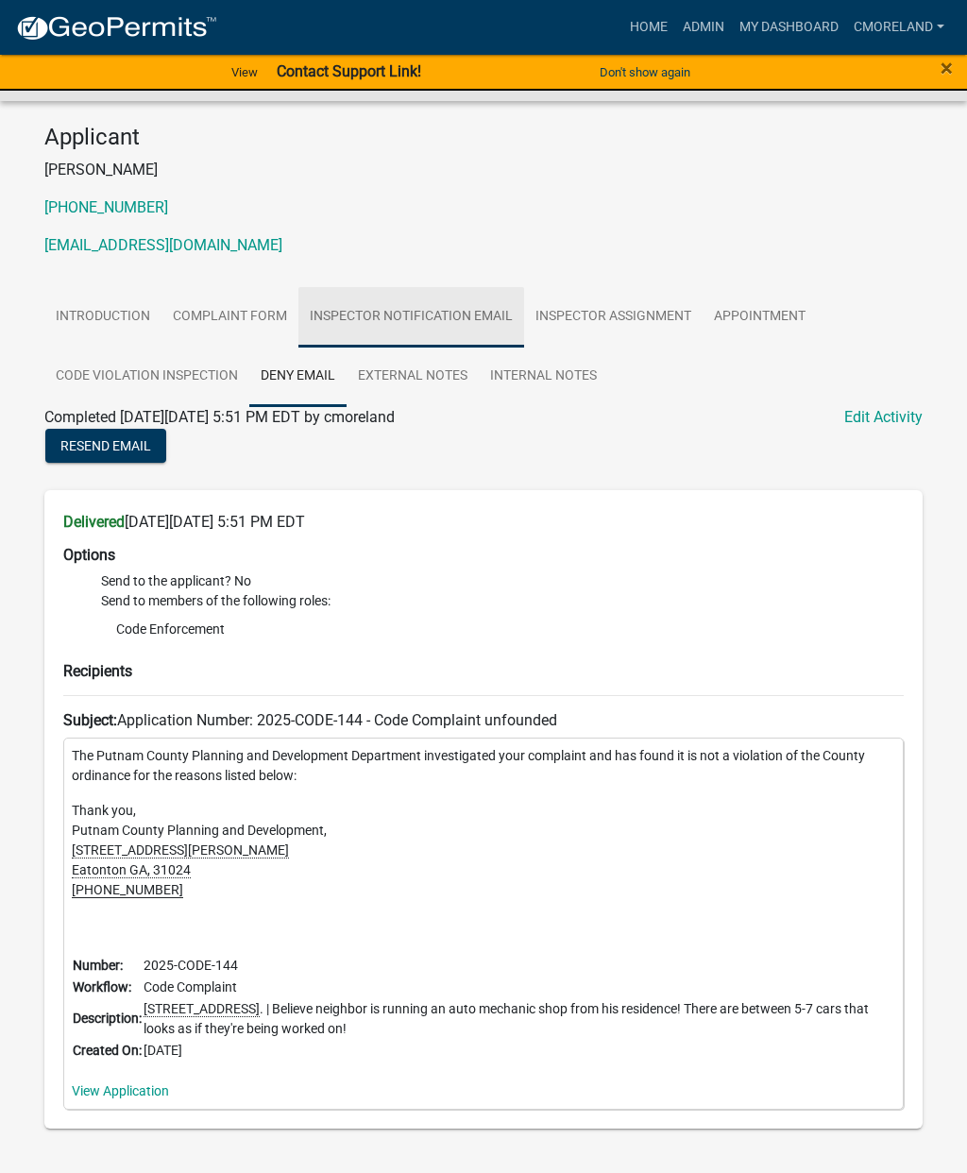
click at [448, 335] on link "Inspector Notification Email" at bounding box center [411, 317] width 226 height 60
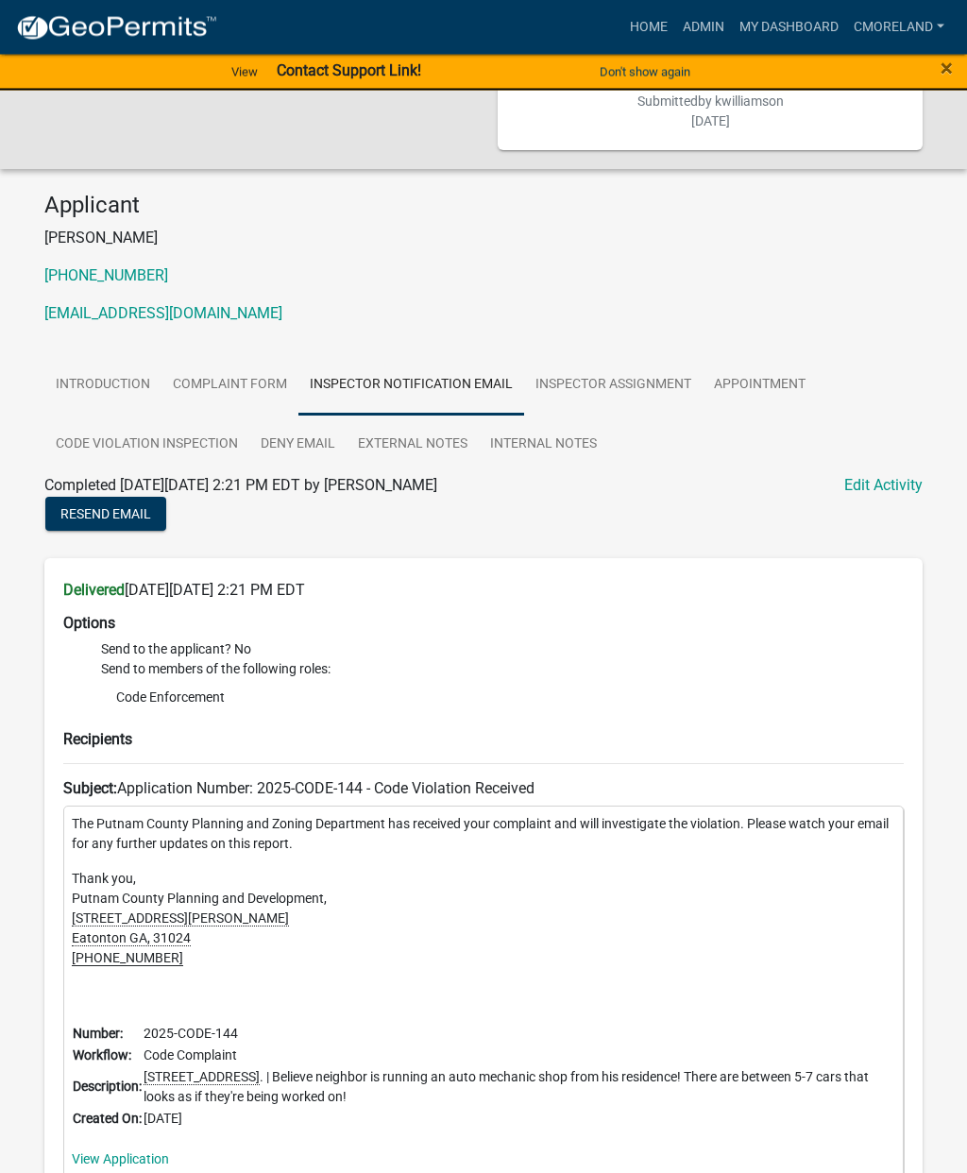
scroll to position [156, 0]
click at [639, 403] on link "Inspector Assignment" at bounding box center [613, 385] width 178 height 60
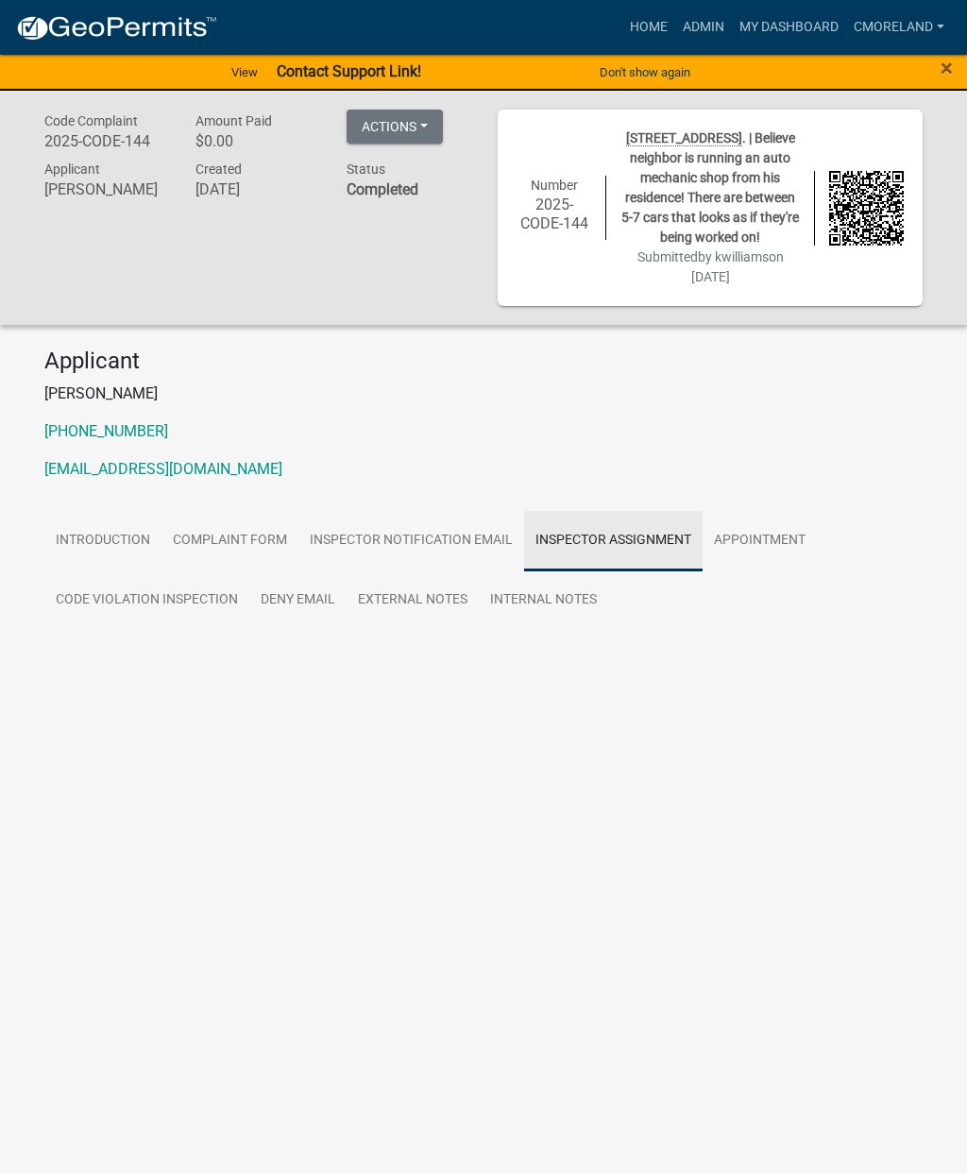
scroll to position [0, 0]
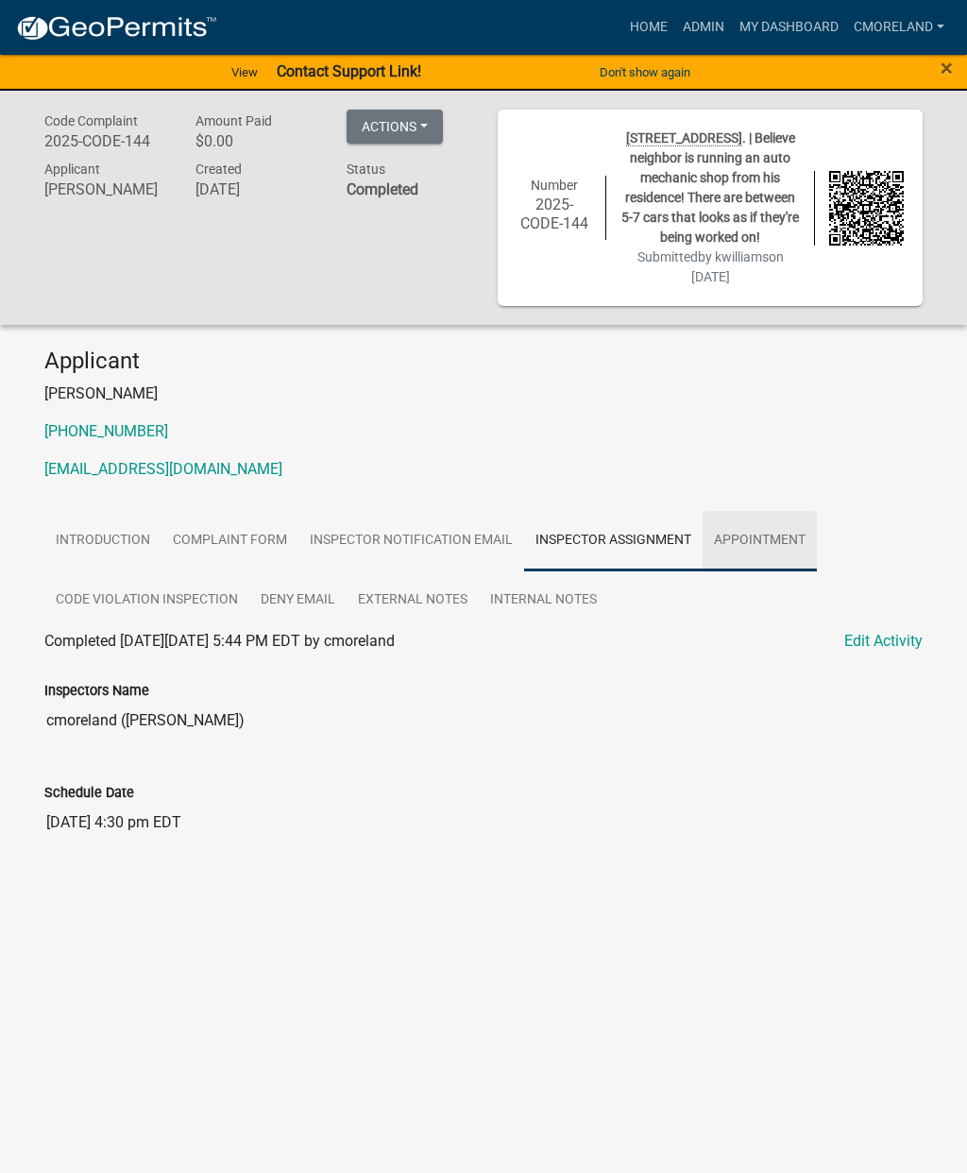
click at [784, 562] on link "Appointment" at bounding box center [759, 541] width 114 height 60
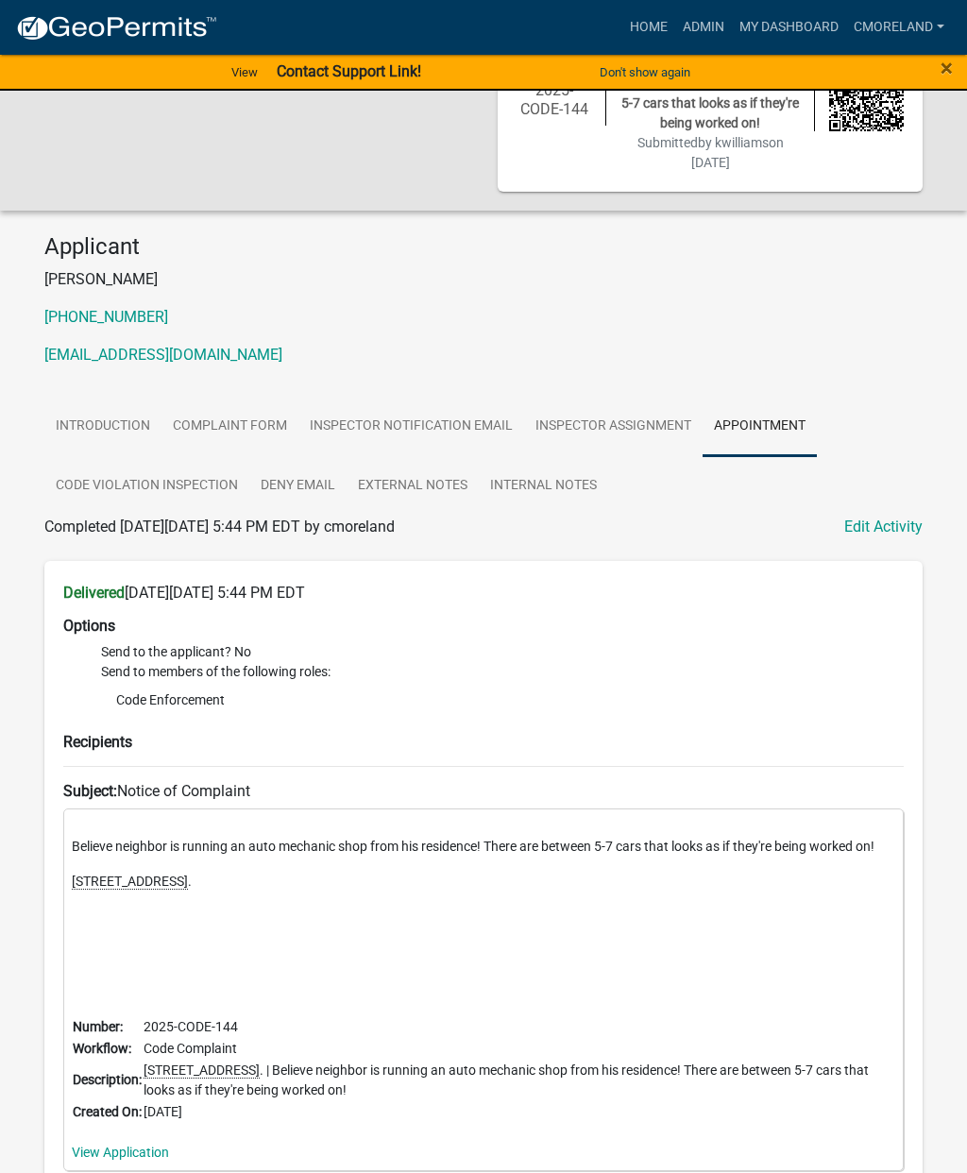
scroll to position [176, 0]
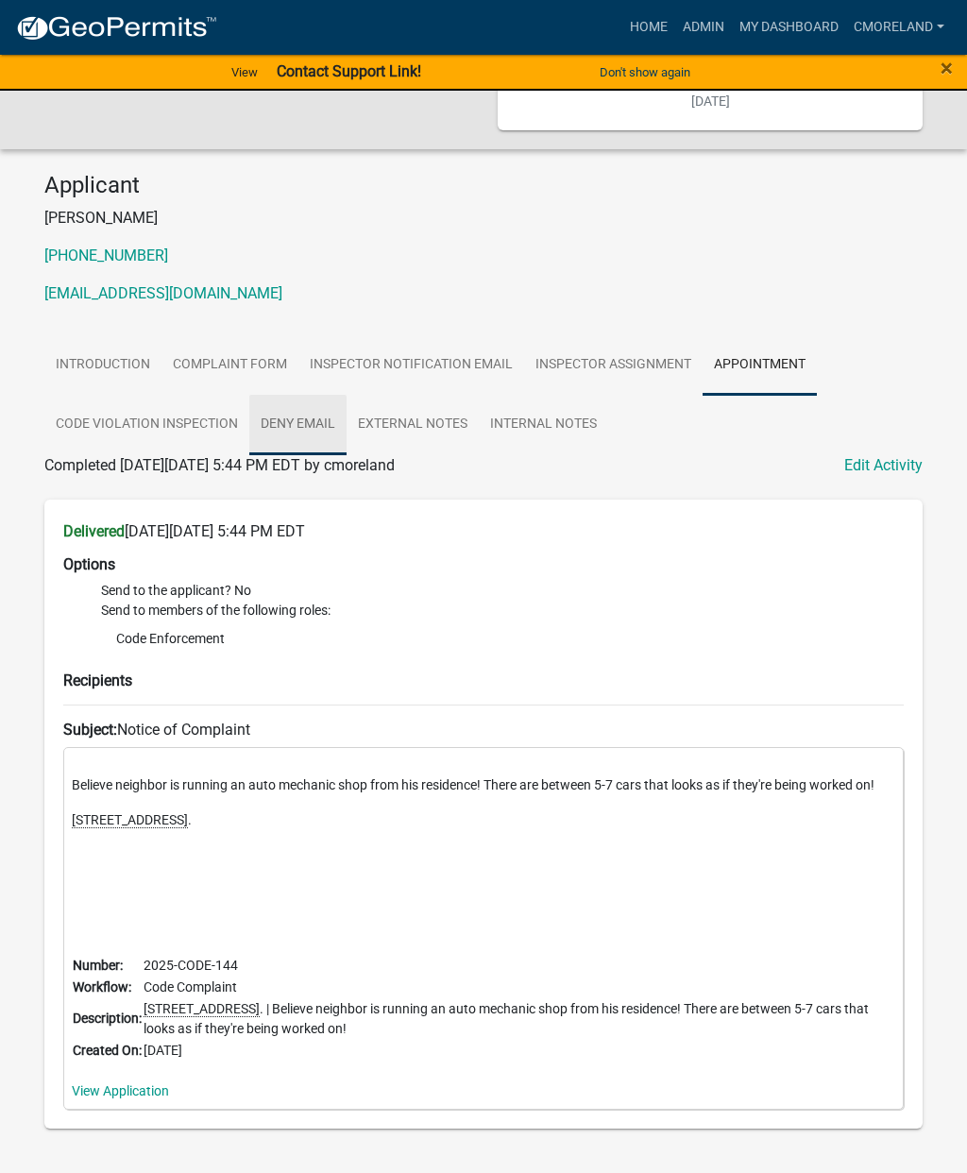
click at [313, 443] on link "Deny Email" at bounding box center [297, 425] width 97 height 60
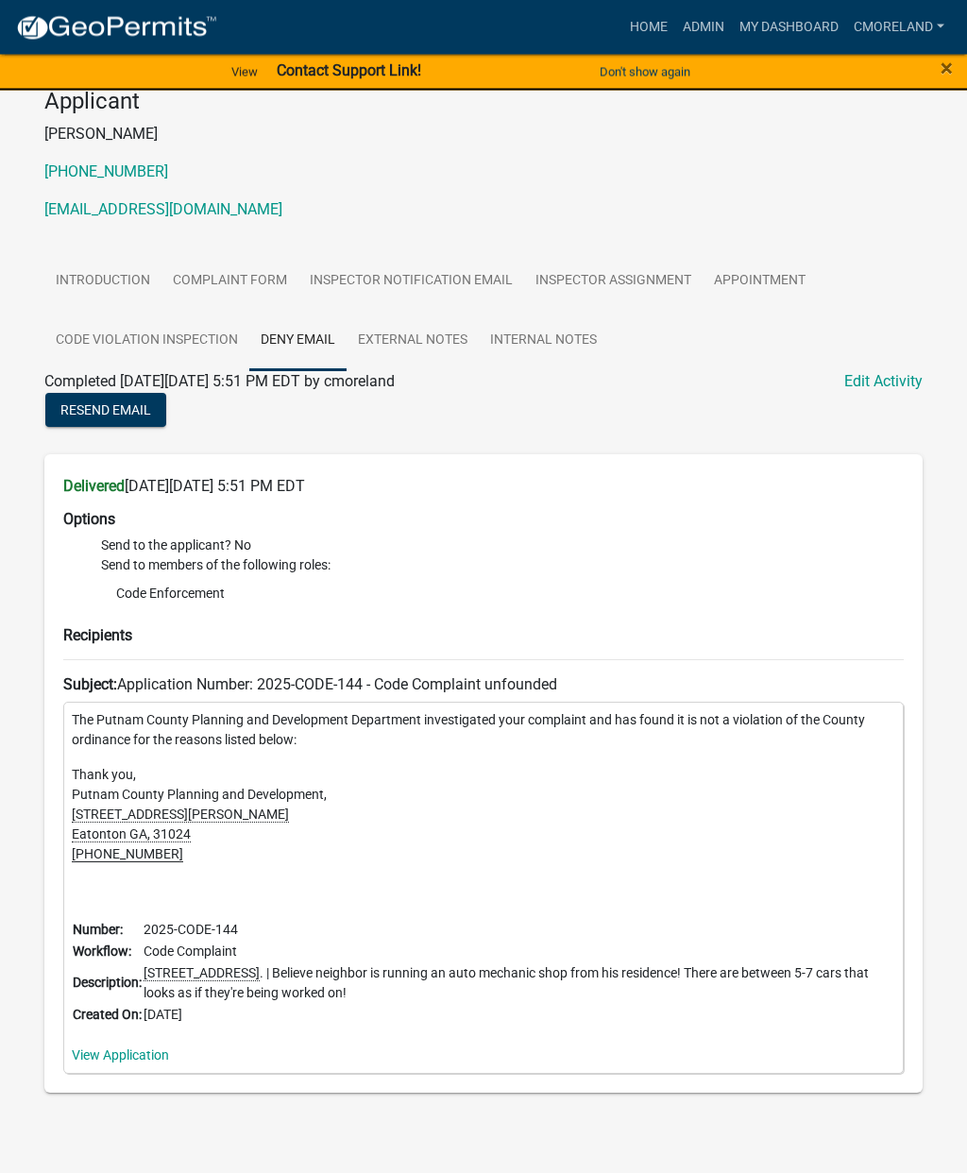
scroll to position [250, 0]
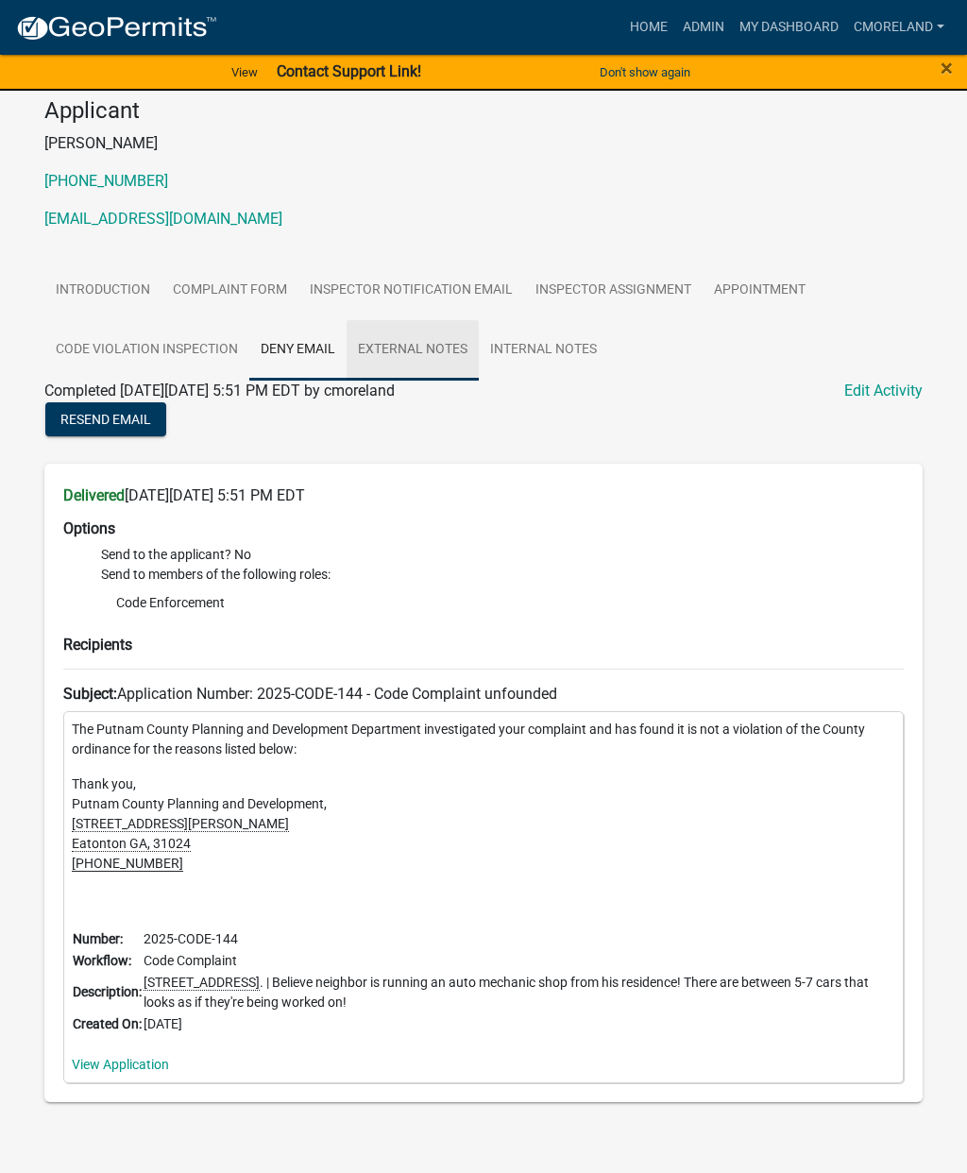
click at [432, 372] on link "External Notes" at bounding box center [412, 350] width 132 height 60
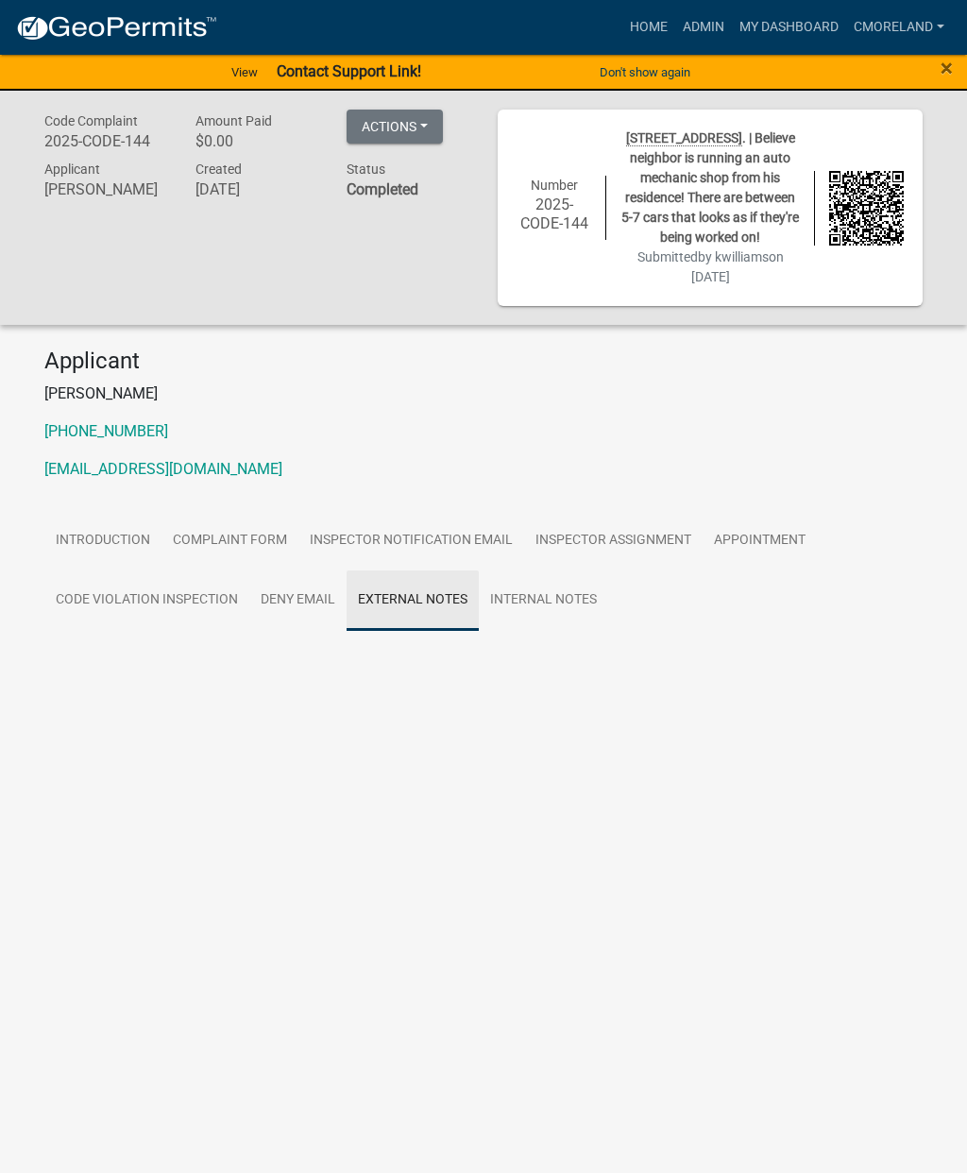
scroll to position [0, 0]
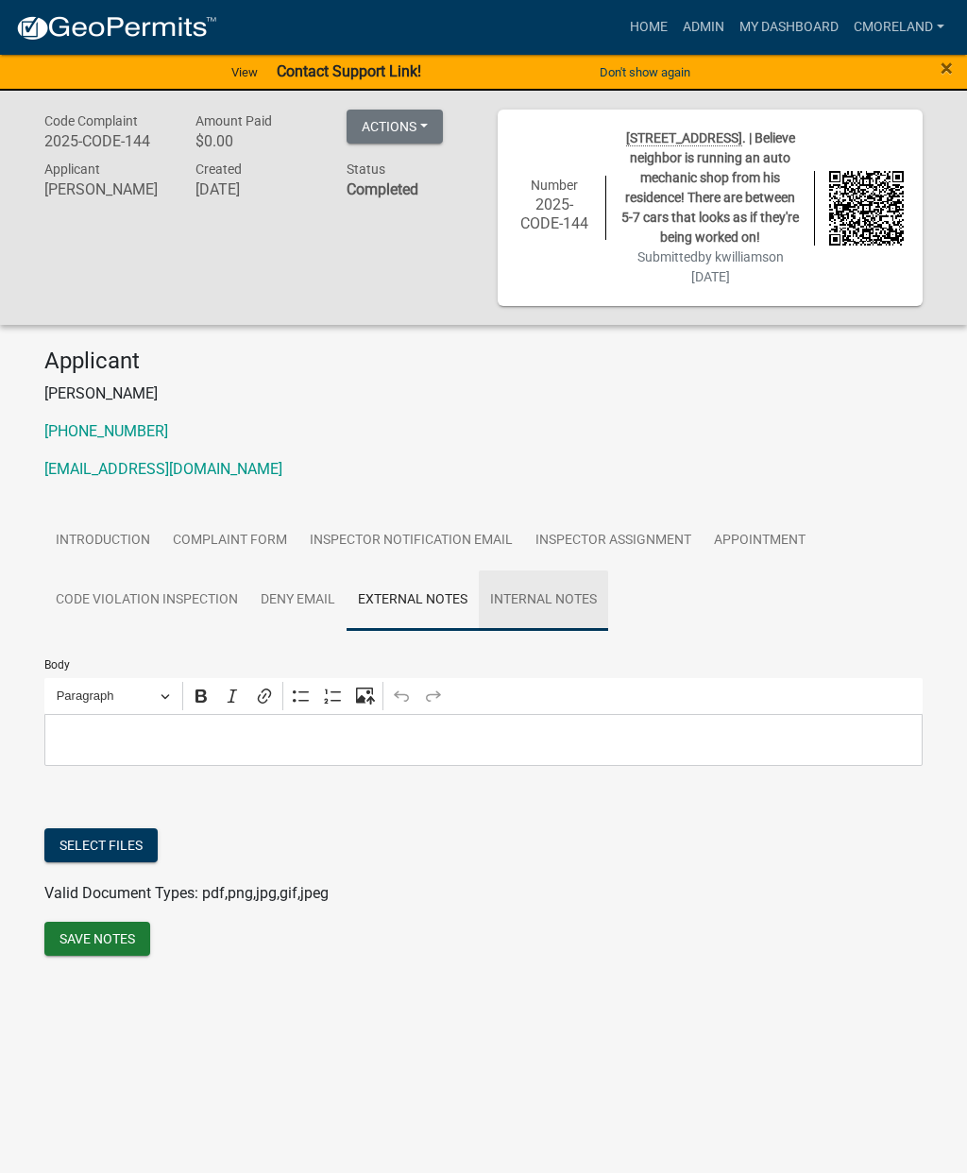
click at [572, 610] on link "Internal Notes" at bounding box center [543, 600] width 129 height 60
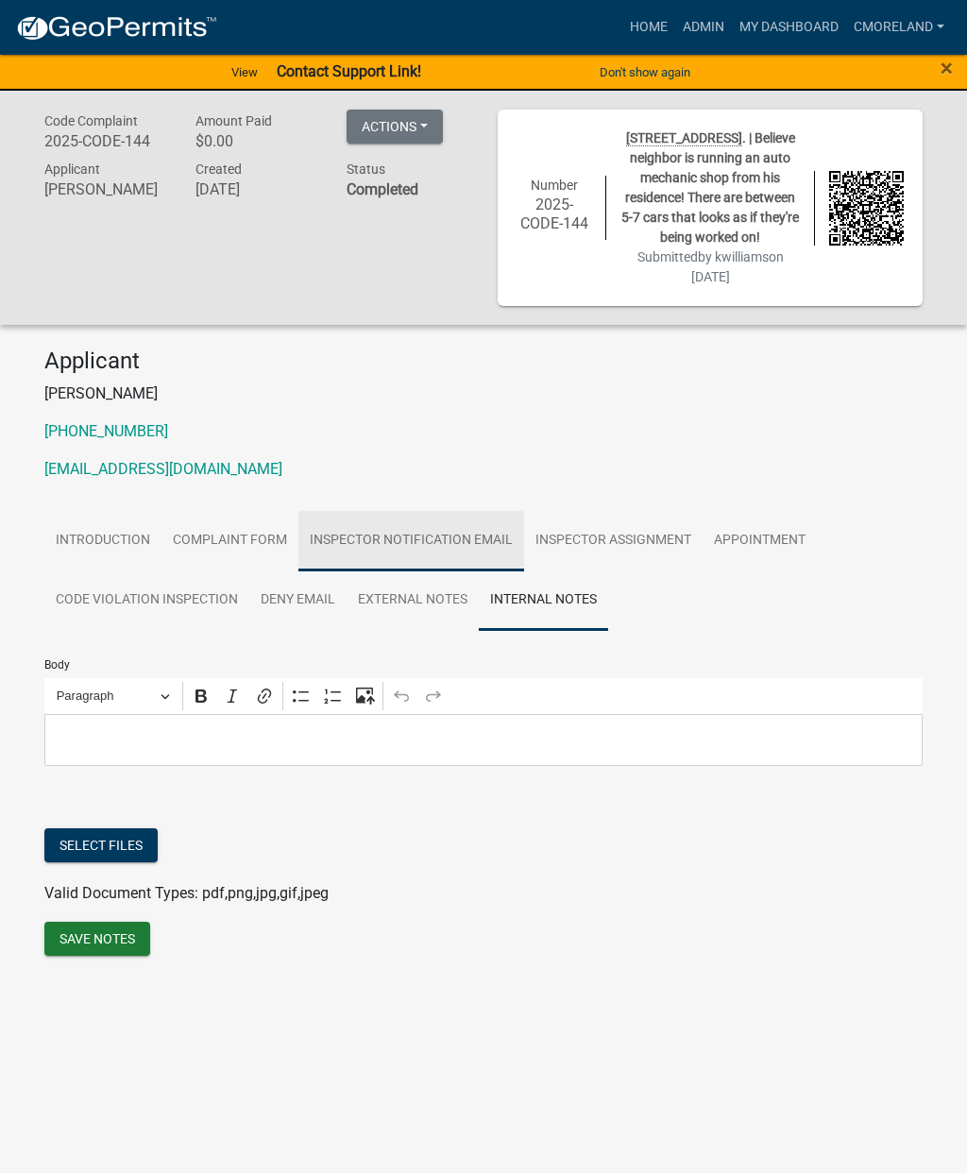
click at [415, 568] on link "Inspector Notification Email" at bounding box center [411, 541] width 226 height 60
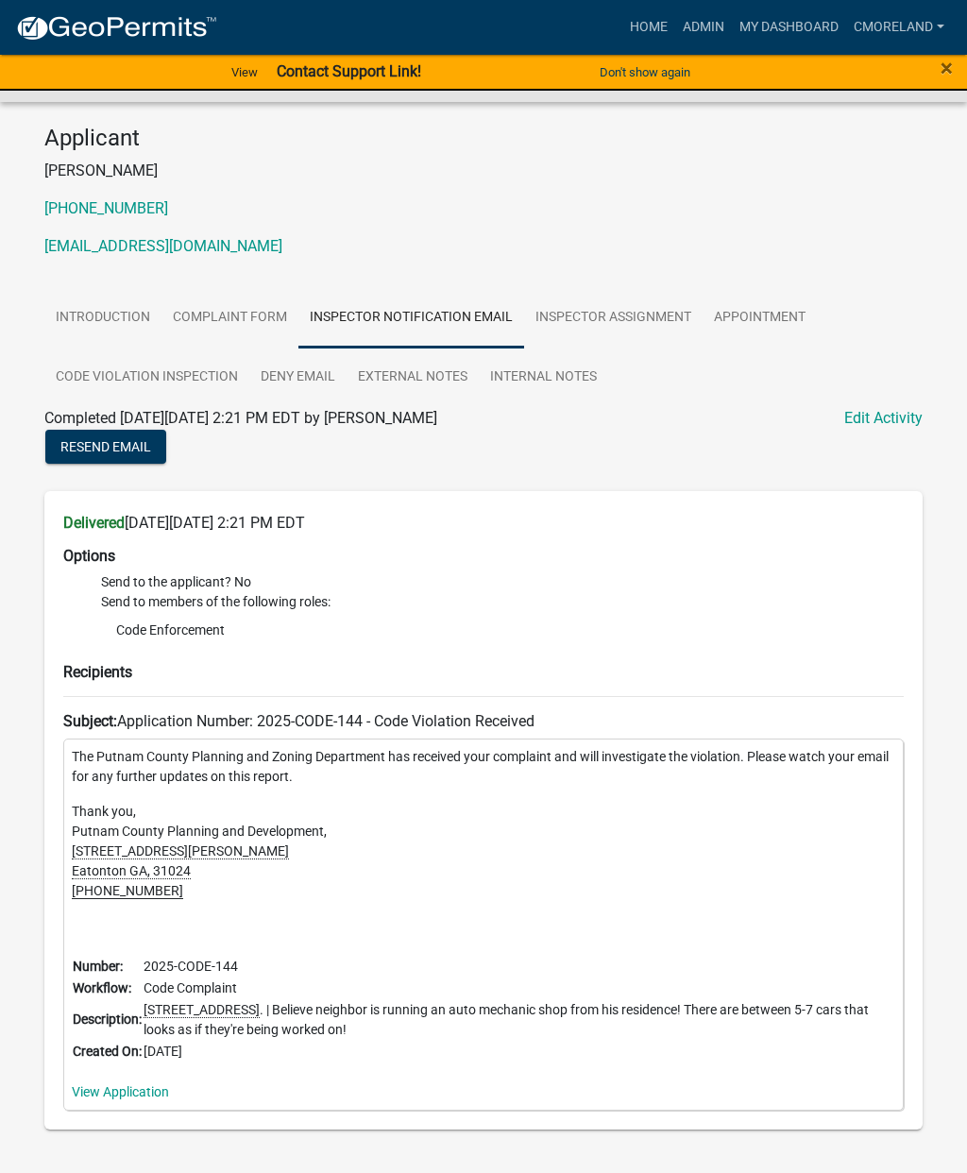
scroll to position [224, 0]
click at [167, 1098] on link "View Application" at bounding box center [120, 1090] width 97 height 15
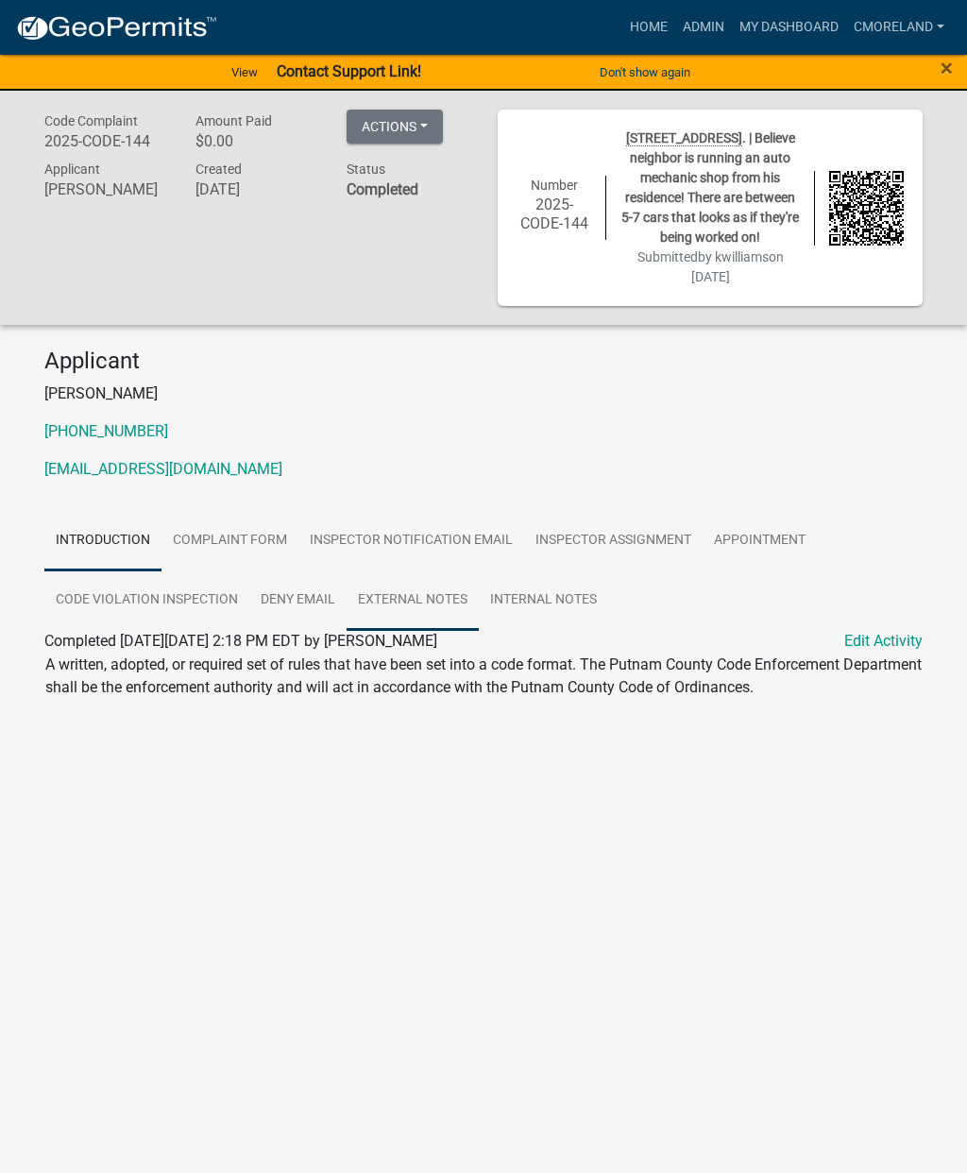
click at [434, 623] on link "External Notes" at bounding box center [412, 600] width 132 height 60
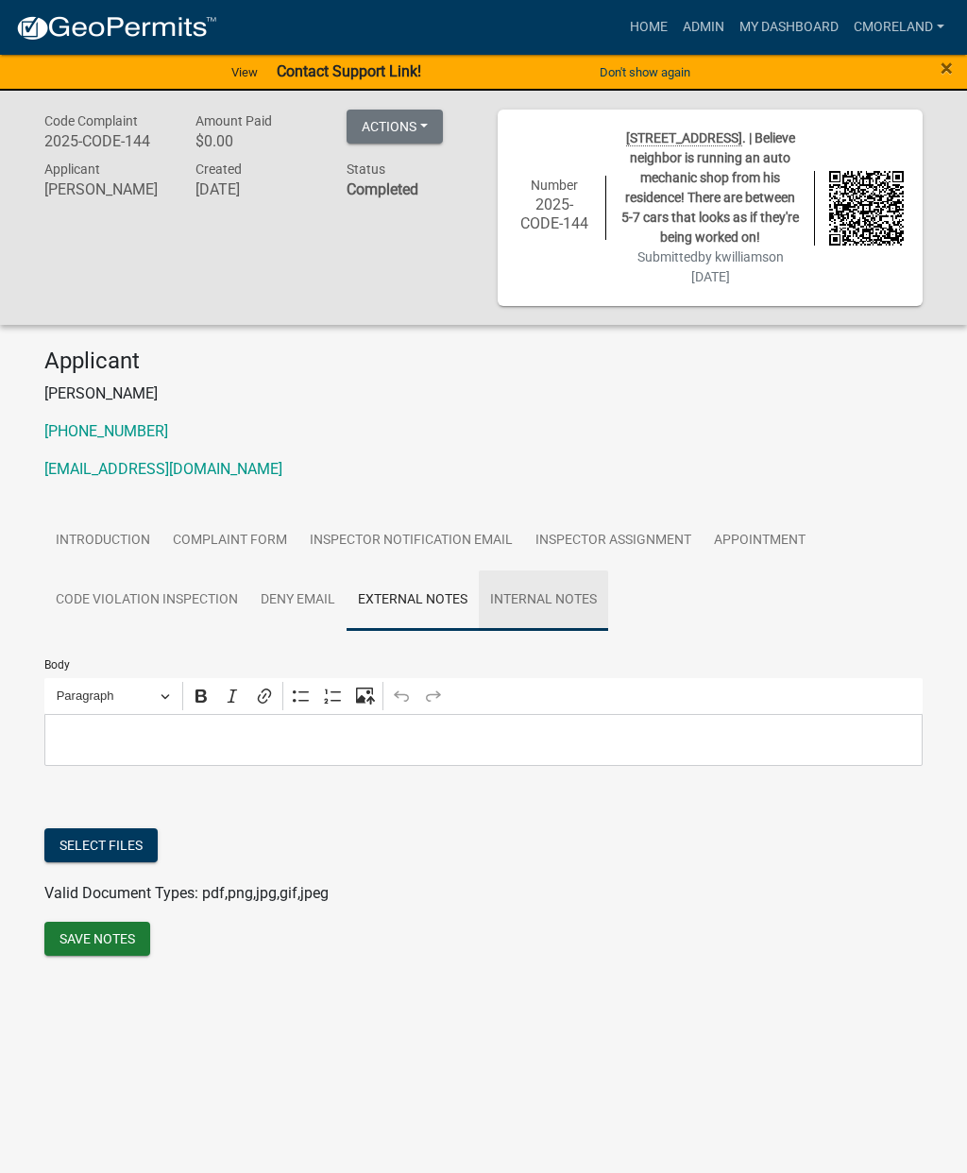
click at [580, 616] on link "Internal Notes" at bounding box center [543, 600] width 129 height 60
click at [775, 553] on link "Appointment" at bounding box center [759, 541] width 114 height 60
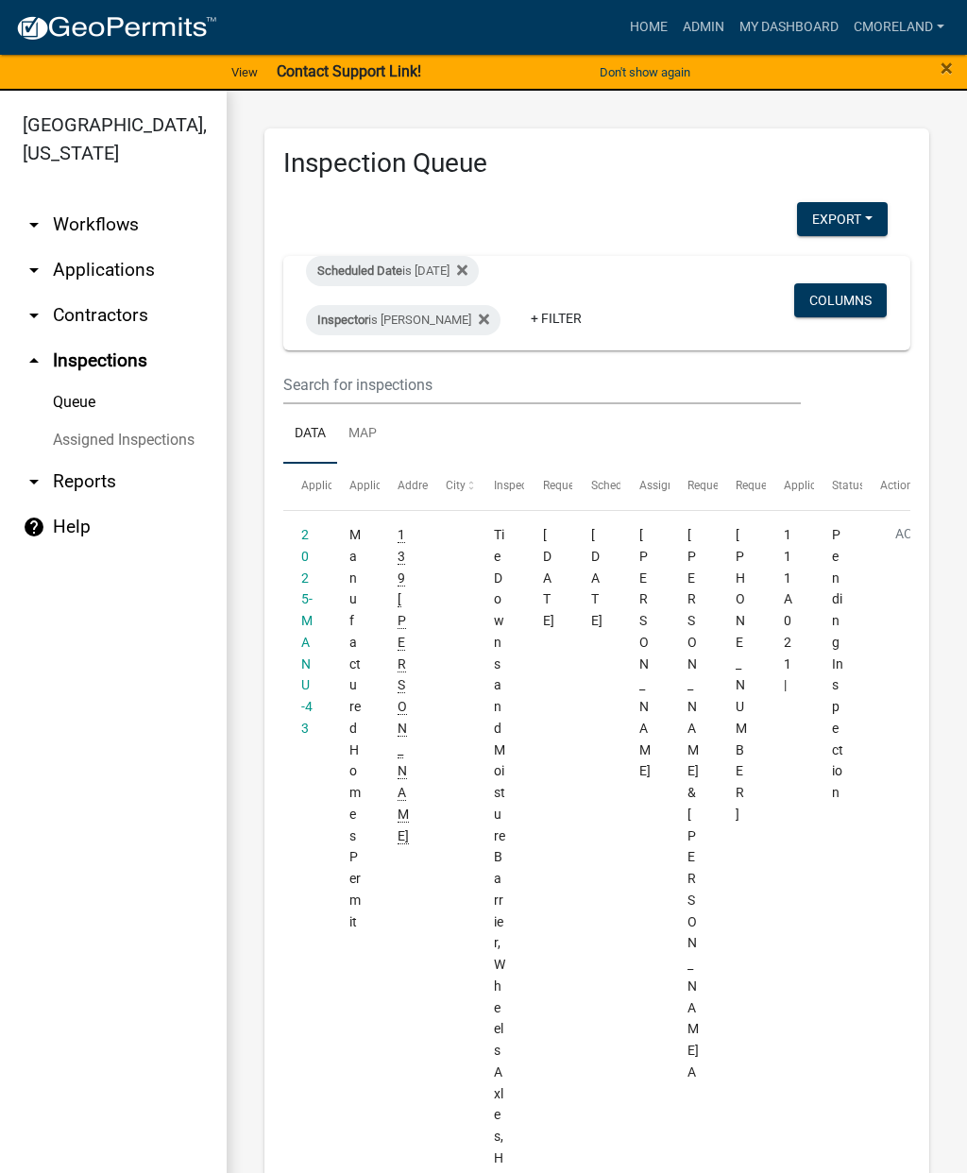
scroll to position [903, 0]
